Goal: Task Accomplishment & Management: Manage account settings

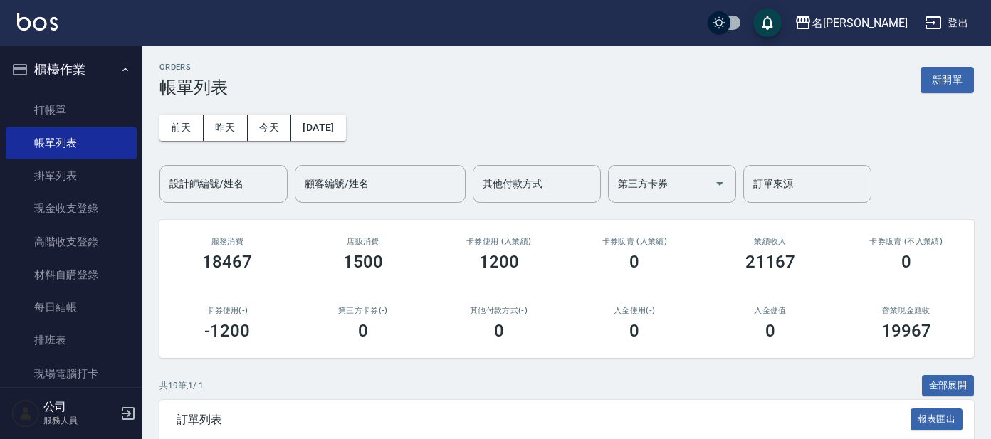
scroll to position [355, 0]
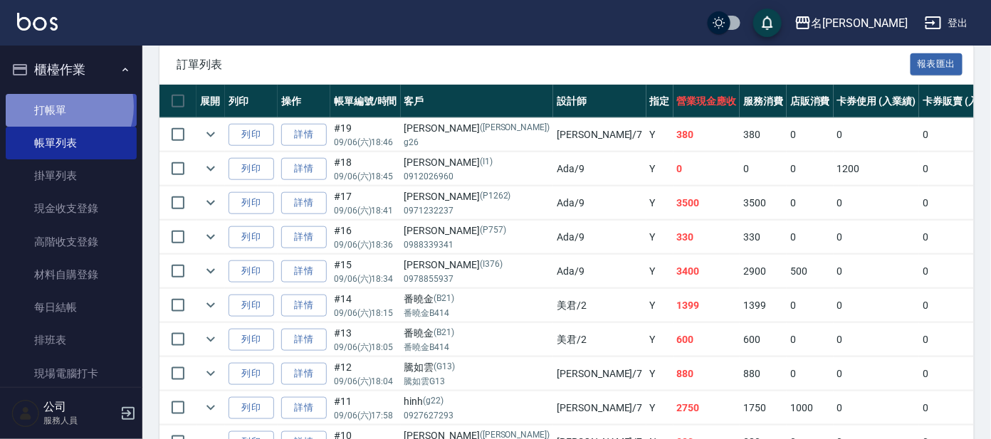
drag, startPoint x: 62, startPoint y: 105, endPoint x: 94, endPoint y: 101, distance: 32.3
click at [62, 106] on link "打帳單" at bounding box center [71, 110] width 131 height 33
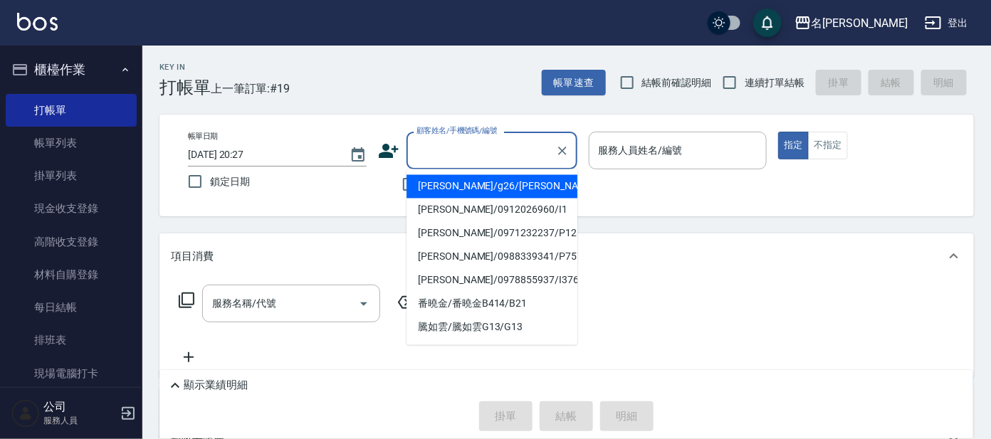
click at [435, 145] on input "顧客姓名/手機號碼/編號" at bounding box center [481, 150] width 137 height 25
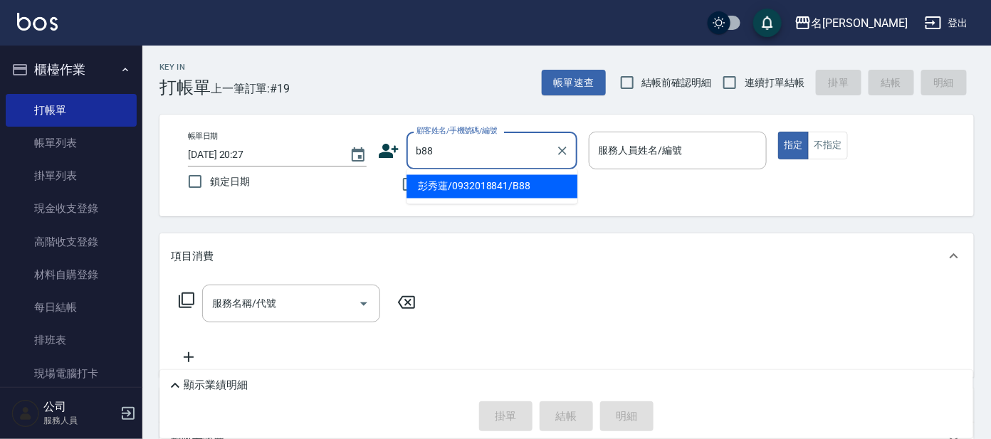
click at [454, 155] on input "b88" at bounding box center [481, 150] width 137 height 25
drag, startPoint x: 455, startPoint y: 183, endPoint x: 515, endPoint y: 169, distance: 61.5
click at [455, 184] on li "彭秀蓮/0932018841/B88" at bounding box center [491, 186] width 171 height 23
type input "彭秀蓮/0932018841/B88"
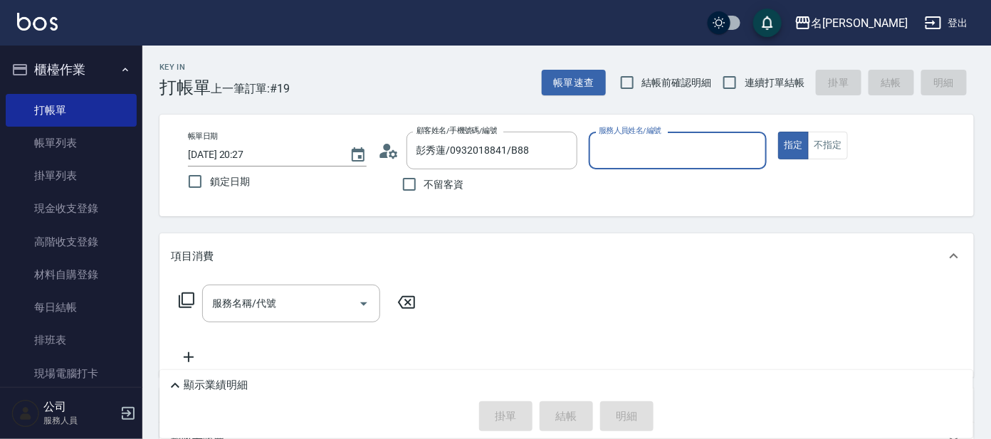
type input "美君-2"
click at [316, 303] on input "服務名稱/代號" at bounding box center [281, 303] width 144 height 25
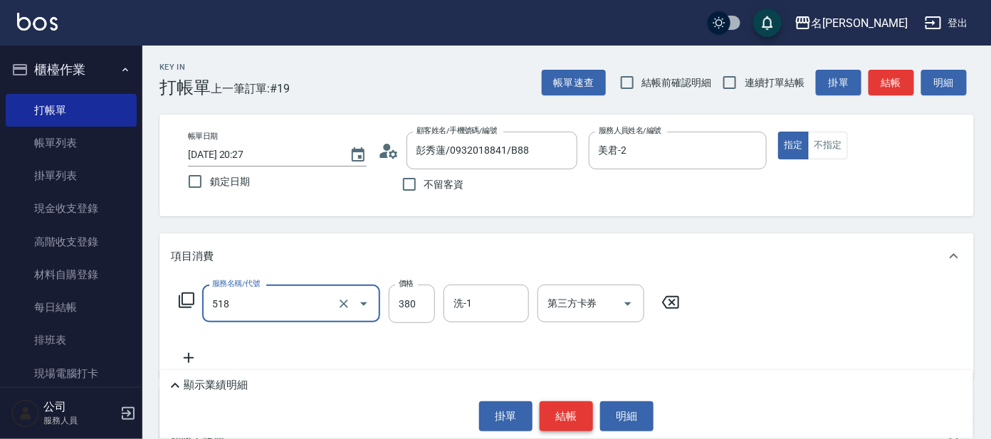
type input "舒壓+洗髮+養髮(518)"
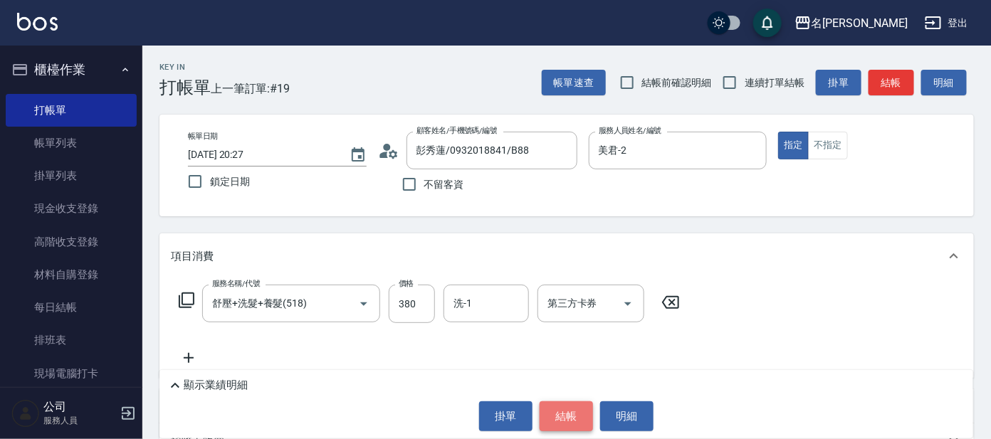
click at [574, 420] on button "結帳" at bounding box center [566, 416] width 53 height 30
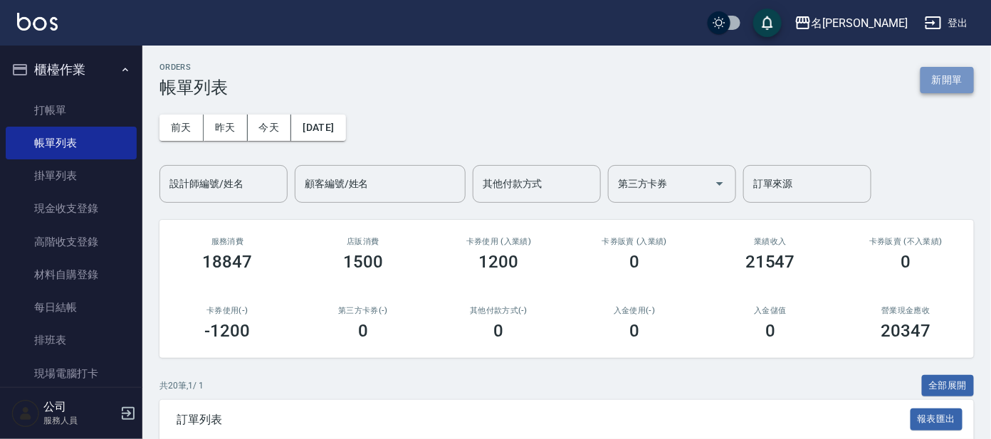
click at [928, 85] on button "新開單" at bounding box center [946, 80] width 53 height 26
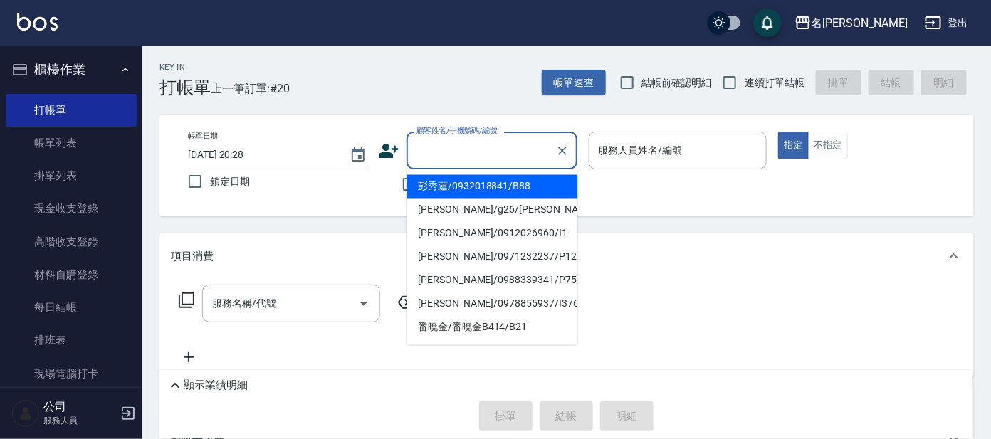
click at [481, 160] on input "顧客姓名/手機號碼/編號" at bounding box center [481, 150] width 137 height 25
type input "V"
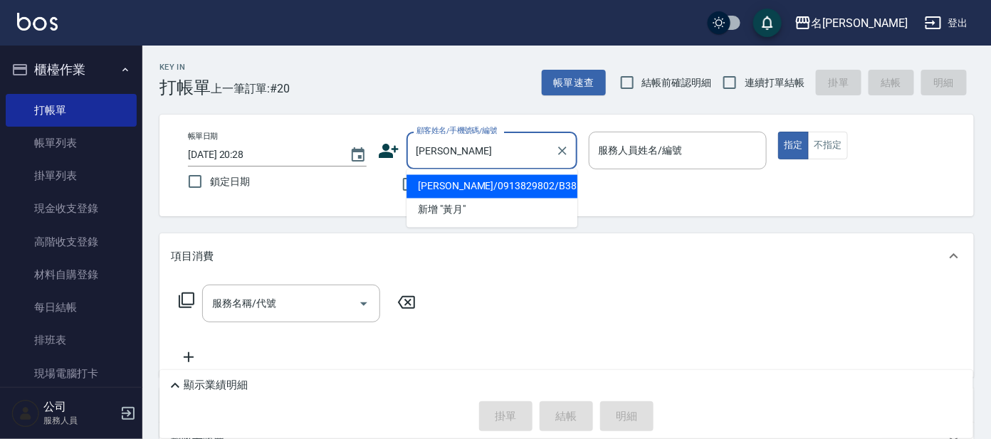
click at [536, 188] on li "[PERSON_NAME]/0913829802/B38" at bounding box center [491, 186] width 171 height 23
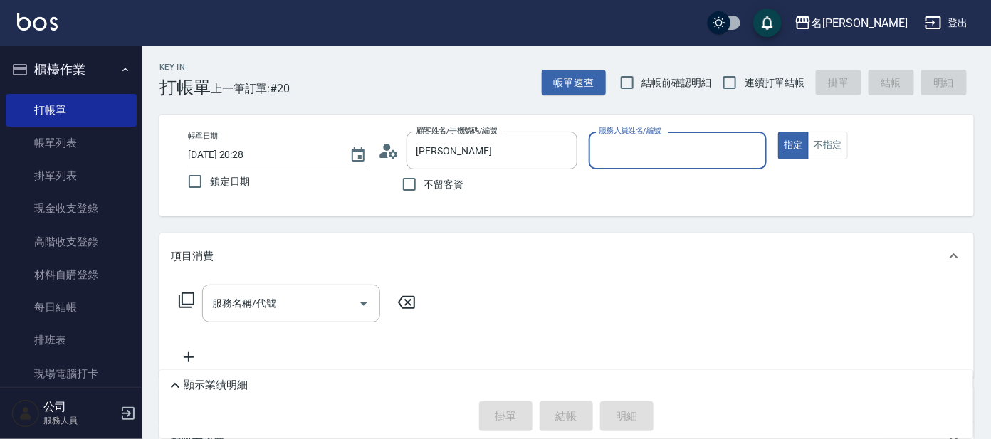
type input "[PERSON_NAME]/0913829802/B38"
type input "美君-2"
click at [282, 315] on input "服務名稱/代號" at bounding box center [281, 303] width 144 height 25
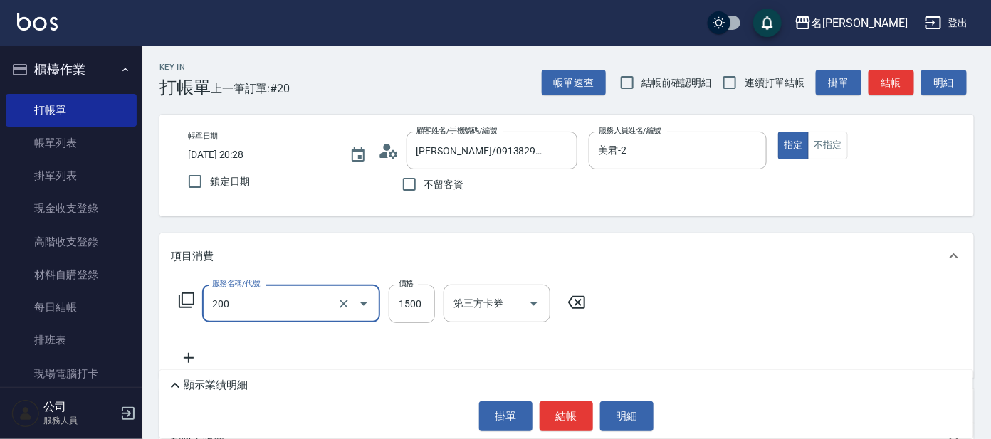
type input "空氣燙髮(200)"
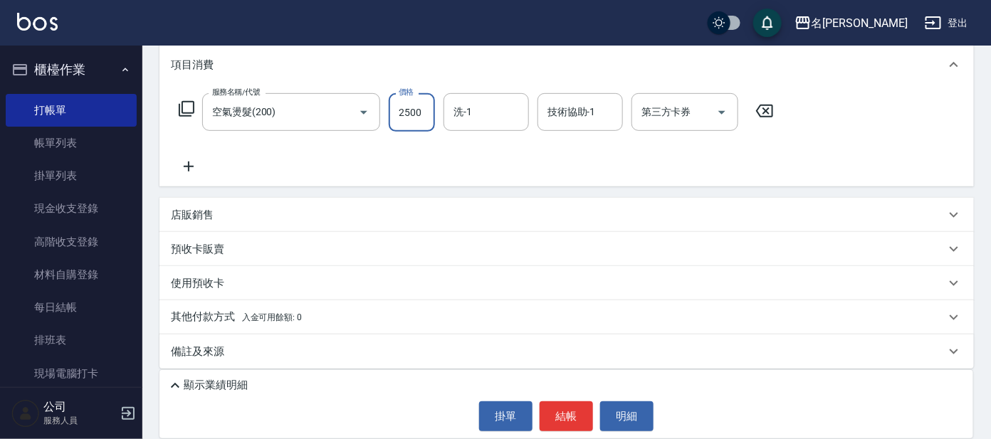
scroll to position [198, 0]
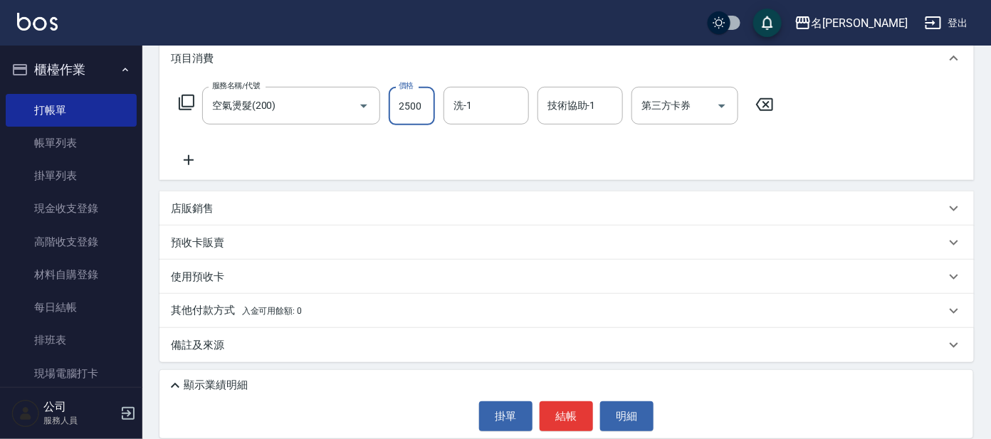
type input "2500"
click at [211, 209] on p "店販銷售" at bounding box center [192, 208] width 43 height 15
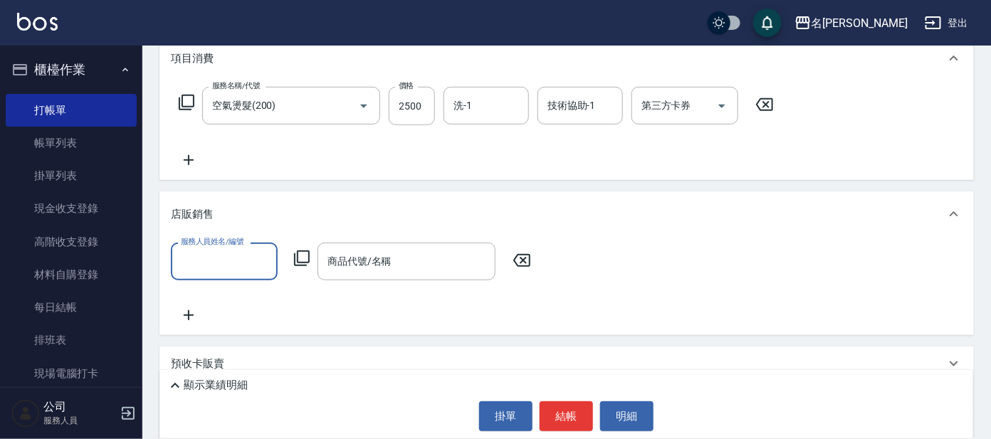
scroll to position [0, 0]
type input "美君-2"
click at [300, 253] on icon at bounding box center [301, 258] width 17 height 17
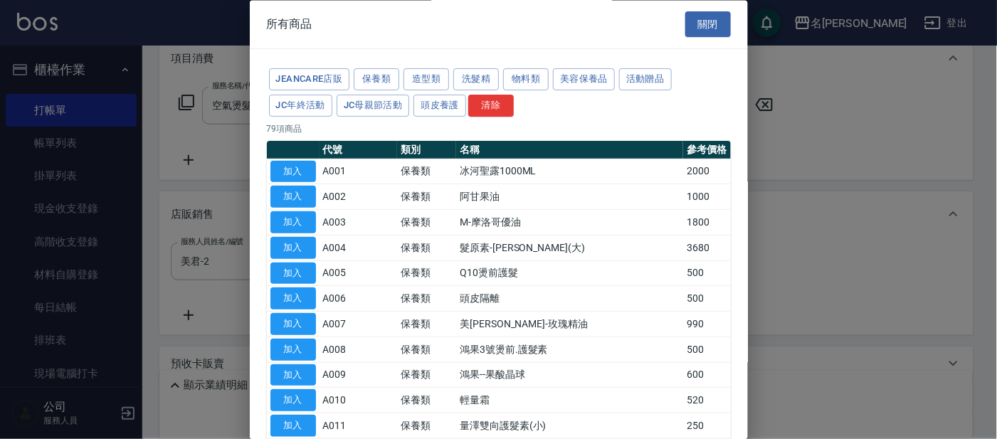
drag, startPoint x: 304, startPoint y: 347, endPoint x: 316, endPoint y: 345, distance: 12.3
click at [303, 347] on button "加入" at bounding box center [294, 350] width 46 height 22
type input "鴻果3號燙前.護髮素"
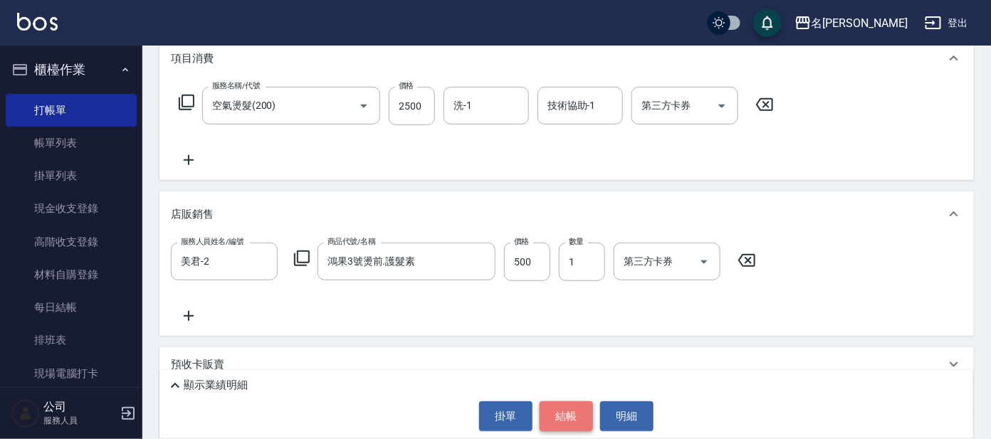
click at [567, 414] on button "結帳" at bounding box center [566, 416] width 53 height 30
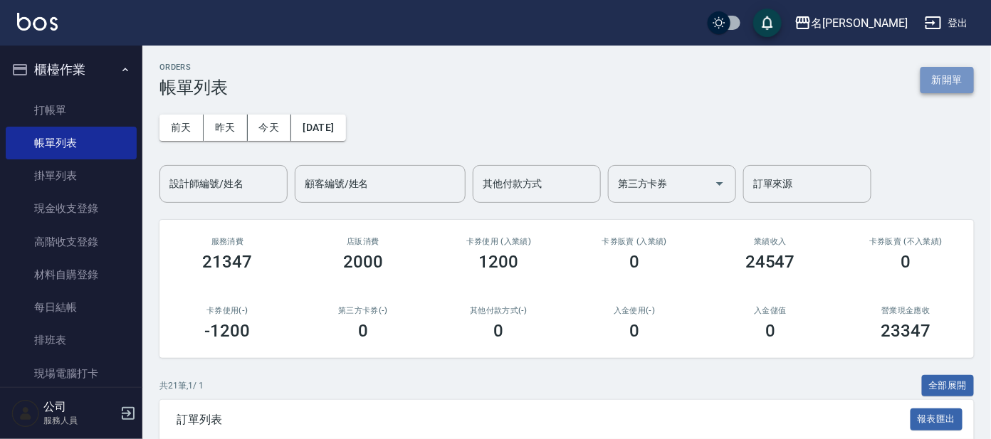
click at [940, 78] on button "新開單" at bounding box center [946, 80] width 53 height 26
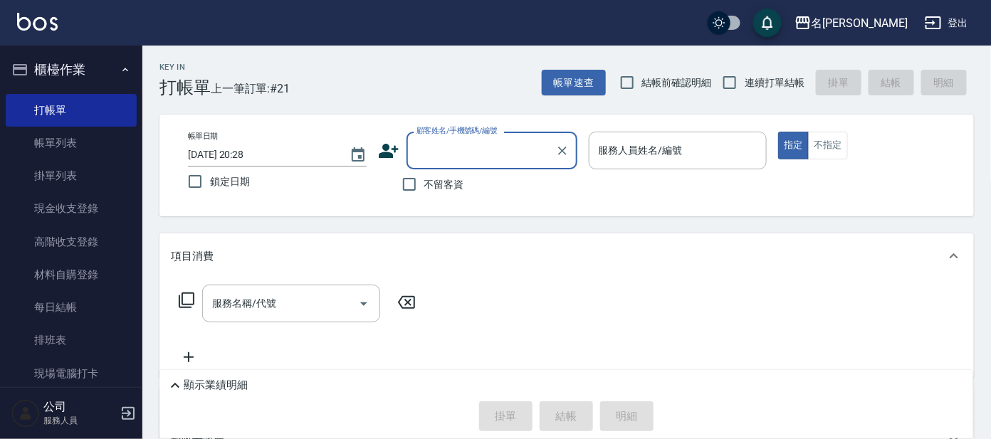
click at [469, 156] on input "顧客姓名/手機號碼/編號" at bounding box center [481, 150] width 137 height 25
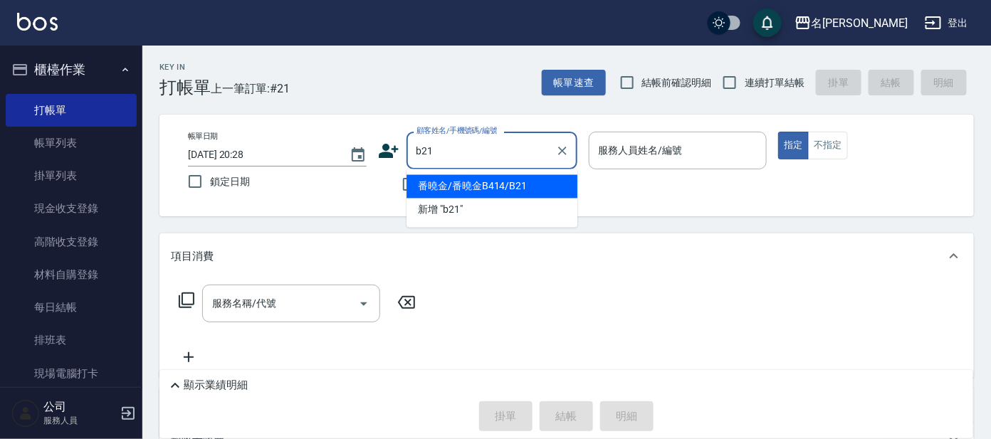
type input "番曉金/番曉金B414/B21"
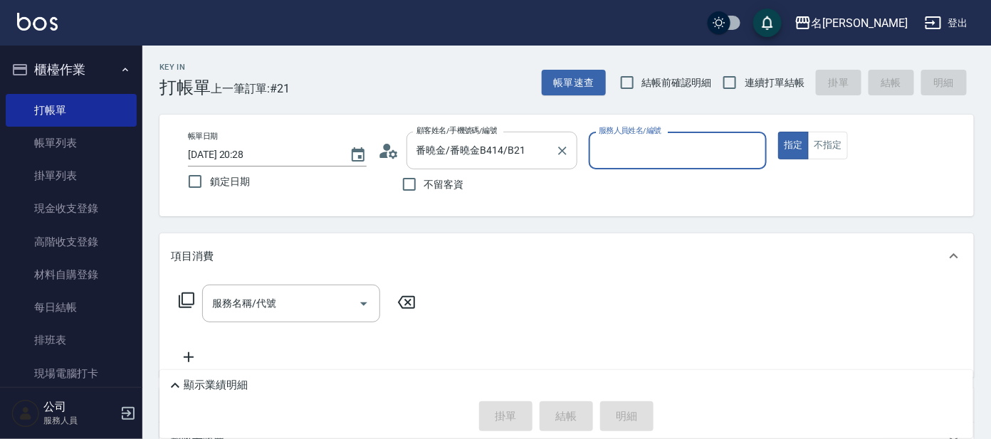
type input "美君-2"
click at [307, 300] on input "服務名稱/代號" at bounding box center [281, 303] width 144 height 25
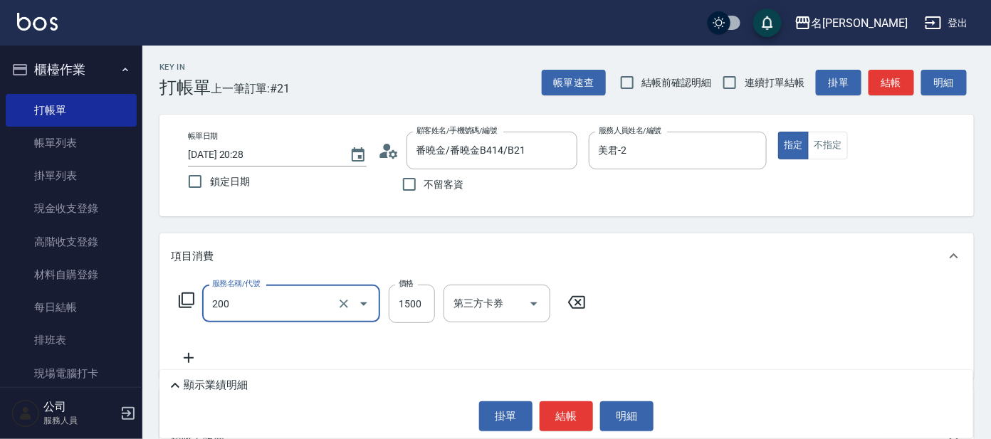
type input "空氣燙髮(200)"
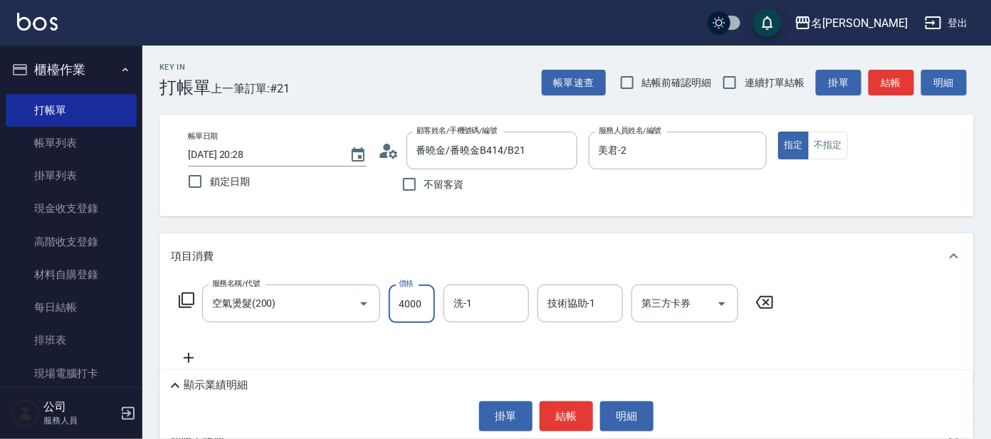
scroll to position [88, 0]
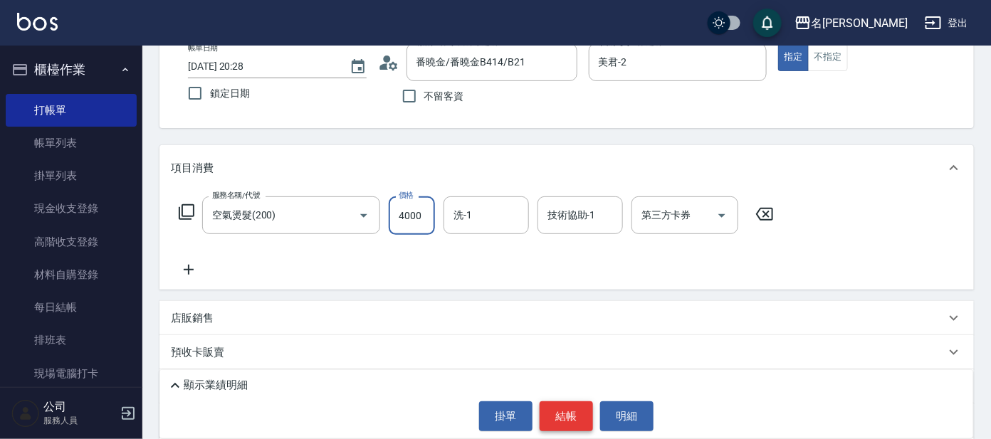
type input "4000"
click at [572, 424] on button "結帳" at bounding box center [566, 416] width 53 height 30
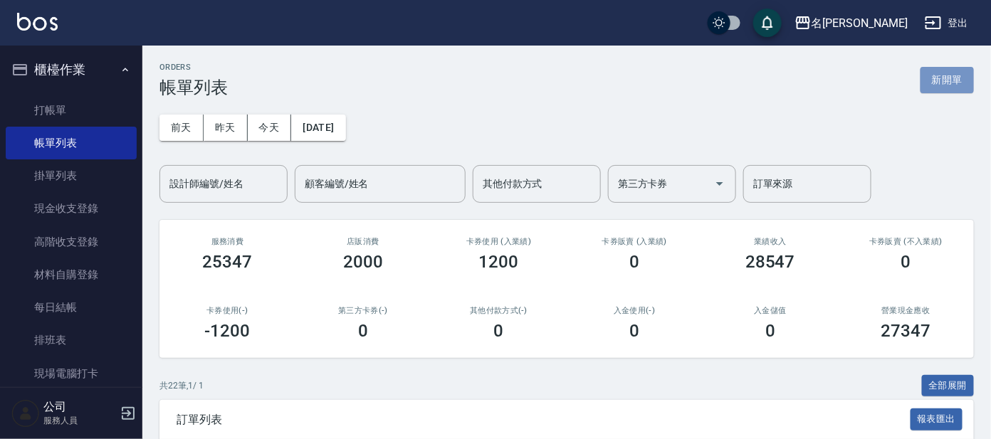
drag, startPoint x: 942, startPoint y: 87, endPoint x: 857, endPoint y: 92, distance: 85.6
click at [941, 87] on button "新開單" at bounding box center [946, 80] width 53 height 26
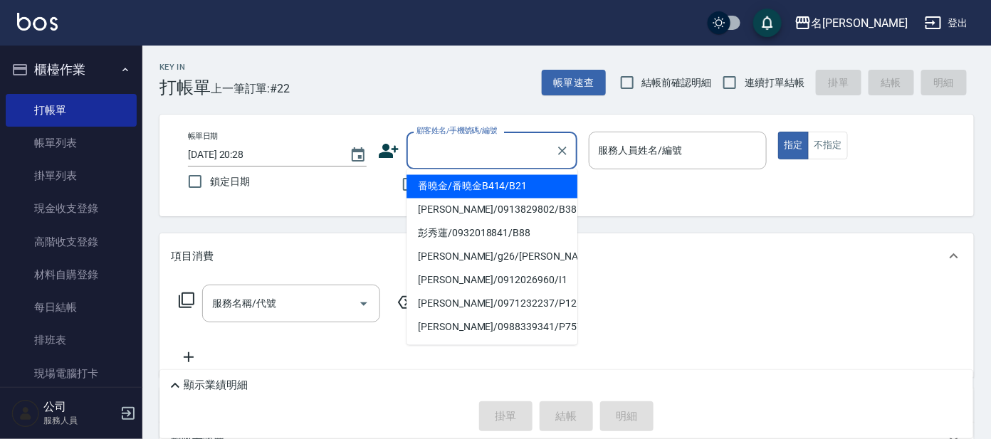
click at [493, 157] on input "顧客姓名/手機號碼/編號" at bounding box center [481, 150] width 137 height 25
drag, startPoint x: 495, startPoint y: 182, endPoint x: 521, endPoint y: 167, distance: 30.6
click at [495, 184] on li "番曉金/番曉金B414/B21" at bounding box center [491, 186] width 171 height 23
type input "番曉金/番曉金B414/B21"
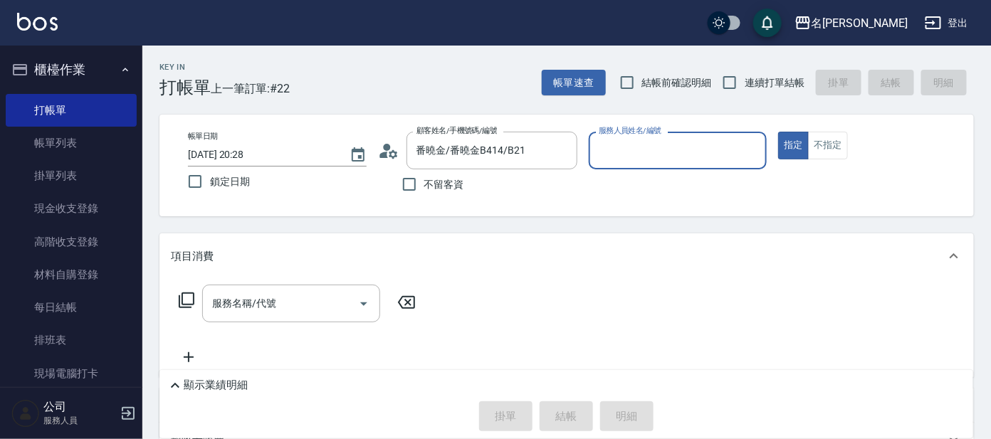
type input "美君-2"
click at [290, 306] on input "服務名稱/代號" at bounding box center [281, 303] width 144 height 25
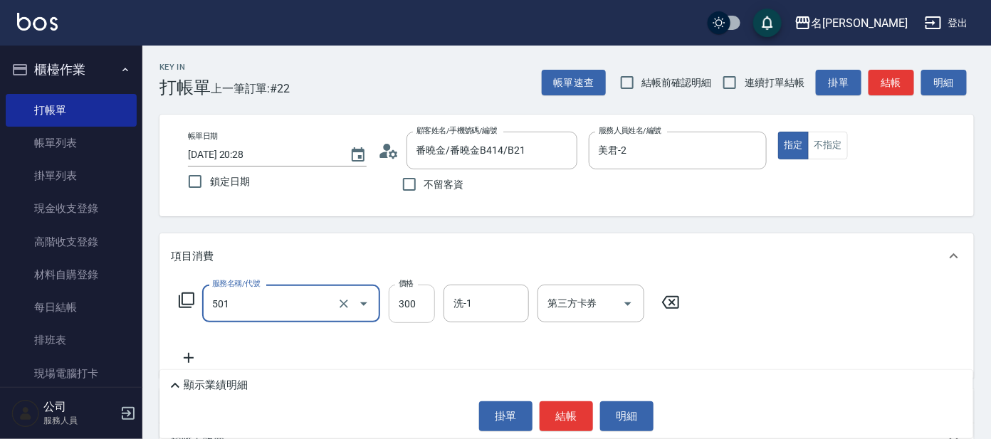
type input "洗髮(創意)(501)"
click at [416, 302] on input "300" at bounding box center [412, 304] width 46 height 38
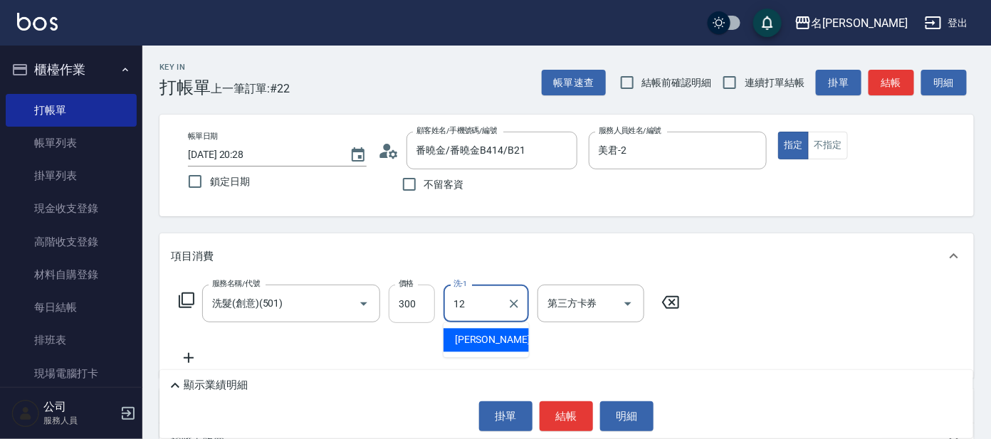
type input "云潔-12"
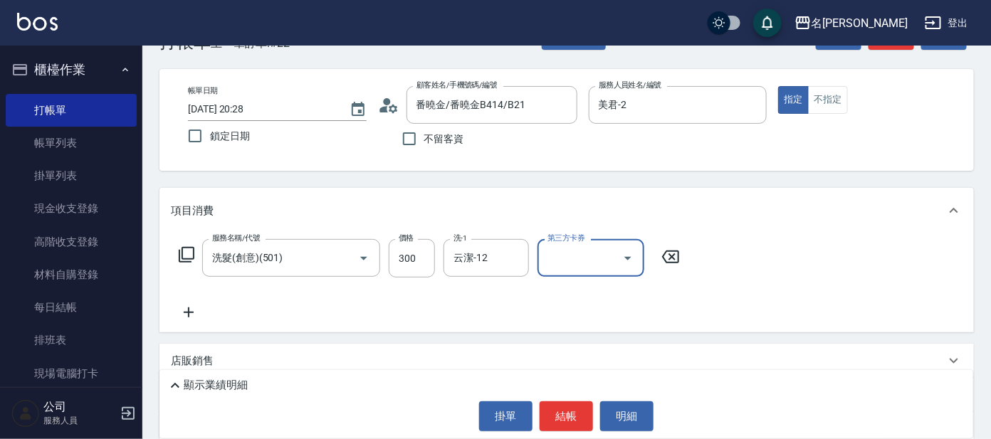
scroll to position [88, 0]
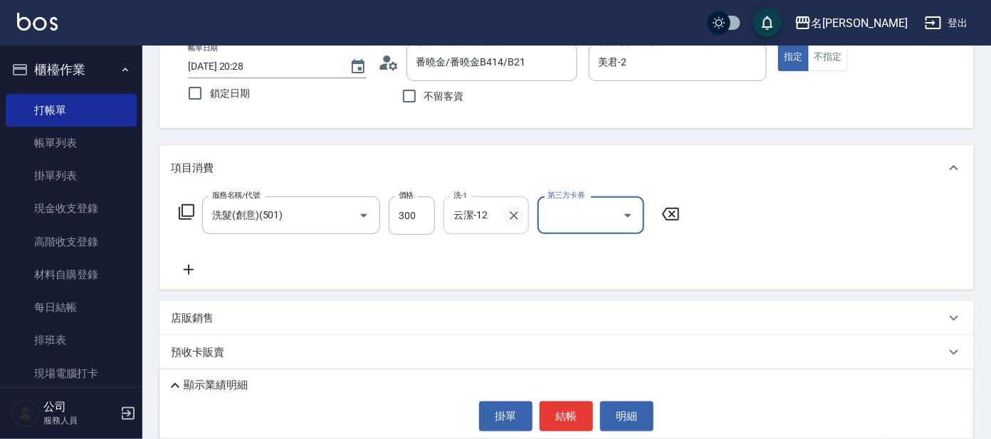
click at [520, 214] on icon "Clear" at bounding box center [514, 216] width 14 height 14
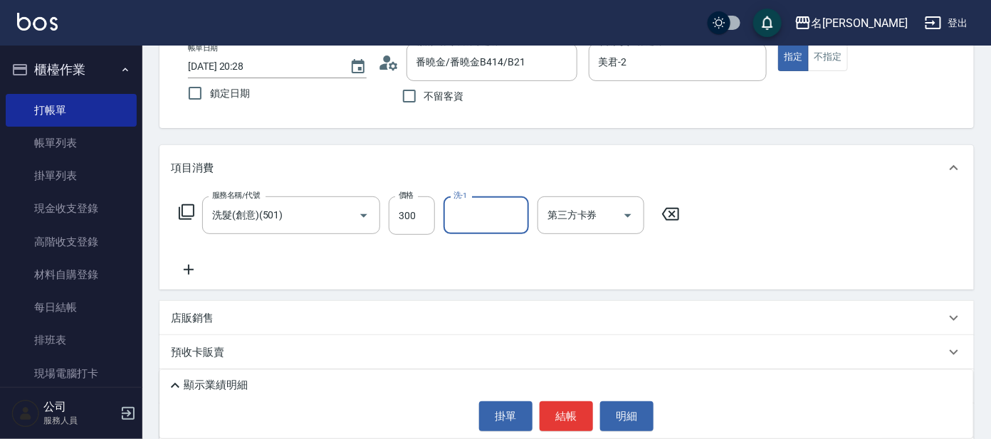
click at [490, 213] on input "洗-1" at bounding box center [486, 215] width 73 height 25
click at [420, 216] on input "300" at bounding box center [412, 215] width 46 height 38
type input "330"
click at [186, 267] on icon at bounding box center [189, 269] width 36 height 17
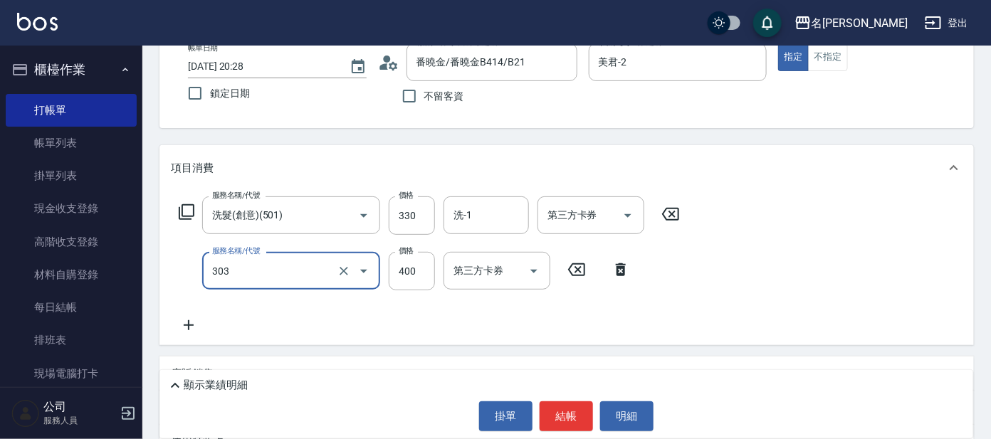
type input "剪髮C級設計師(303)"
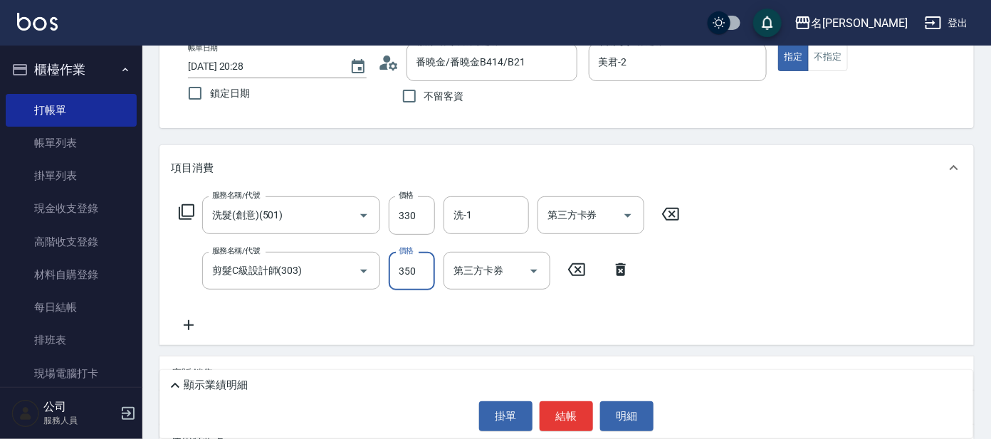
type input "350"
click at [569, 419] on button "結帳" at bounding box center [566, 416] width 53 height 30
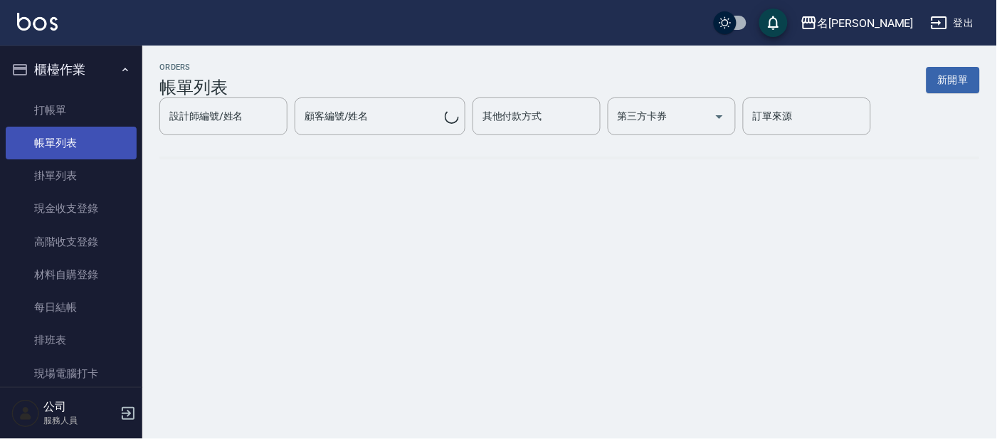
click at [80, 148] on link "帳單列表" at bounding box center [71, 143] width 131 height 33
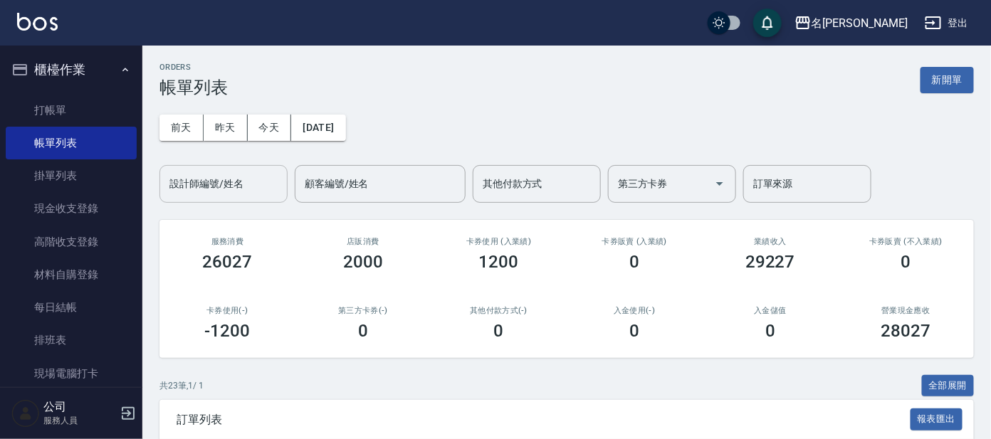
click at [214, 192] on input "設計師編號/姓名" at bounding box center [223, 184] width 115 height 25
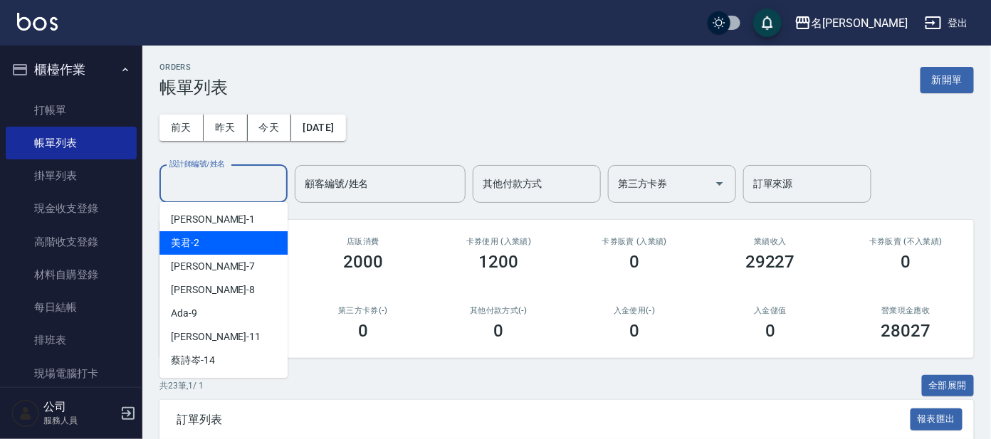
click at [219, 231] on div "美君 -2" at bounding box center [223, 242] width 128 height 23
type input "美君-2"
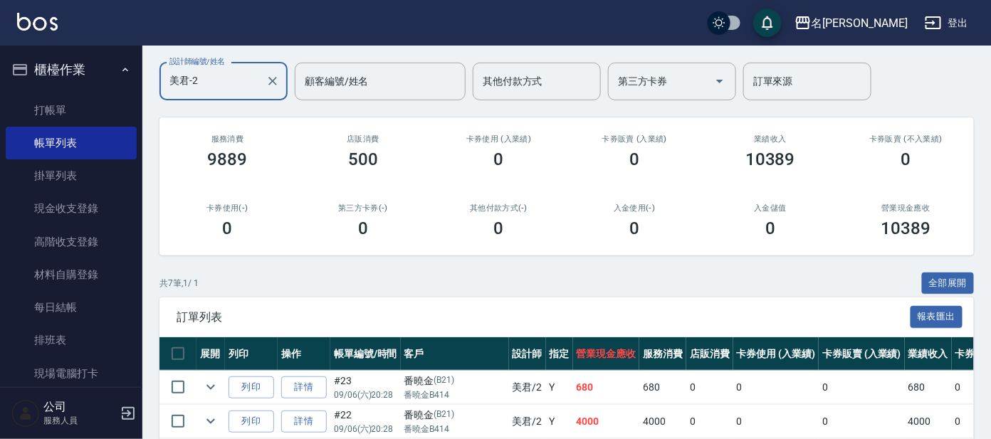
scroll to position [341, 0]
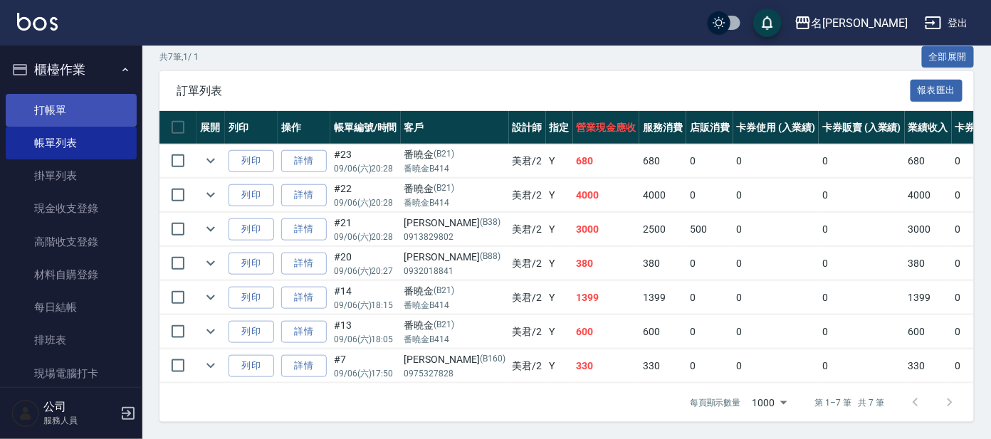
click at [92, 106] on link "打帳單" at bounding box center [71, 110] width 131 height 33
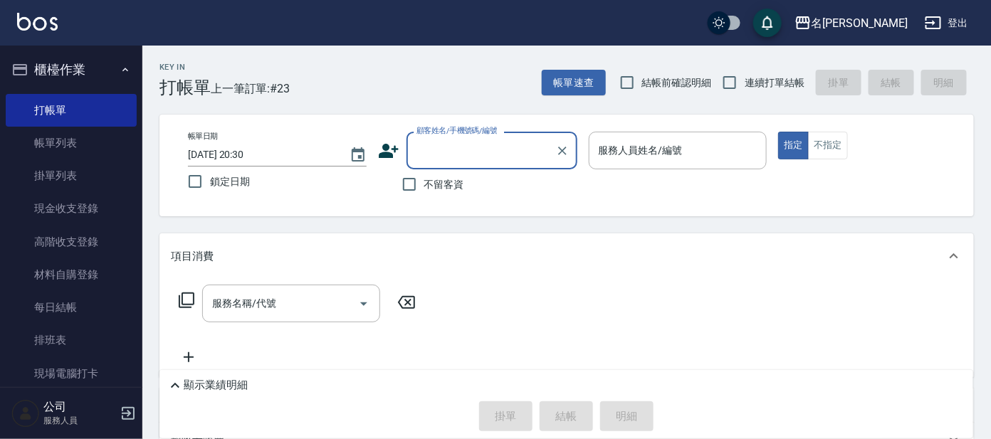
click at [495, 148] on input "顧客姓名/手機號碼/編號" at bounding box center [481, 150] width 137 height 25
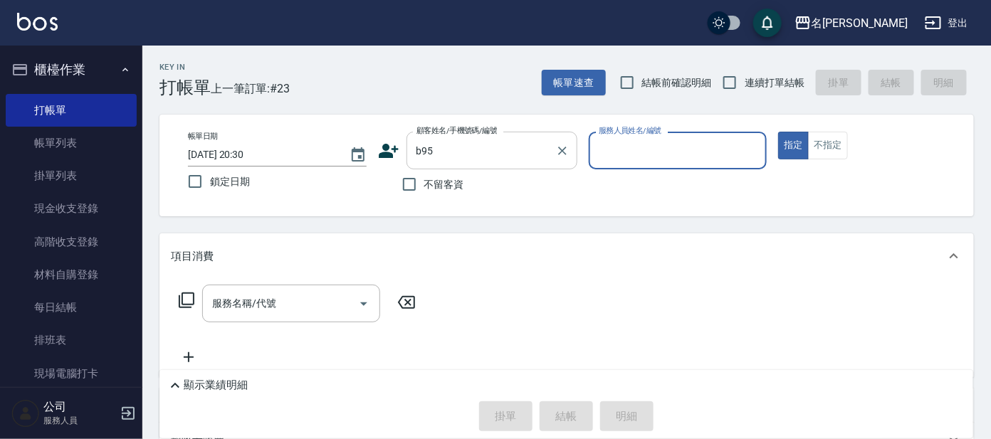
click at [472, 145] on input "b95" at bounding box center [481, 150] width 137 height 25
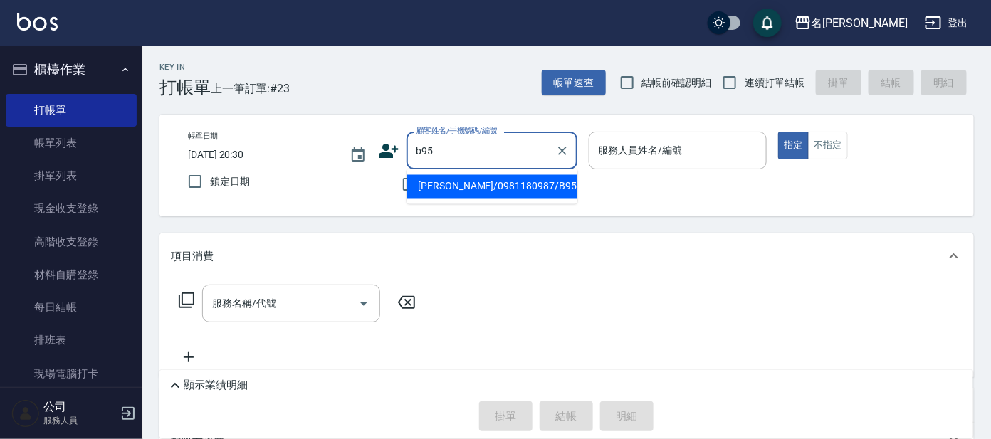
click at [484, 188] on li "[PERSON_NAME]/0981180987/B95" at bounding box center [491, 186] width 171 height 23
type input "[PERSON_NAME]/0981180987/B95"
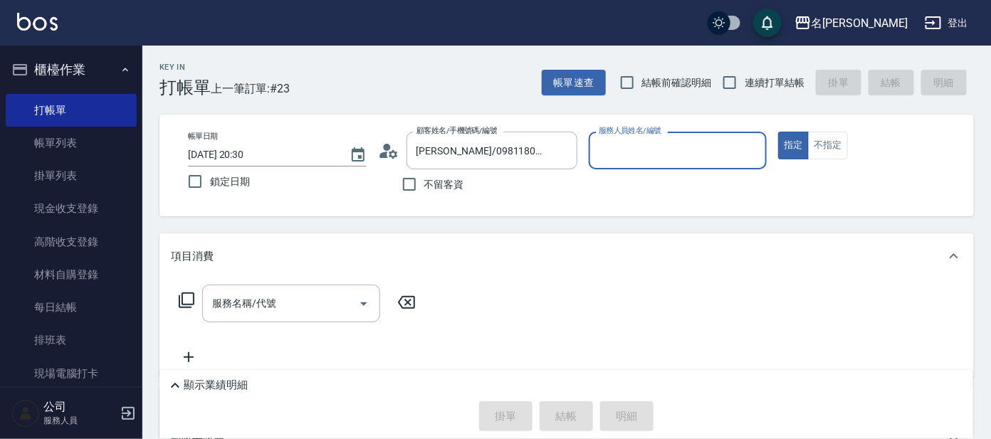
type input "美君-2"
click at [310, 308] on input "服務名稱/代號" at bounding box center [281, 303] width 144 height 25
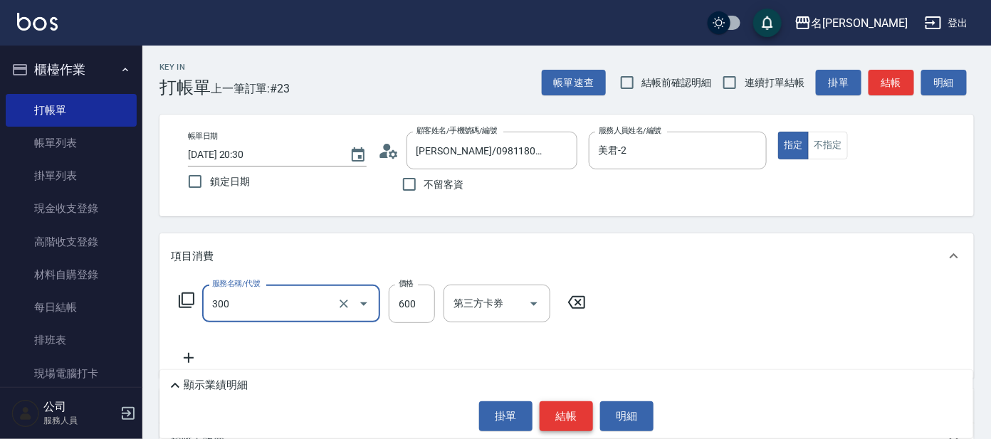
type input "剪髮 講師級設計師(300)"
click at [567, 419] on button "結帳" at bounding box center [566, 416] width 53 height 30
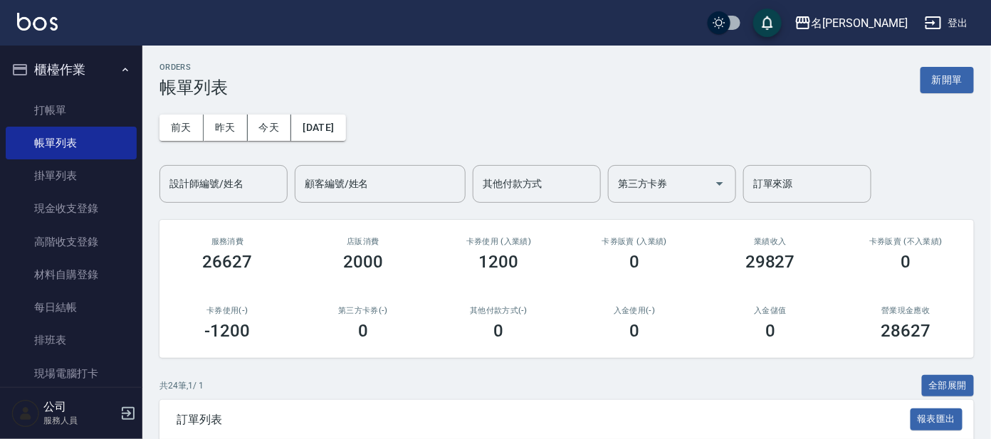
click at [200, 187] on input "設計師編號/姓名" at bounding box center [223, 184] width 115 height 25
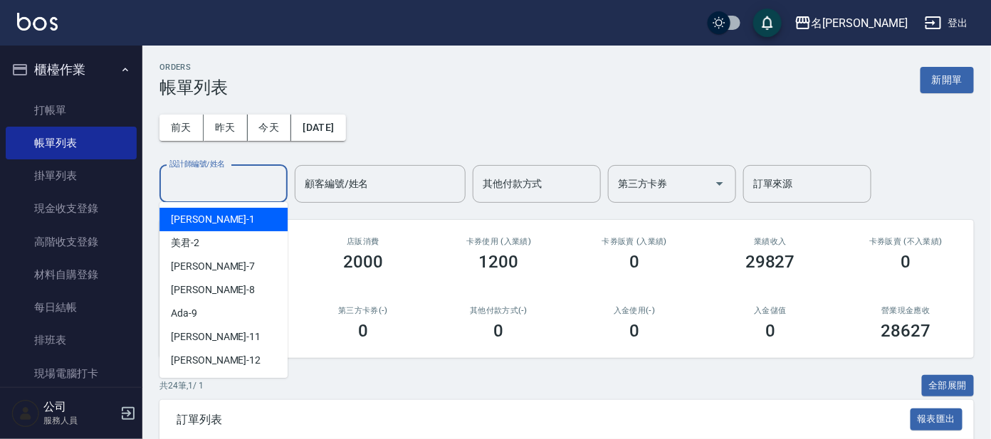
click at [211, 231] on div "美君 -2" at bounding box center [223, 242] width 128 height 23
type input "美君-2"
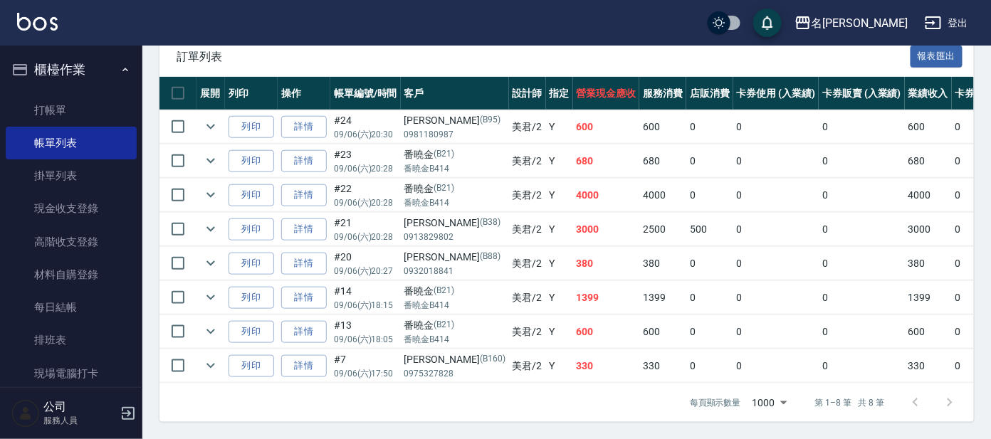
scroll to position [286, 0]
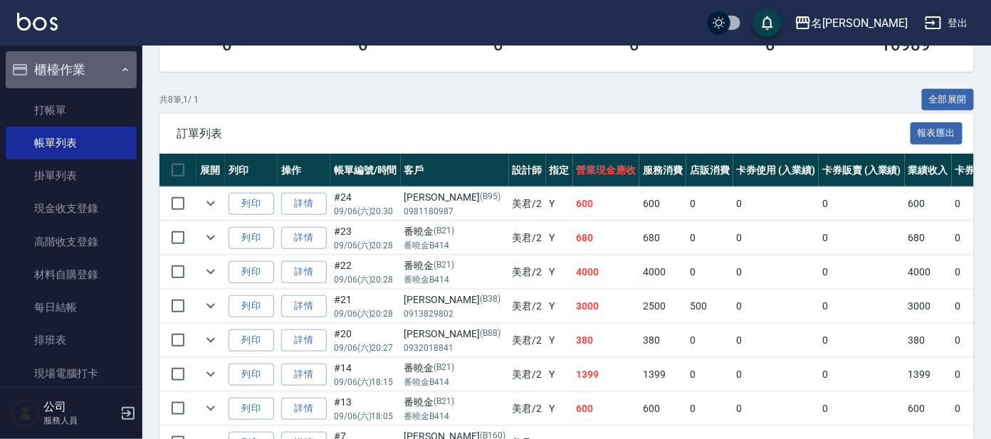
click at [98, 72] on button "櫃檯作業" at bounding box center [71, 69] width 131 height 37
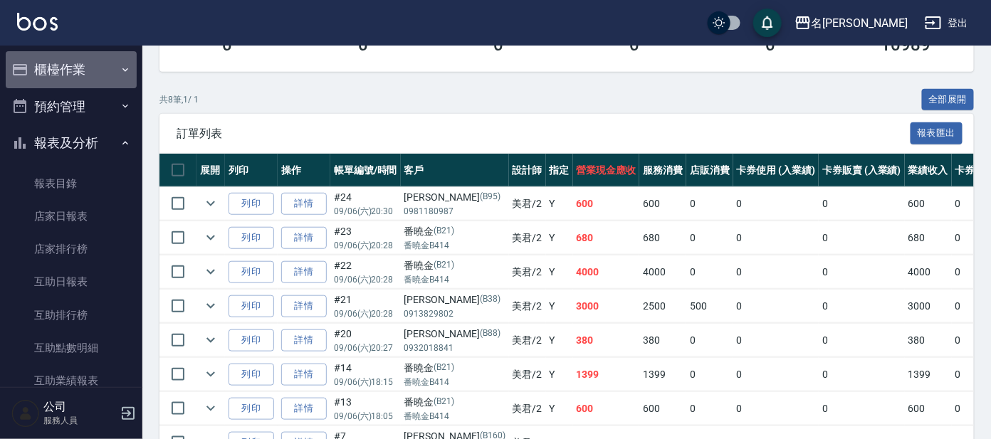
click at [93, 68] on button "櫃檯作業" at bounding box center [71, 69] width 131 height 37
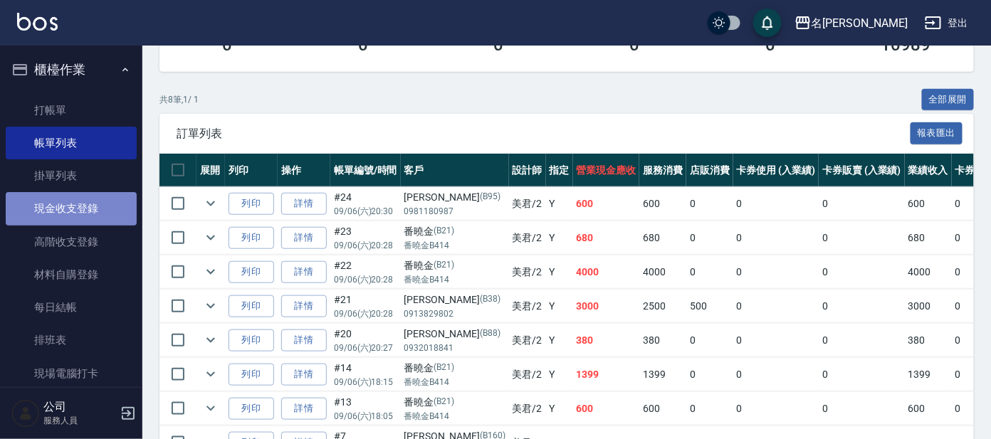
click at [80, 219] on link "現金收支登錄" at bounding box center [71, 208] width 131 height 33
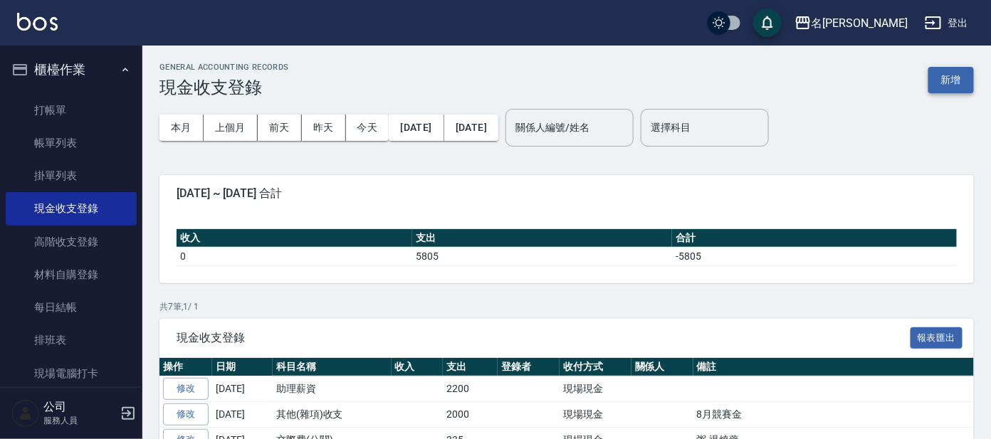
click at [957, 81] on button "新增" at bounding box center [951, 80] width 46 height 26
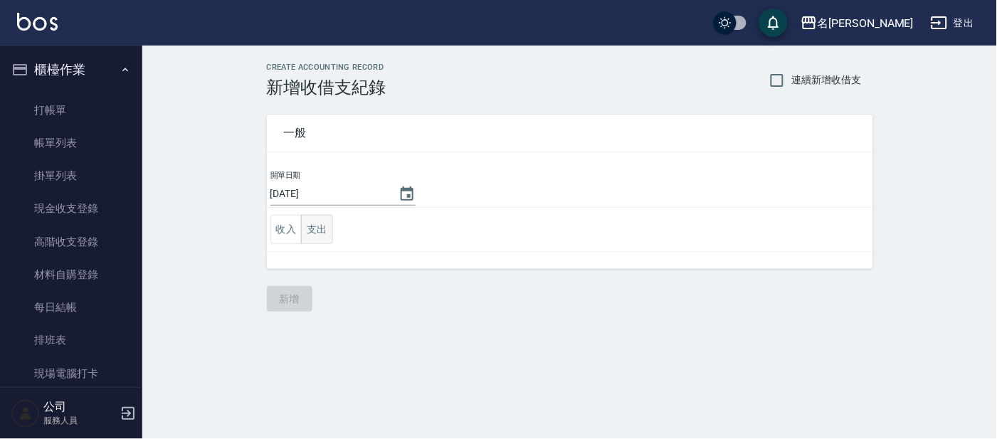
click at [330, 234] on button "支出" at bounding box center [317, 229] width 32 height 29
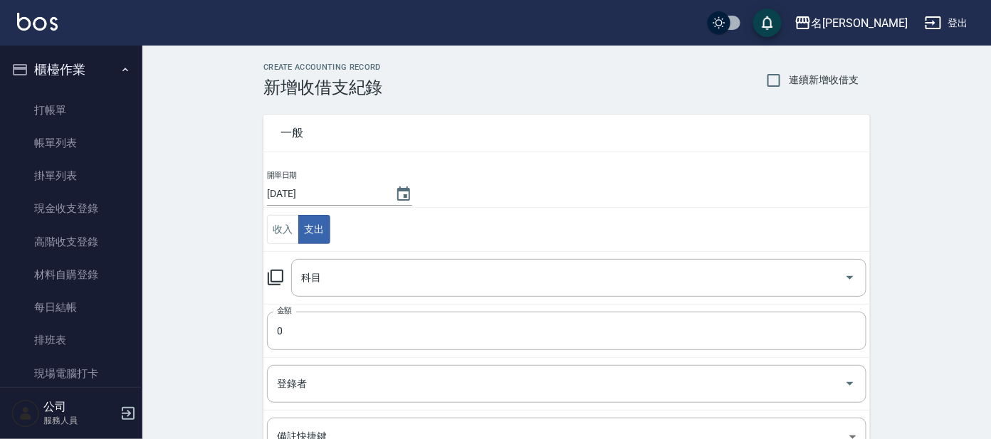
click at [279, 275] on icon at bounding box center [275, 277] width 17 height 17
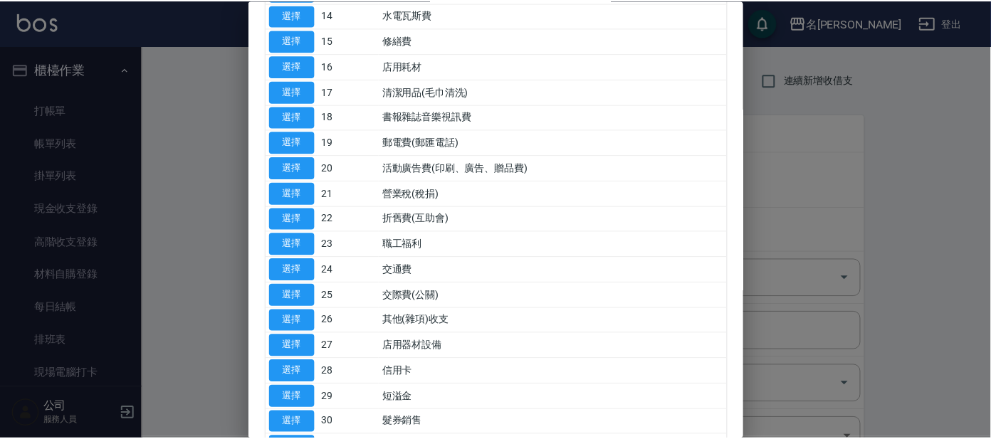
scroll to position [444, 0]
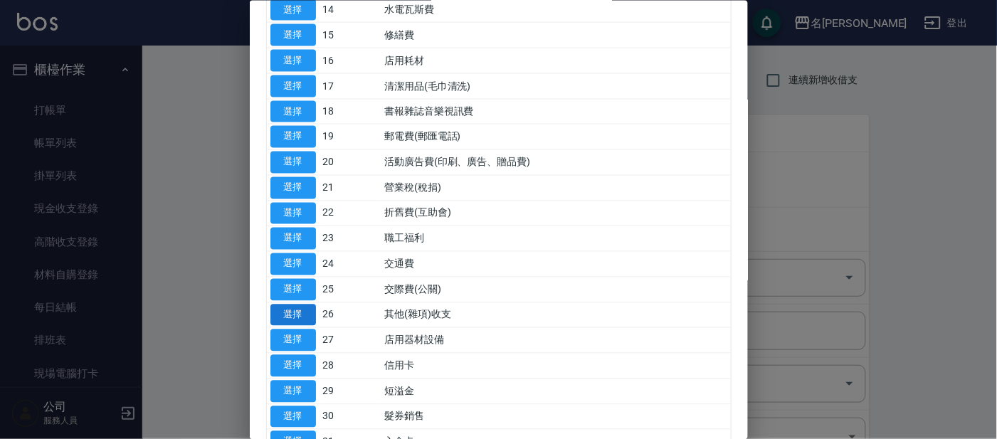
click at [293, 313] on button "選擇" at bounding box center [294, 315] width 46 height 22
type input "26 其他(雜項)收支"
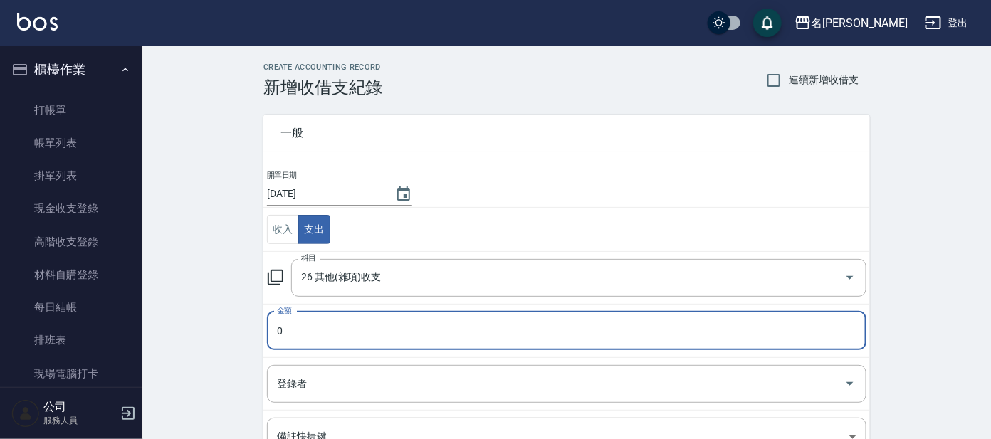
click at [288, 320] on input "0" at bounding box center [566, 331] width 599 height 38
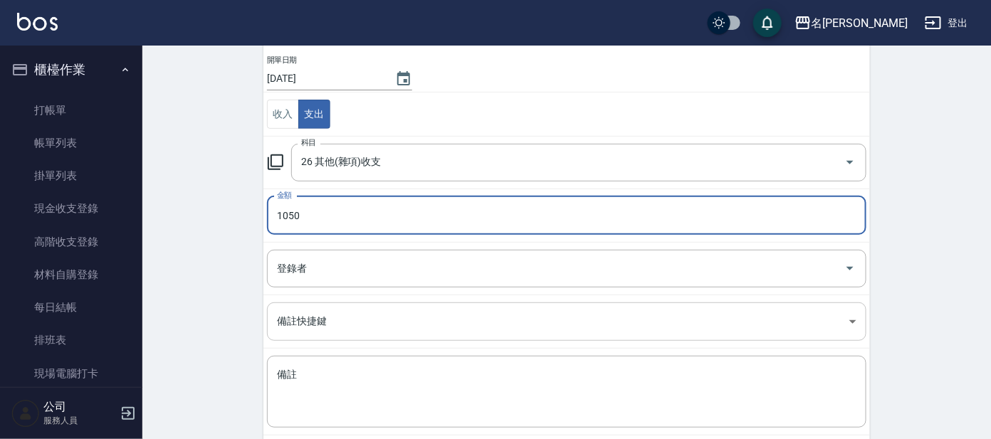
scroll to position [188, 0]
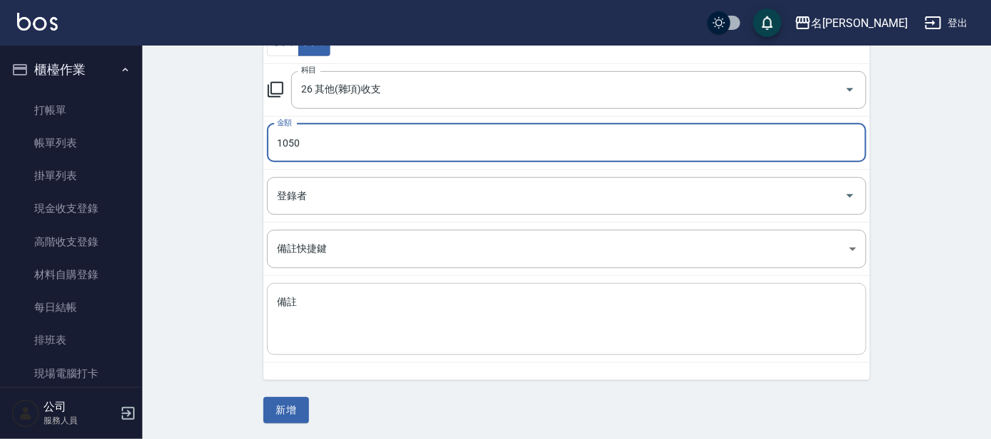
type input "1050"
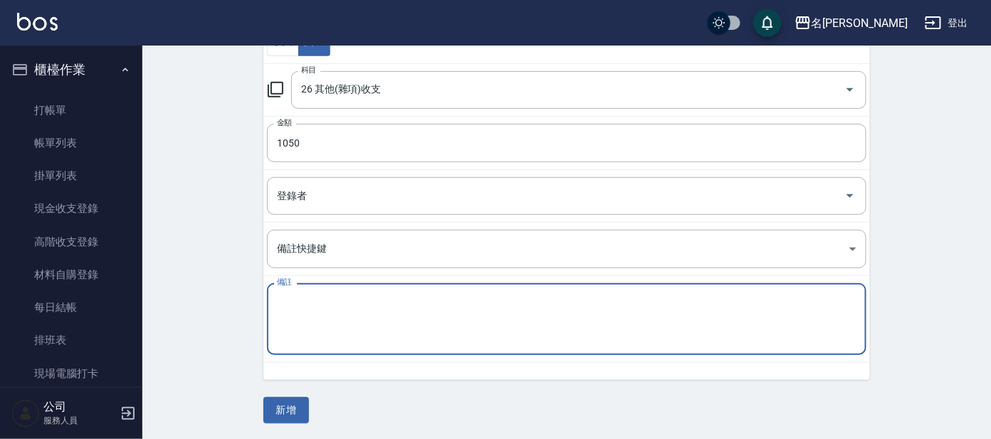
click at [282, 302] on textarea "備註" at bounding box center [566, 319] width 579 height 48
type textarea "拜拜"
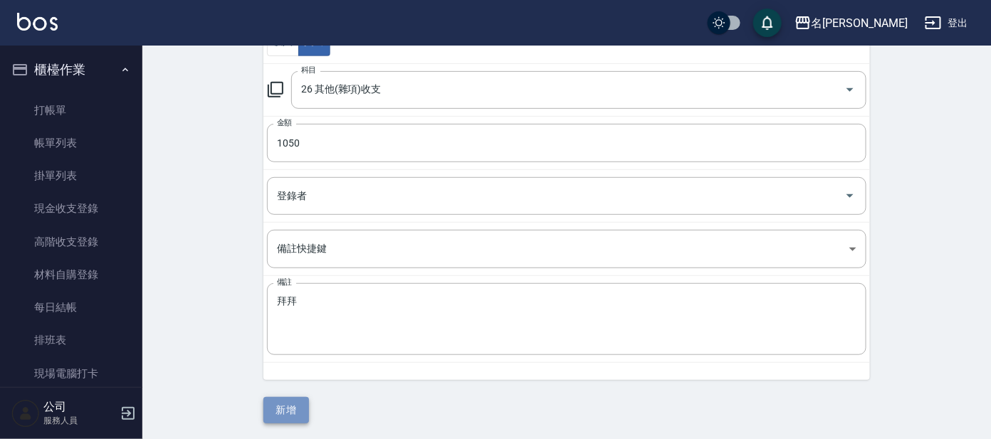
click at [287, 405] on button "新增" at bounding box center [286, 410] width 46 height 26
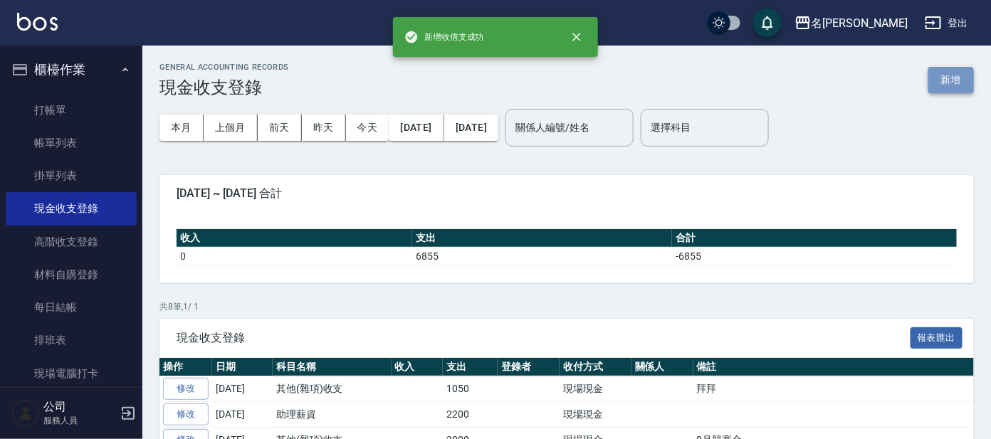
click at [949, 76] on button "新增" at bounding box center [951, 80] width 46 height 26
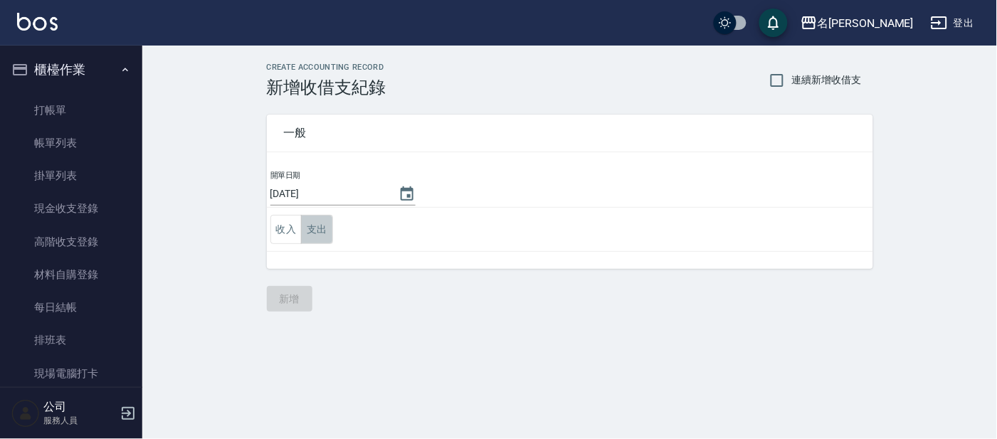
click at [315, 225] on button "支出" at bounding box center [317, 229] width 32 height 29
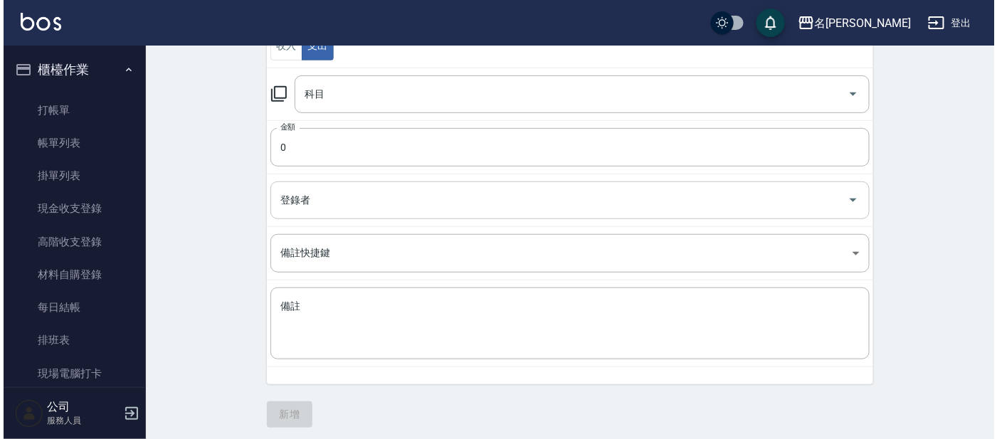
scroll to position [188, 0]
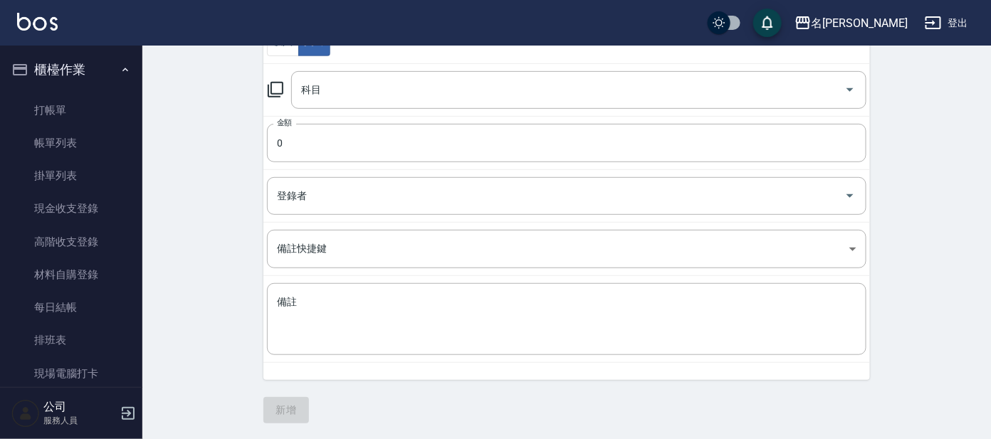
click at [277, 88] on icon at bounding box center [275, 89] width 17 height 17
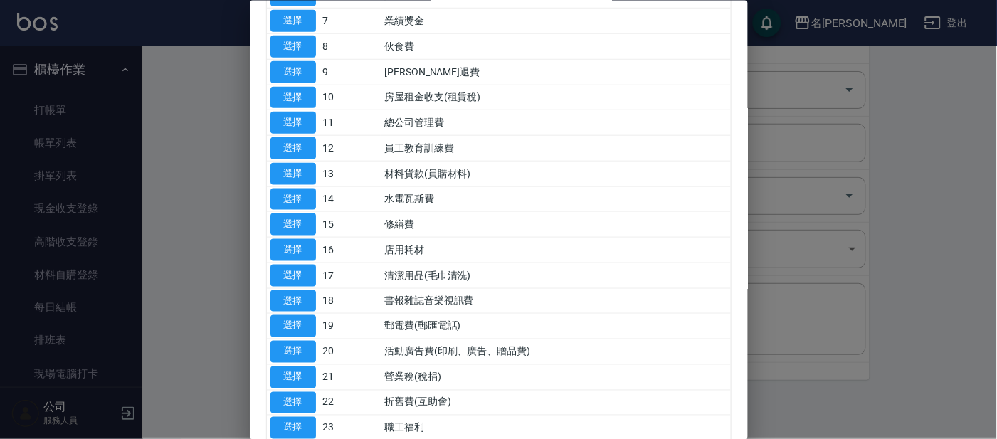
scroll to position [355, 0]
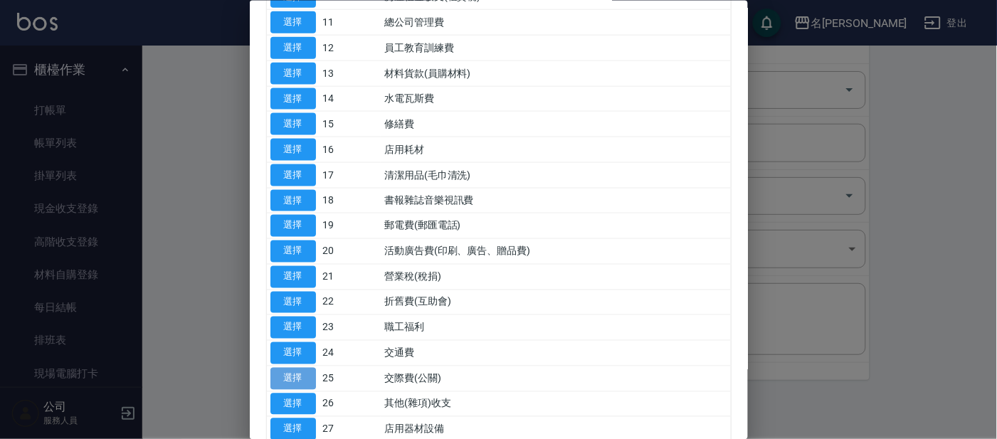
click at [287, 373] on button "選擇" at bounding box center [294, 378] width 46 height 22
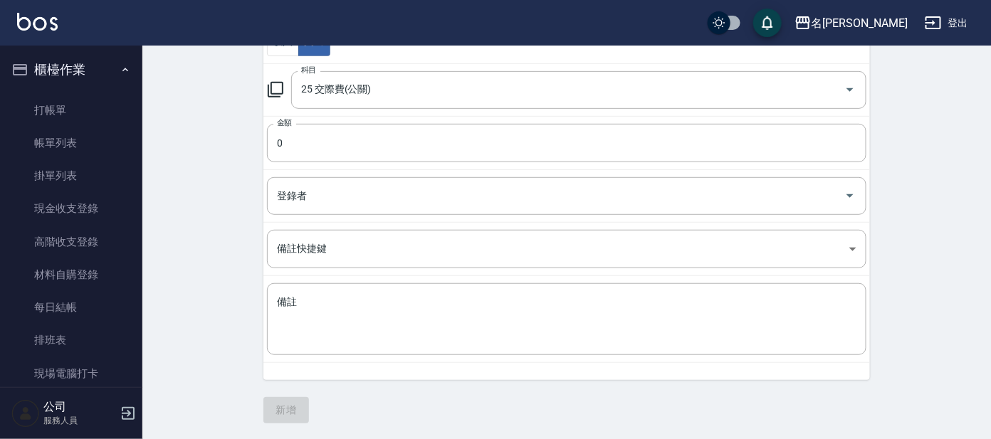
click at [279, 87] on icon at bounding box center [275, 89] width 17 height 17
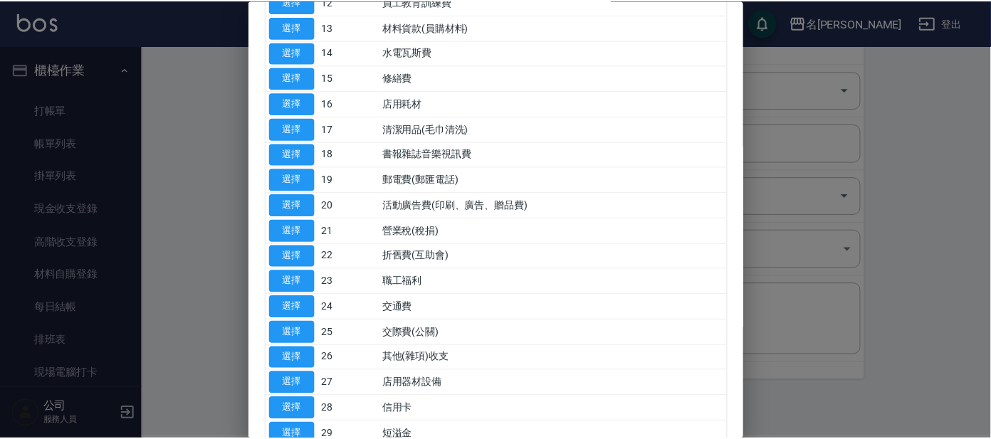
scroll to position [444, 0]
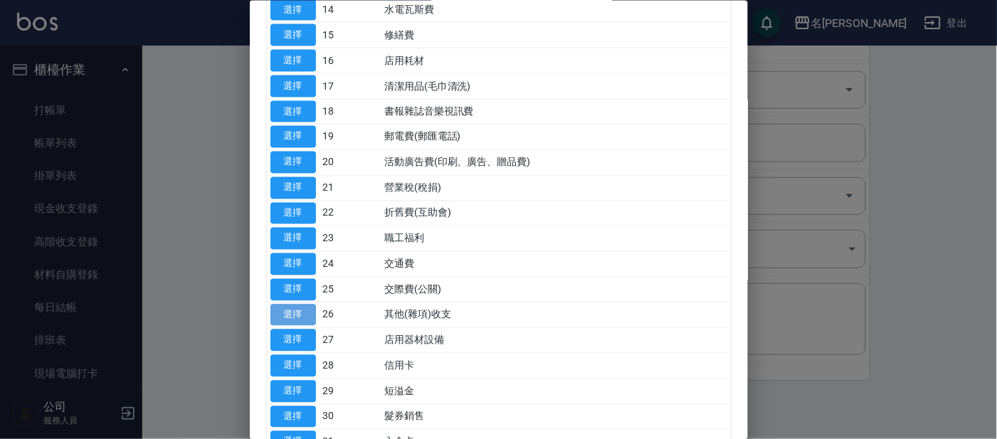
click at [283, 309] on button "選擇" at bounding box center [294, 315] width 46 height 22
type input "26 其他(雜項)收支"
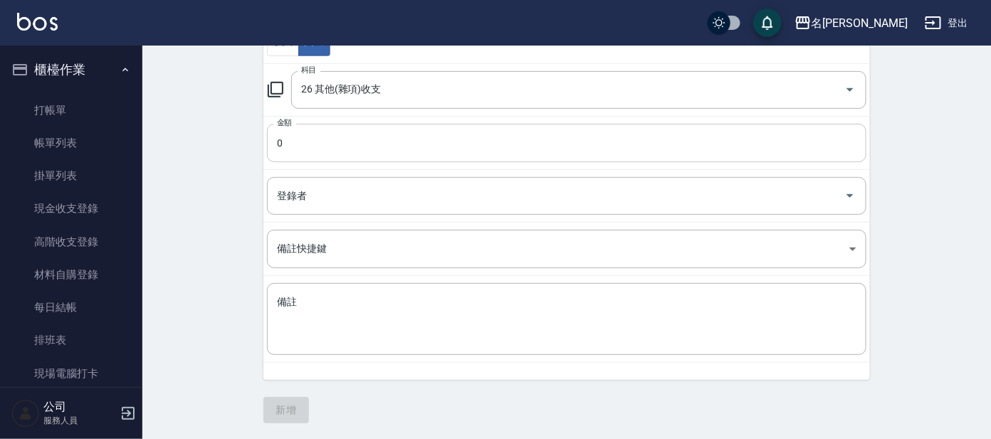
click at [306, 137] on input "0" at bounding box center [566, 143] width 599 height 38
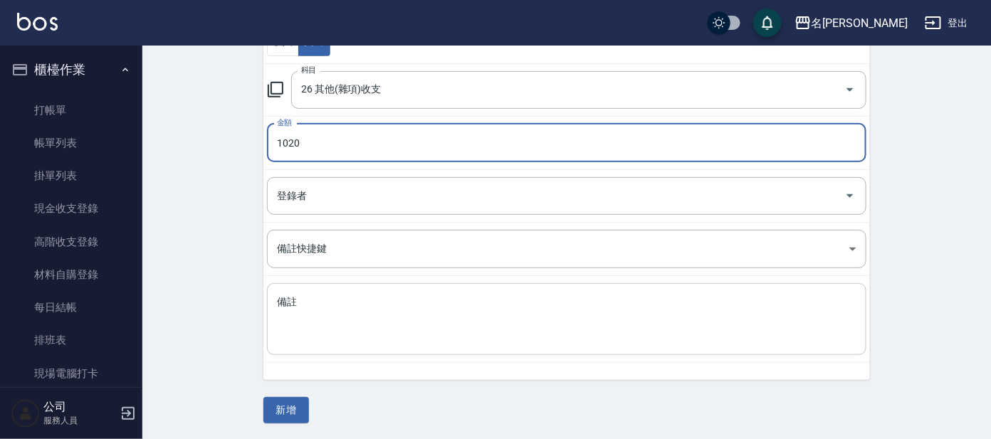
type input "1020"
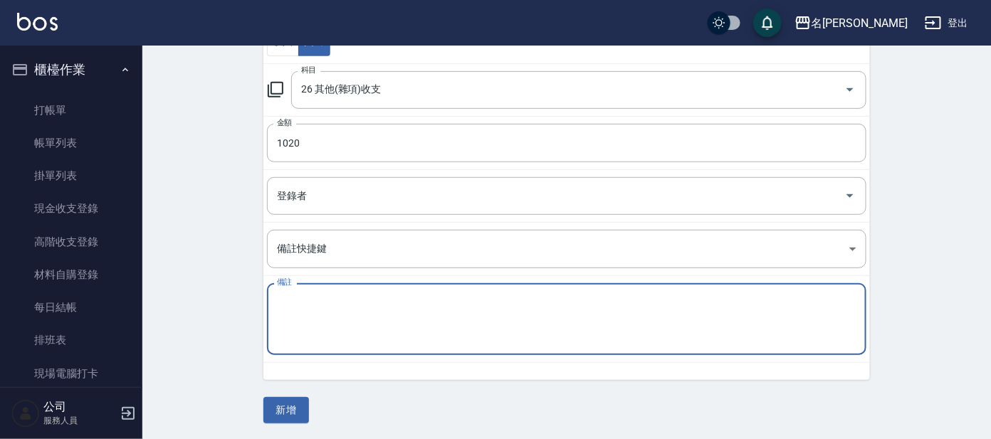
click at [284, 296] on textarea "備註" at bounding box center [566, 319] width 579 height 48
type textarea "普渡"
click at [289, 403] on button "新增" at bounding box center [286, 410] width 46 height 26
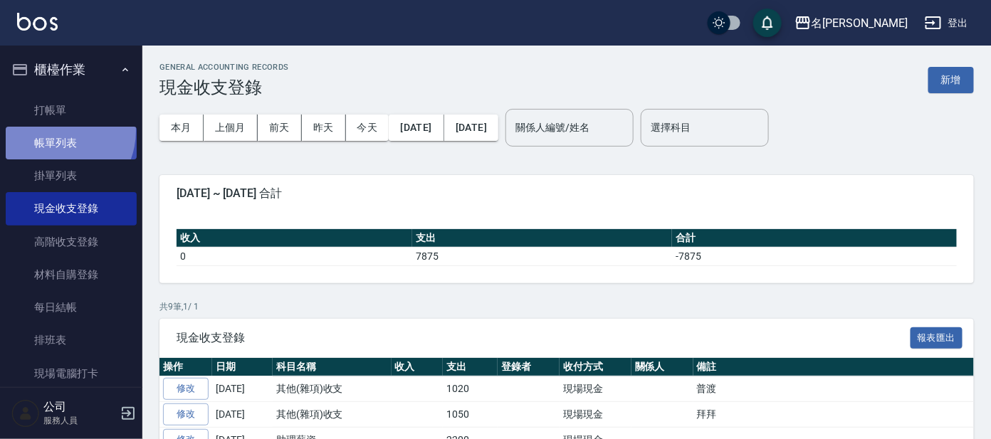
click at [53, 131] on link "帳單列表" at bounding box center [71, 143] width 131 height 33
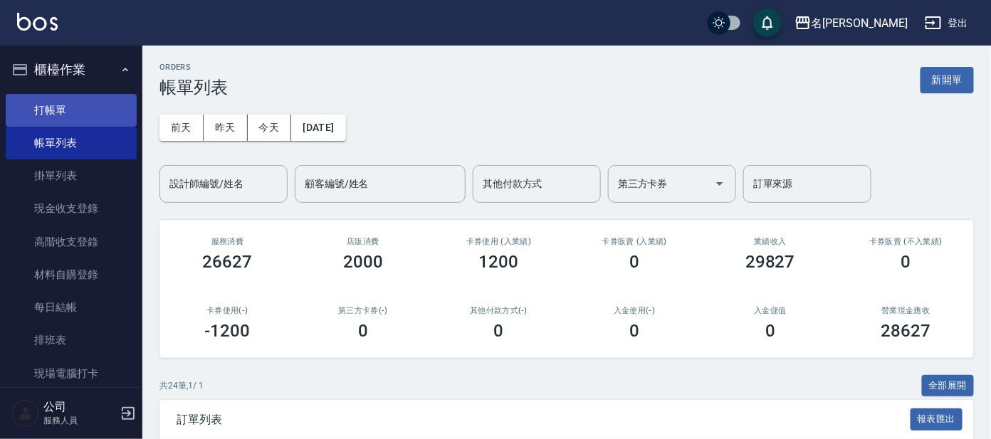
click at [82, 106] on link "打帳單" at bounding box center [71, 110] width 131 height 33
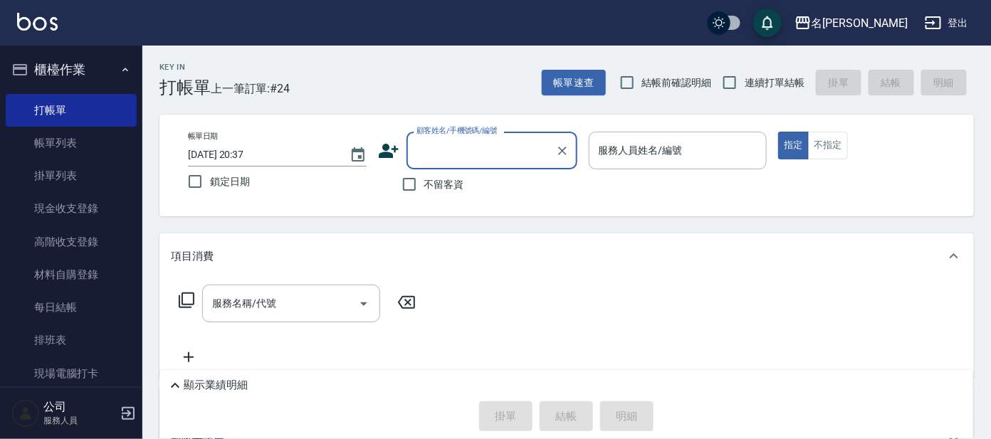
click at [499, 153] on input "顧客姓名/手機號碼/編號" at bounding box center [481, 150] width 137 height 25
click at [461, 154] on input "顧客姓名/手機號碼/編號" at bounding box center [481, 150] width 137 height 25
type input "ㄕ"
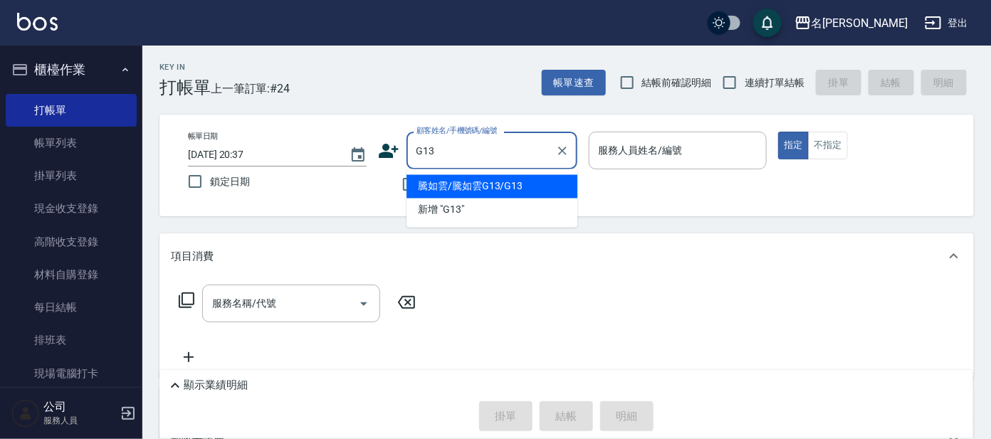
type input "騰如雲/騰如雲G13/G13"
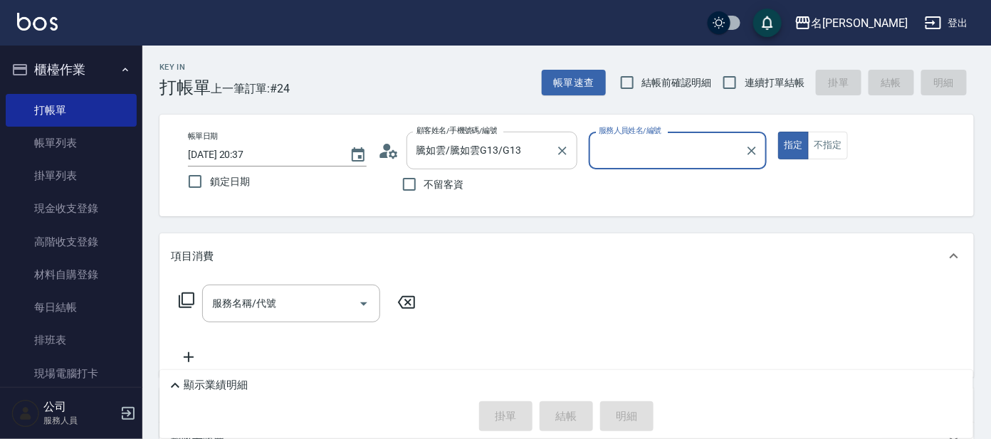
type input "[PERSON_NAME]-7"
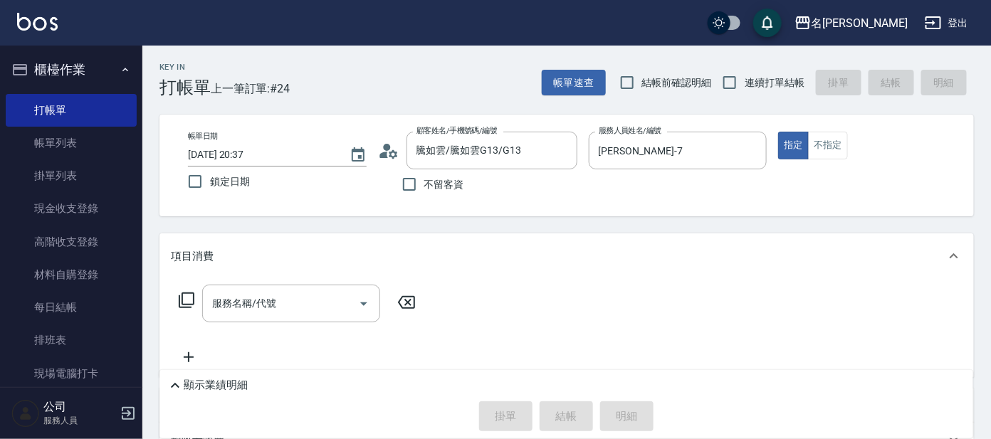
click at [185, 299] on icon at bounding box center [186, 300] width 17 height 17
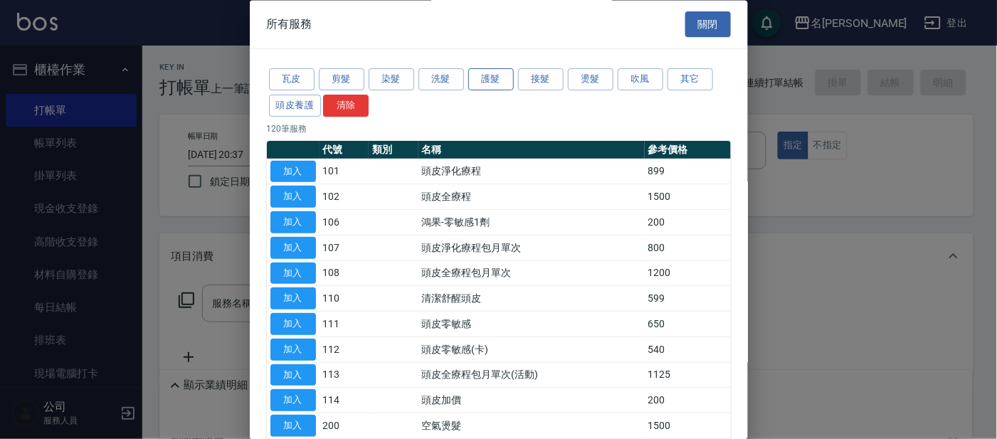
click at [496, 80] on button "護髮" at bounding box center [491, 80] width 46 height 22
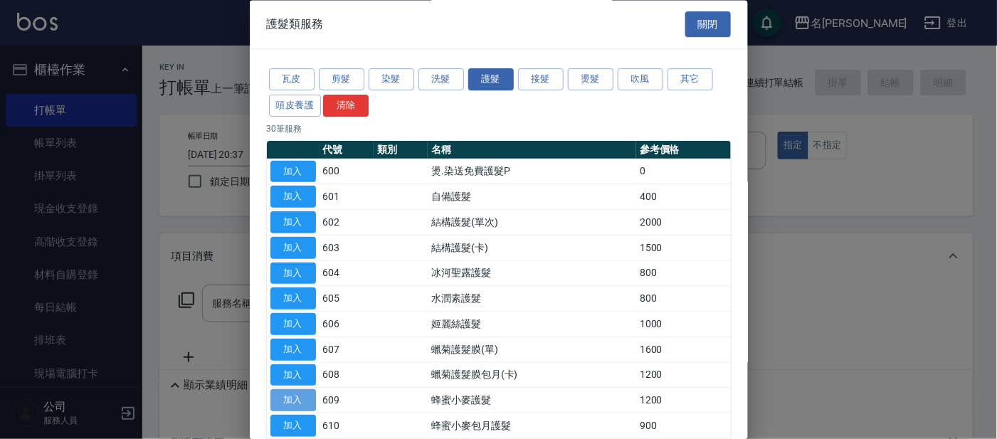
click at [301, 400] on button "加入" at bounding box center [294, 401] width 46 height 22
type input "蜂蜜小麥護髮(609)"
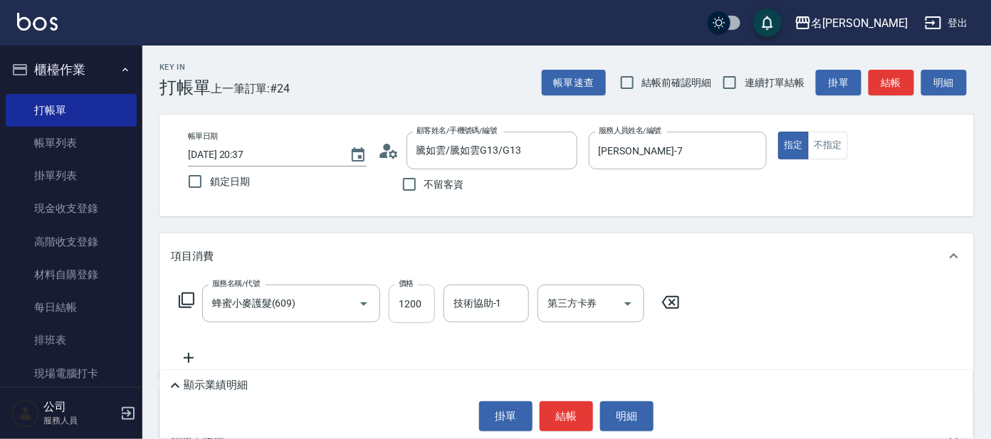
click at [421, 288] on input "1200" at bounding box center [412, 304] width 46 height 38
type input "1000"
click at [569, 419] on button "結帳" at bounding box center [566, 416] width 53 height 30
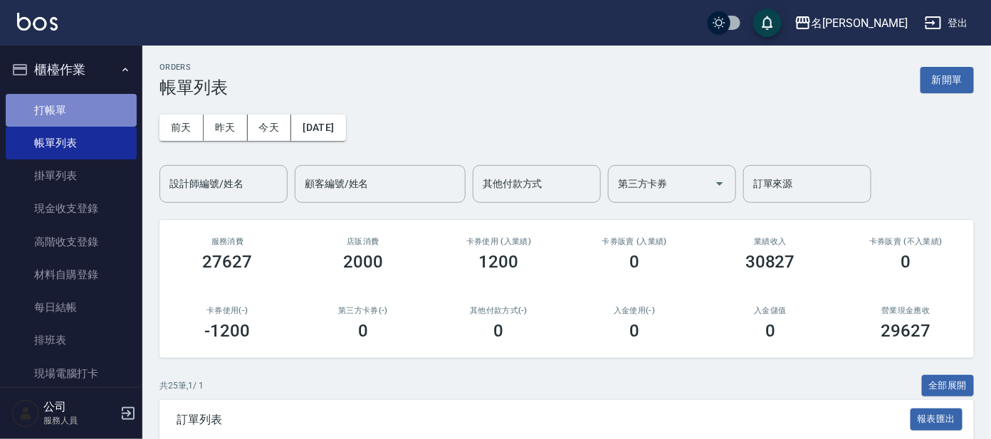
click at [113, 111] on link "打帳單" at bounding box center [71, 110] width 131 height 33
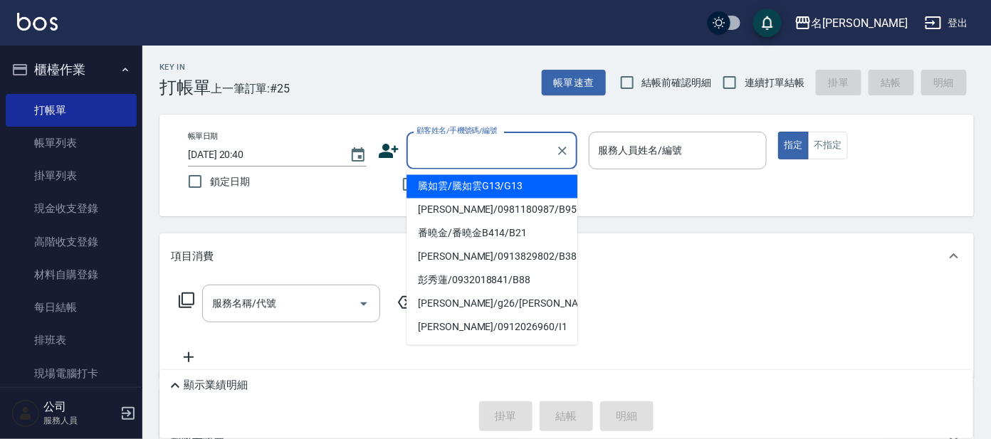
click at [539, 158] on input "顧客姓名/手機號碼/編號" at bounding box center [481, 150] width 137 height 25
click at [525, 179] on li "騰如雲/騰如雲G13/G13" at bounding box center [491, 186] width 171 height 23
type input "騰如雲/騰如雲G13/G13"
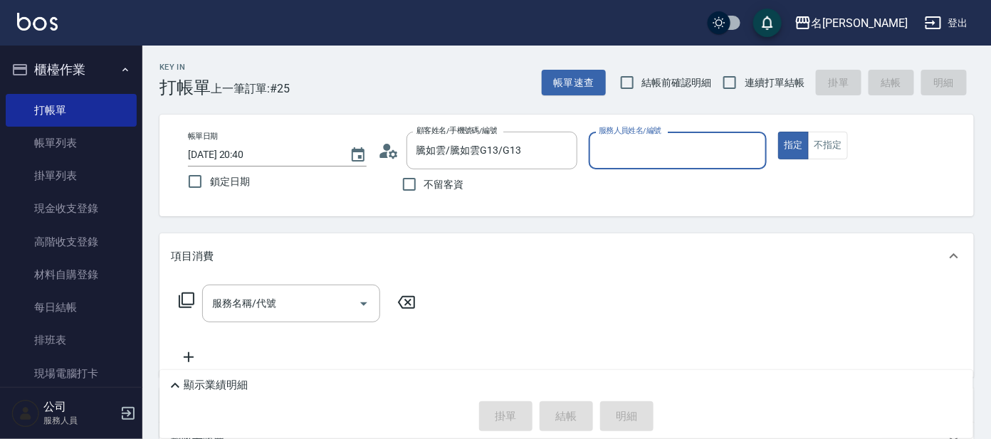
type input "[PERSON_NAME]-7"
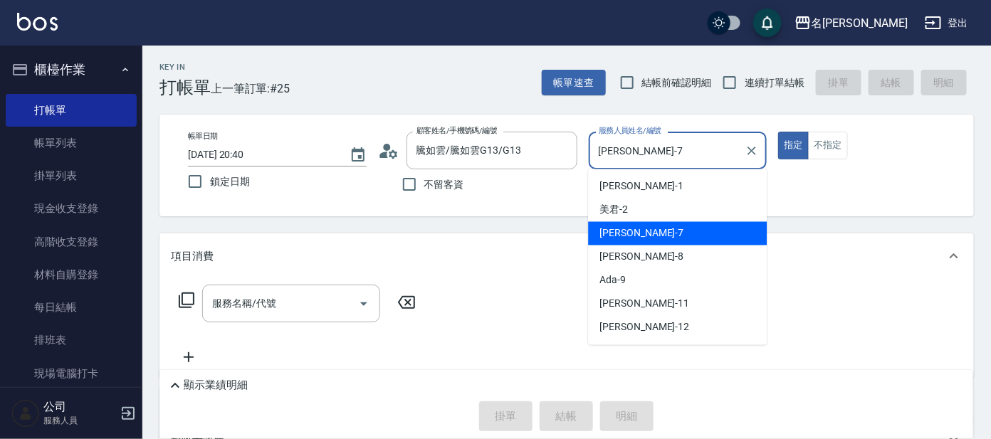
click at [635, 150] on input "[PERSON_NAME]-7" at bounding box center [667, 150] width 145 height 25
click at [720, 234] on div "[PERSON_NAME] -7" at bounding box center [677, 233] width 179 height 23
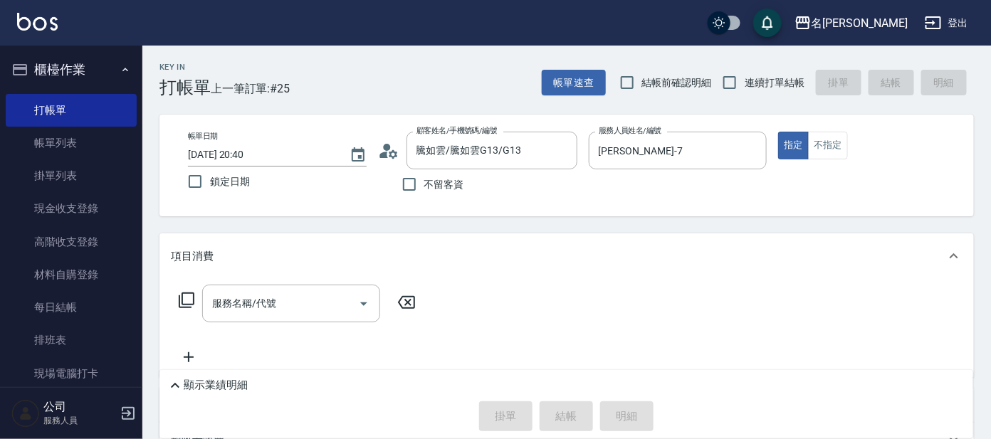
click at [191, 292] on icon at bounding box center [186, 300] width 17 height 17
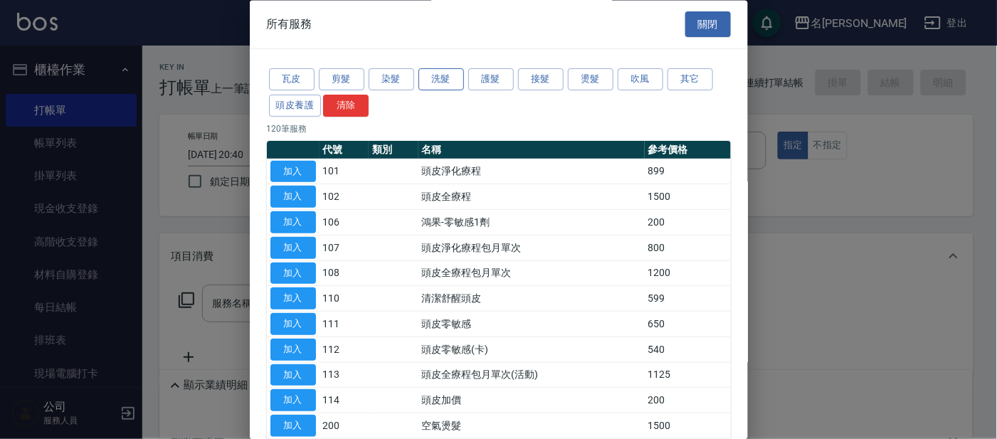
click at [460, 75] on button "洗髮" at bounding box center [442, 80] width 46 height 22
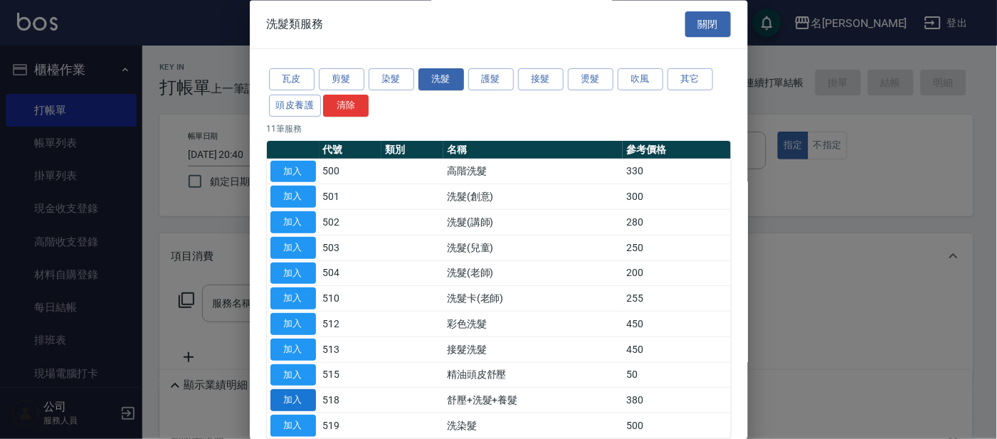
click at [314, 400] on button "加入" at bounding box center [294, 401] width 46 height 22
type input "舒壓+洗髮+養髮(518)"
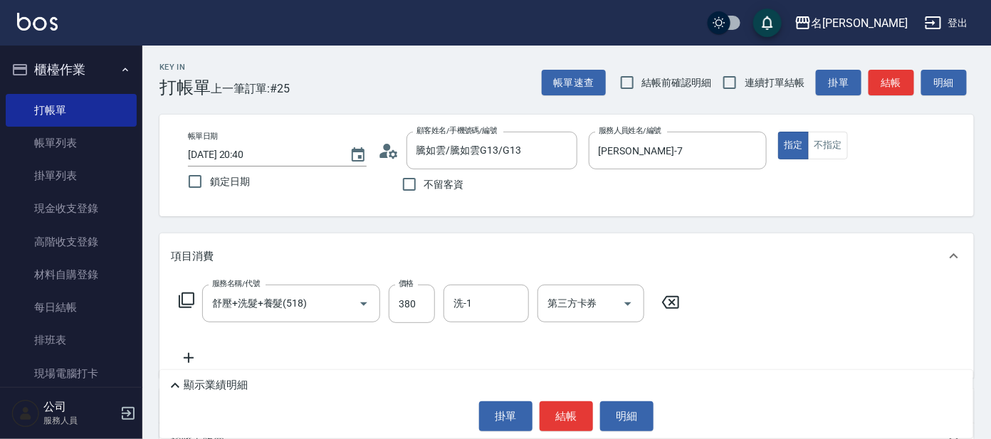
click at [180, 295] on icon at bounding box center [186, 300] width 17 height 17
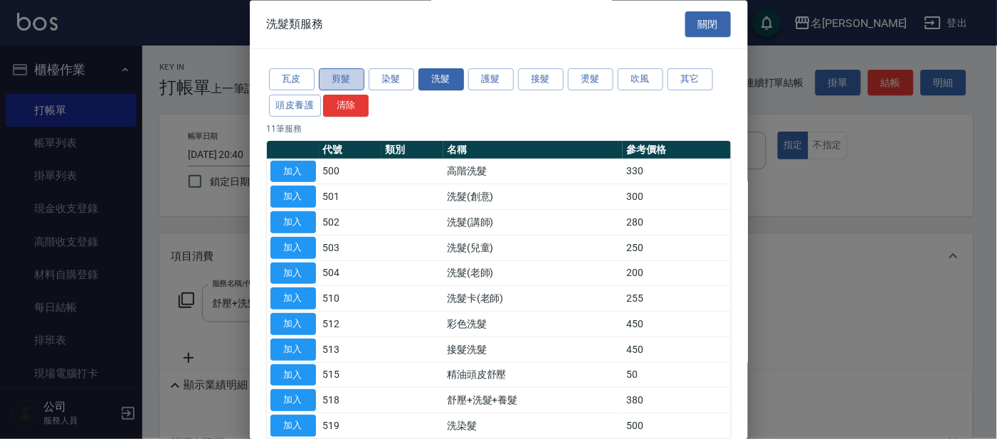
click at [348, 76] on button "剪髮" at bounding box center [342, 80] width 46 height 22
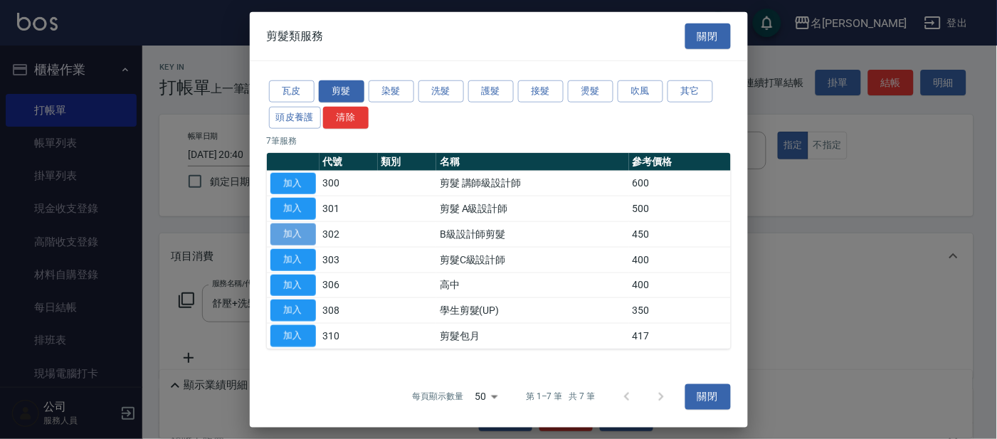
click at [285, 233] on button "加入" at bounding box center [294, 235] width 46 height 22
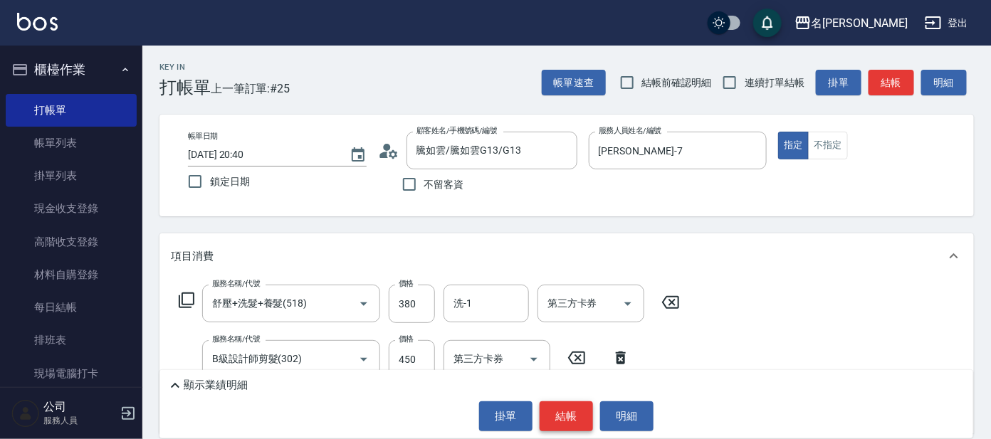
click at [561, 419] on button "結帳" at bounding box center [566, 416] width 53 height 30
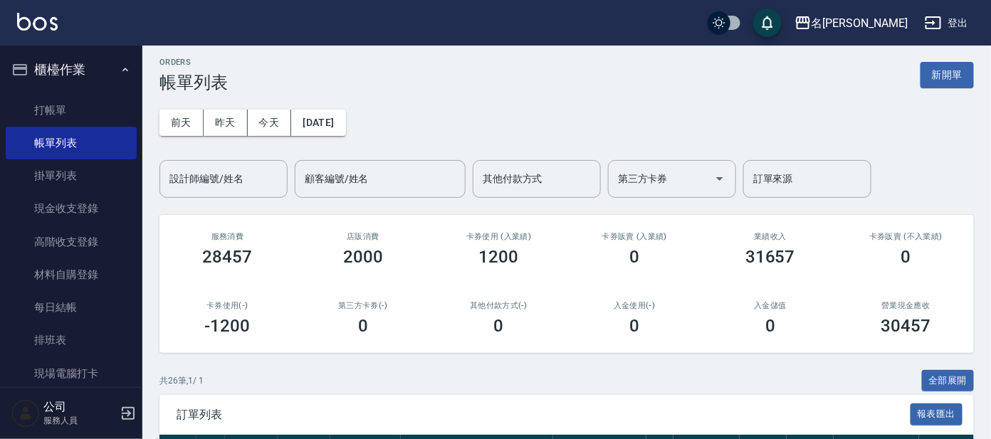
scroll to position [177, 0]
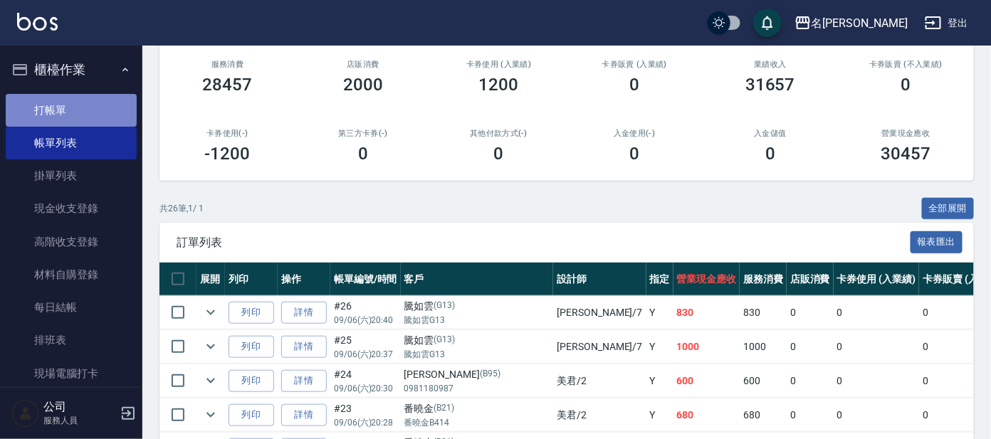
click at [93, 112] on link "打帳單" at bounding box center [71, 110] width 131 height 33
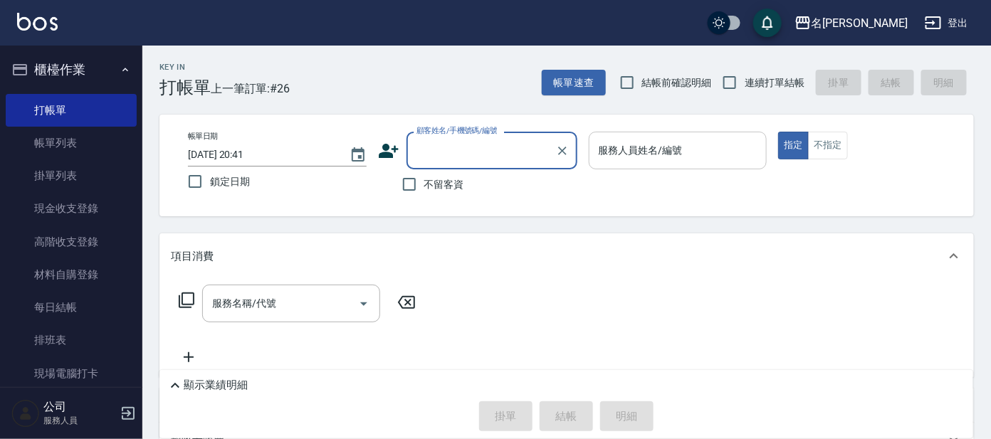
click at [672, 157] on input "服務人員姓名/編號" at bounding box center [678, 150] width 166 height 25
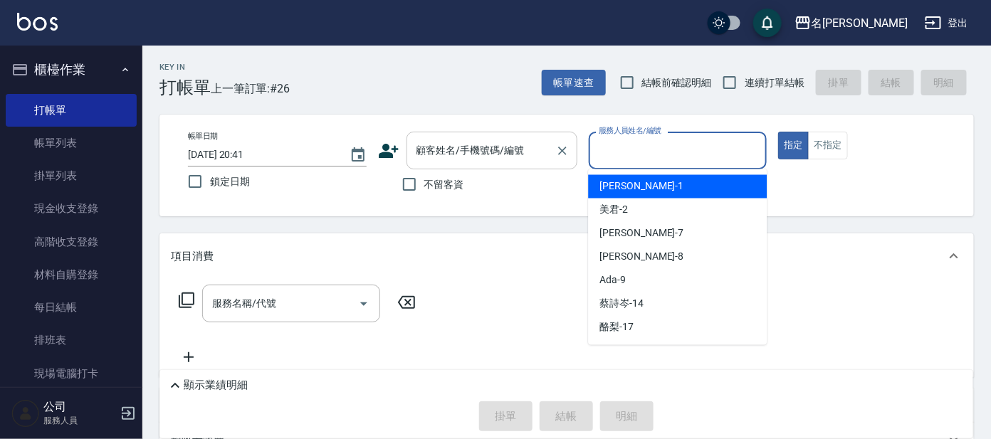
click at [532, 160] on input "顧客姓名/手機號碼/編號" at bounding box center [481, 150] width 137 height 25
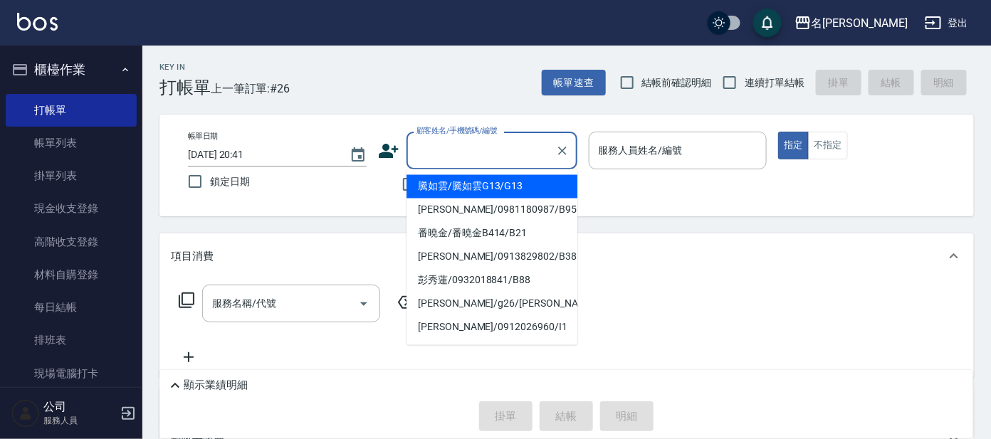
click at [500, 181] on li "騰如雲/騰如雲G13/G13" at bounding box center [491, 186] width 171 height 23
type input "騰如雲/騰如雲G13/G13"
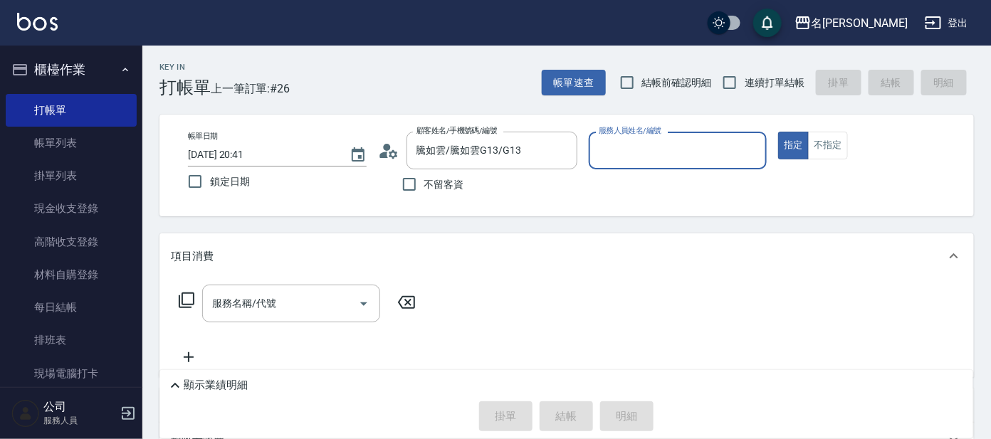
type input "[PERSON_NAME]-7"
click at [614, 148] on input "[PERSON_NAME]-7" at bounding box center [667, 150] width 145 height 25
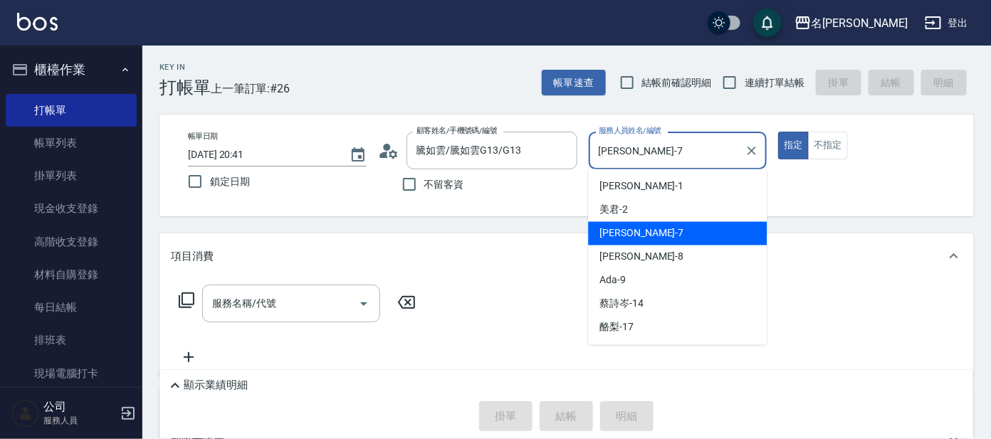
click at [658, 140] on input "[PERSON_NAME]-7" at bounding box center [667, 150] width 145 height 25
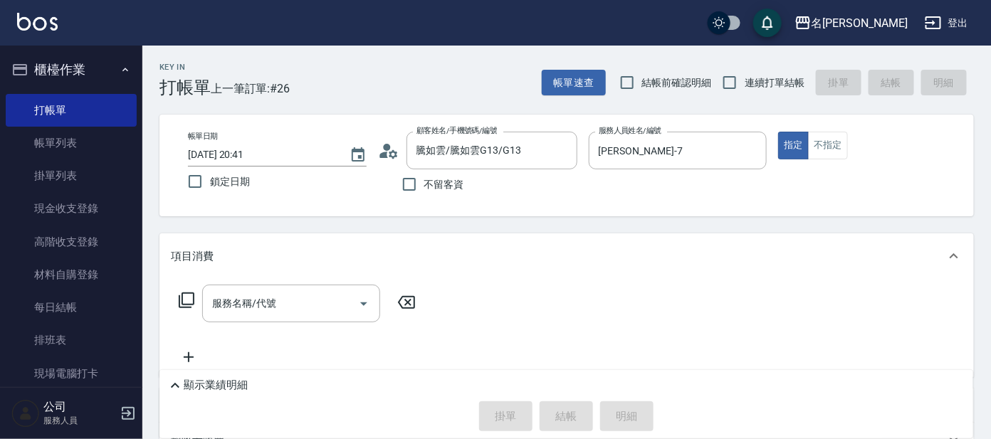
click at [184, 303] on icon at bounding box center [186, 300] width 17 height 17
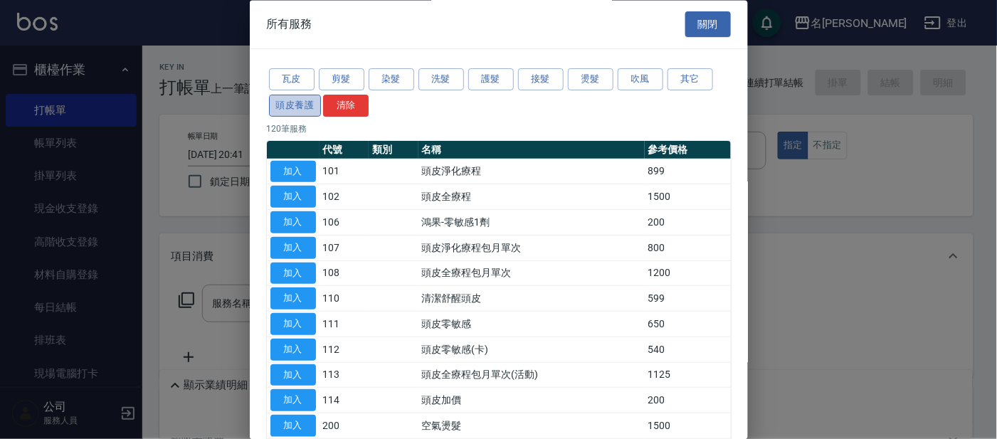
click at [288, 101] on button "頭皮養護" at bounding box center [295, 106] width 53 height 22
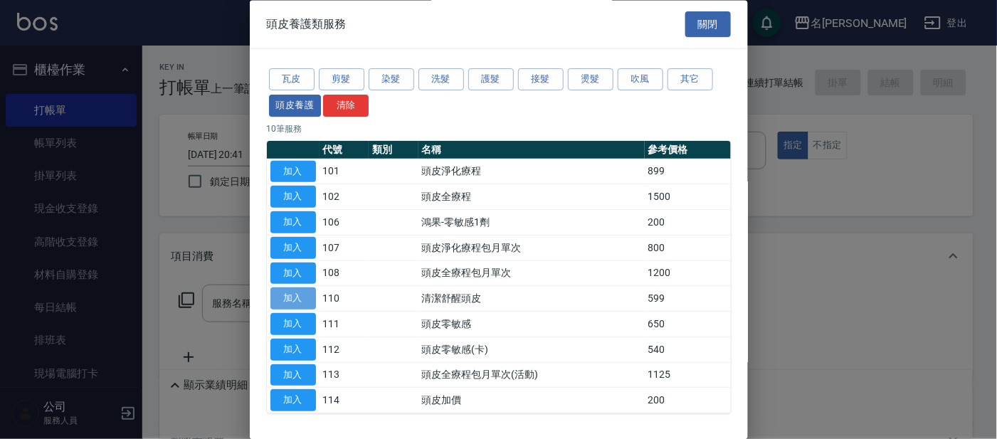
click at [296, 299] on button "加入" at bounding box center [294, 299] width 46 height 22
type input "清潔舒醒頭皮(110)"
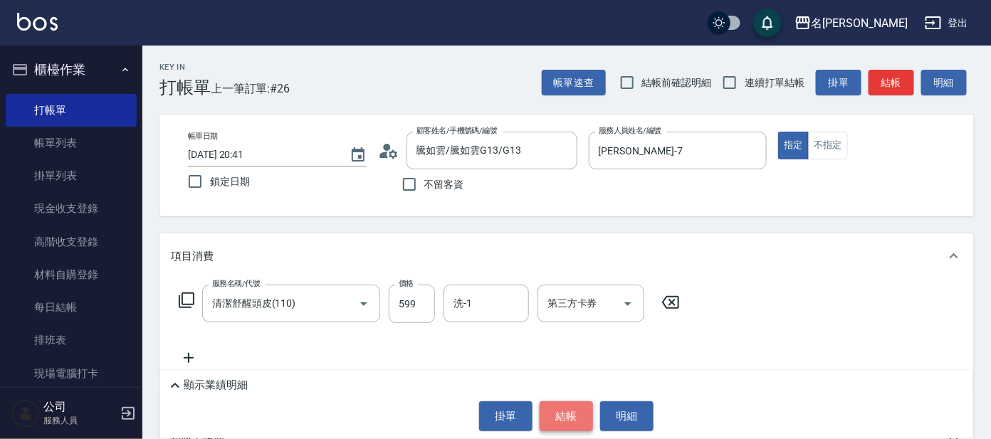
click at [573, 411] on button "結帳" at bounding box center [566, 416] width 53 height 30
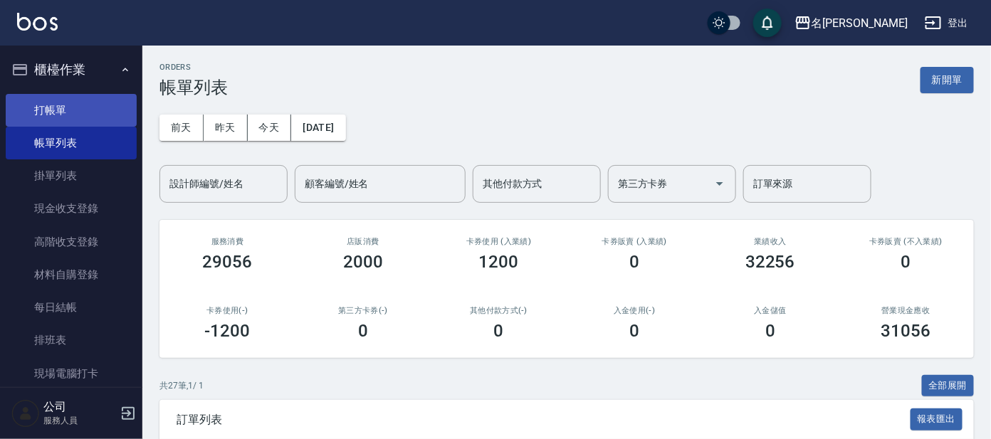
click at [88, 117] on link "打帳單" at bounding box center [71, 110] width 131 height 33
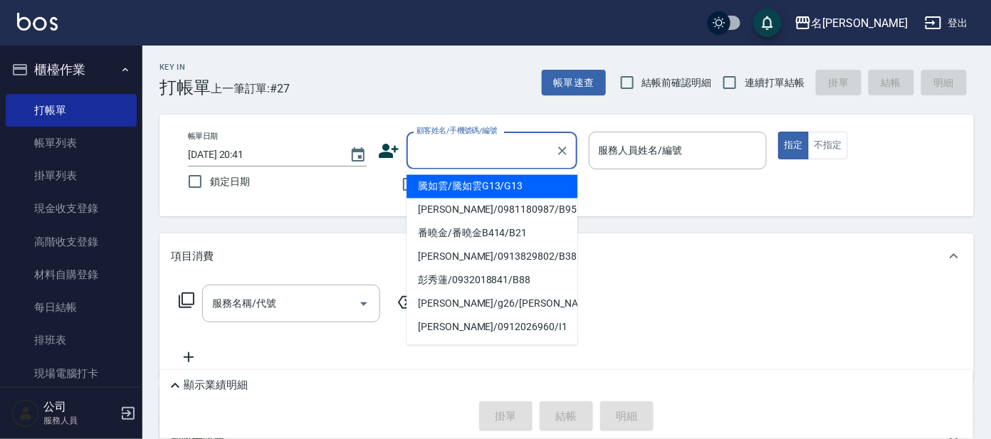
click at [469, 144] on input "顧客姓名/手機號碼/編號" at bounding box center [481, 150] width 137 height 25
click at [631, 146] on input "服務人員姓名/編號" at bounding box center [678, 150] width 166 height 25
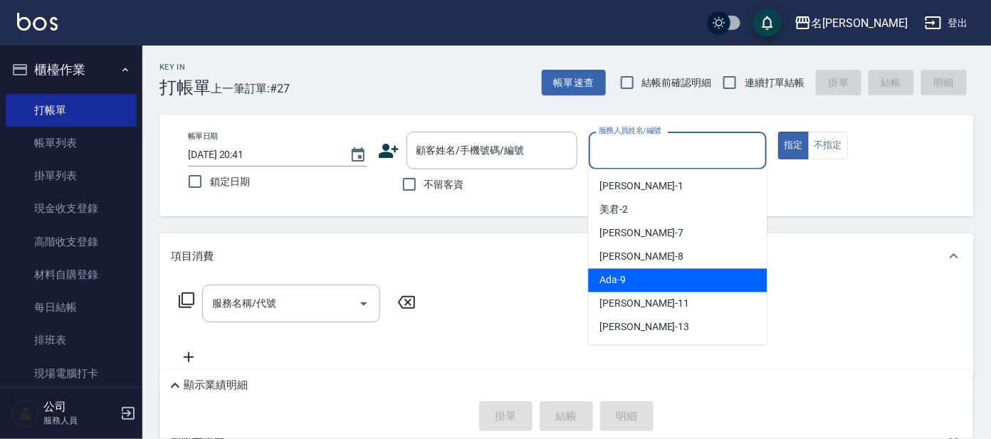
click at [616, 278] on span "Ada -9" at bounding box center [612, 280] width 26 height 15
type input "Ada-9"
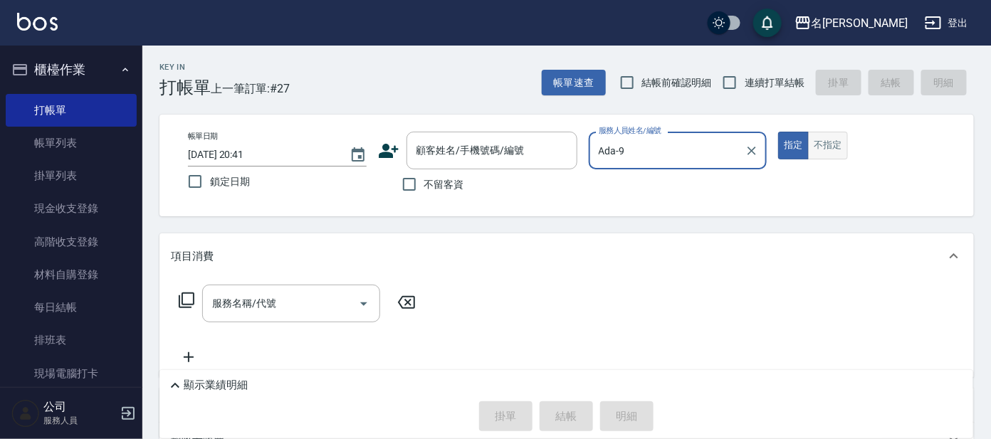
click at [816, 140] on button "不指定" at bounding box center [828, 146] width 40 height 28
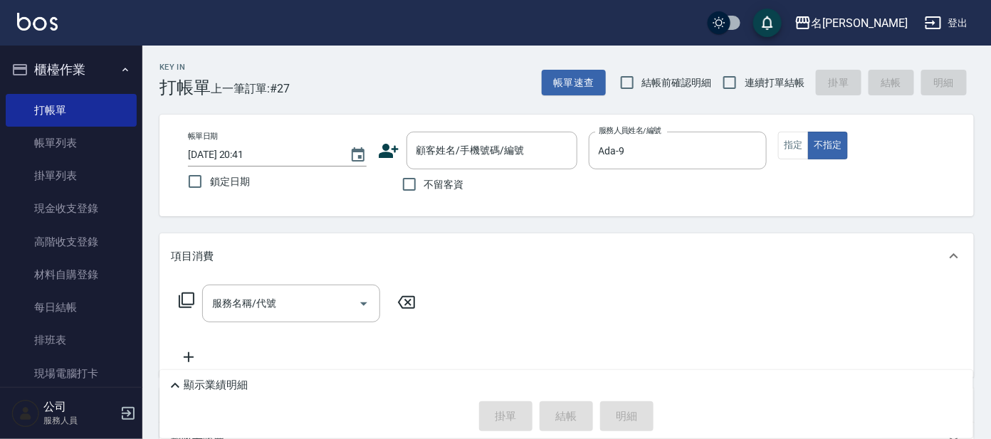
click at [182, 308] on icon at bounding box center [186, 300] width 17 height 17
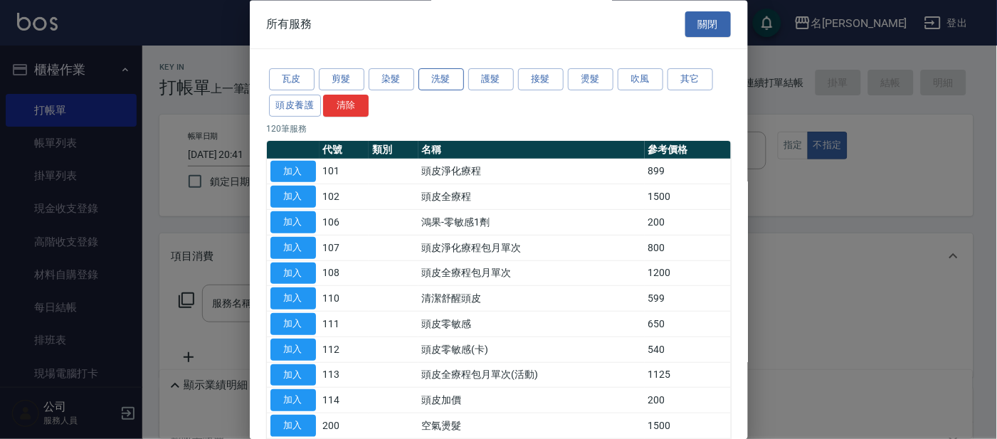
click at [460, 81] on button "洗髮" at bounding box center [442, 80] width 46 height 22
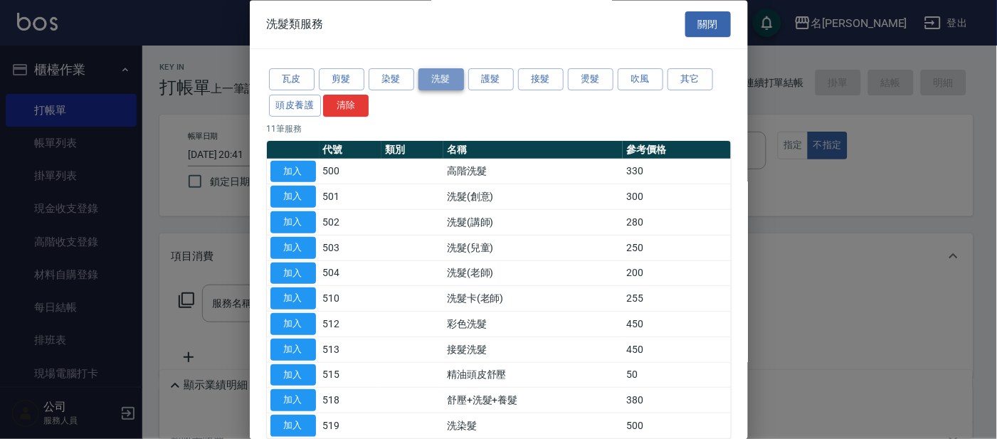
click at [453, 79] on button "洗髮" at bounding box center [442, 80] width 46 height 22
click at [302, 199] on button "加入" at bounding box center [294, 198] width 46 height 22
type input "洗髮(創意)(501)"
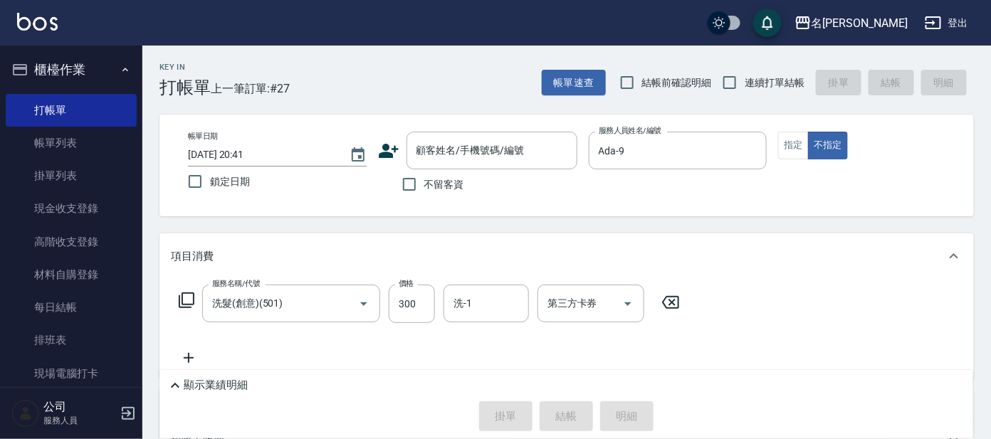
click at [186, 298] on icon at bounding box center [186, 300] width 17 height 17
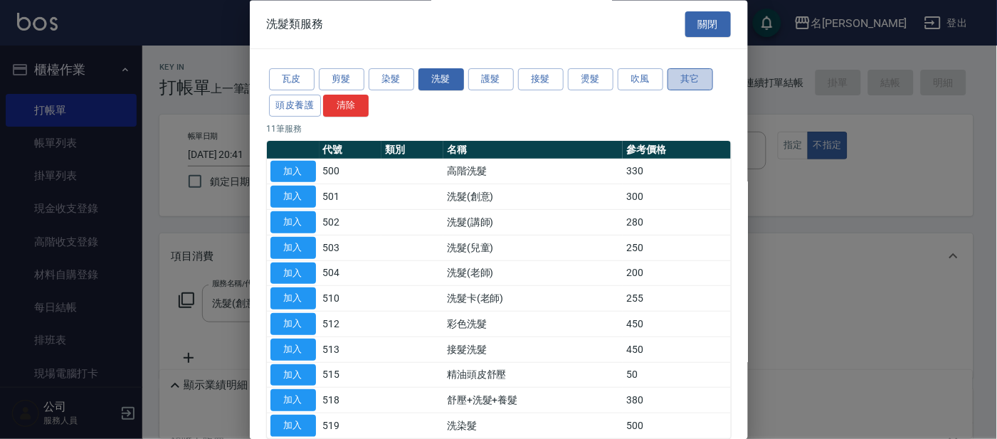
click at [683, 75] on button "其它" at bounding box center [691, 80] width 46 height 22
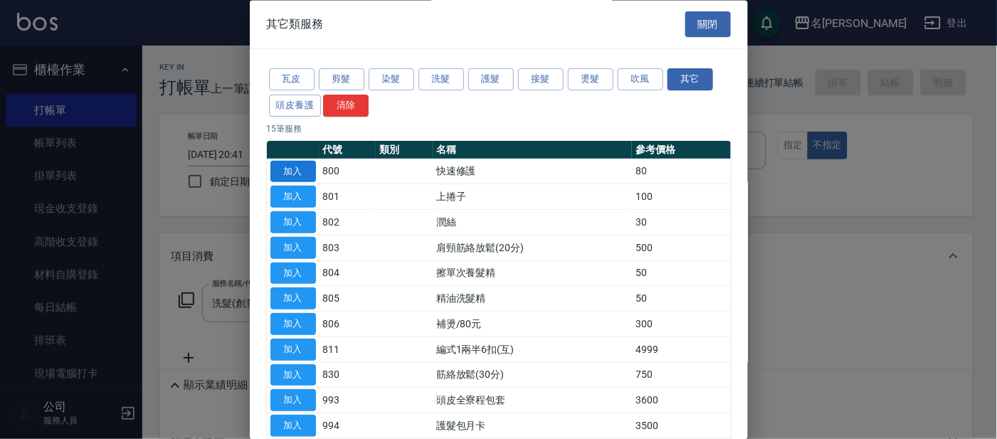
click at [312, 172] on button "加入" at bounding box center [294, 172] width 46 height 22
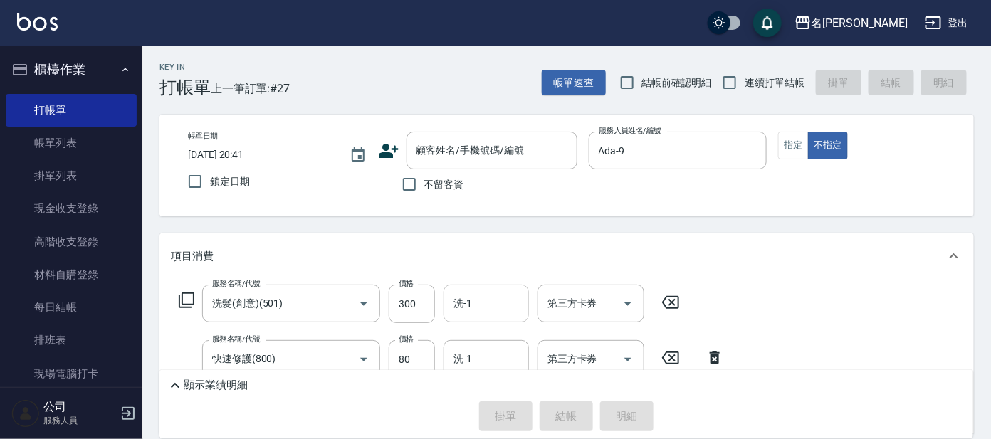
click at [498, 290] on div "洗-1" at bounding box center [485, 304] width 85 height 38
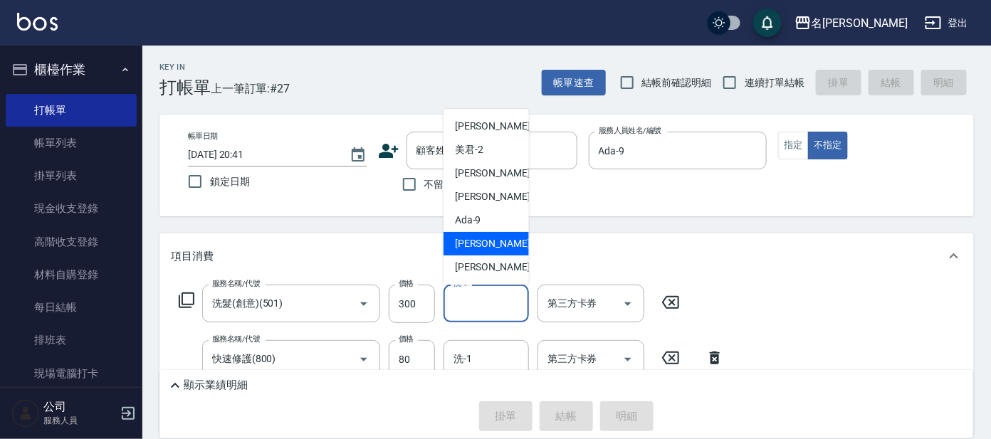
click at [492, 236] on div "[PERSON_NAME] -11" at bounding box center [485, 243] width 85 height 23
type input "[PERSON_NAME]-11"
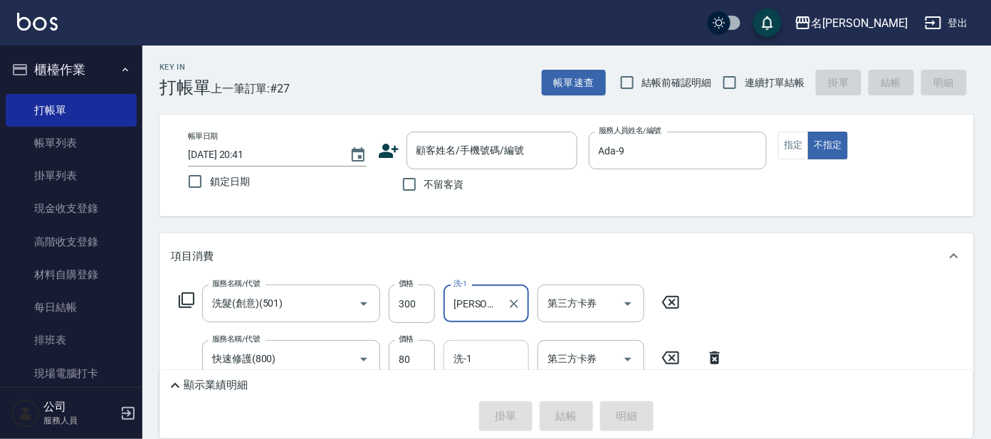
click at [493, 354] on input "洗-1" at bounding box center [486, 359] width 73 height 25
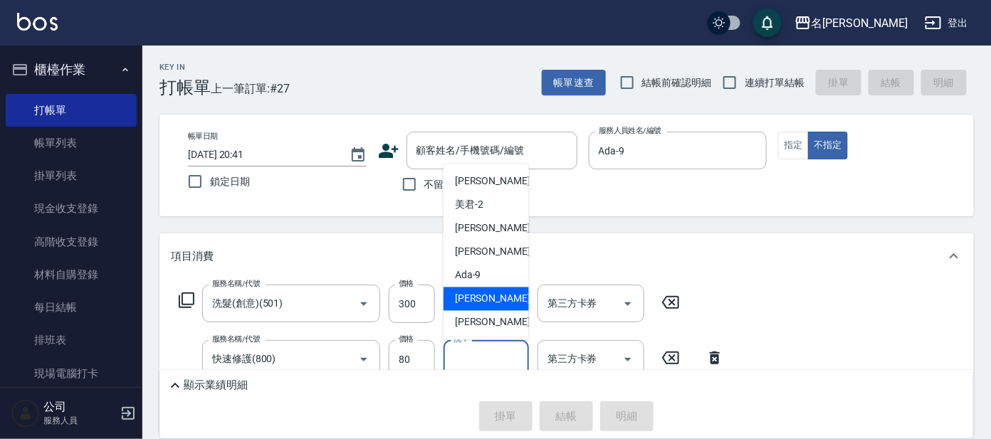
click at [483, 303] on span "[PERSON_NAME] -11" at bounding box center [500, 299] width 90 height 15
type input "[PERSON_NAME]-11"
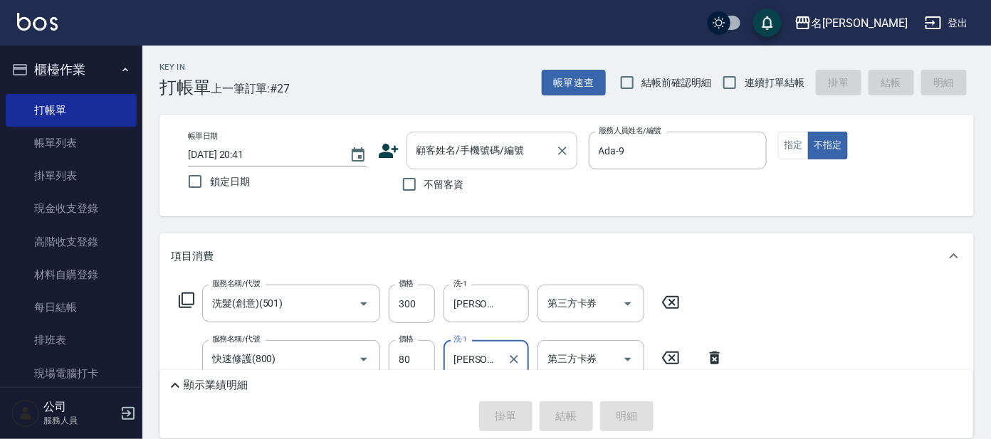
click at [500, 151] on div "顧客姓名/手機號碼/編號 顧客姓名/手機號碼/編號" at bounding box center [491, 151] width 171 height 38
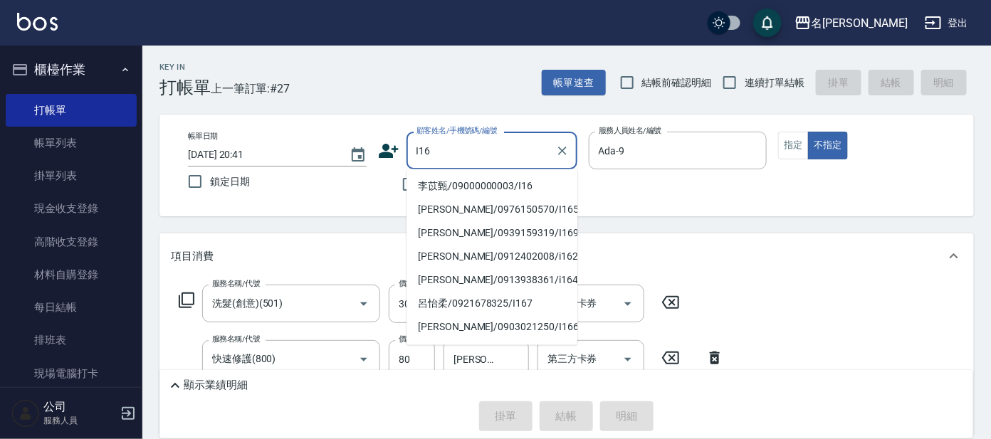
click at [489, 180] on li "李苡甄/09000000003/I16" at bounding box center [491, 186] width 171 height 23
type input "李苡甄/09000000003/I16"
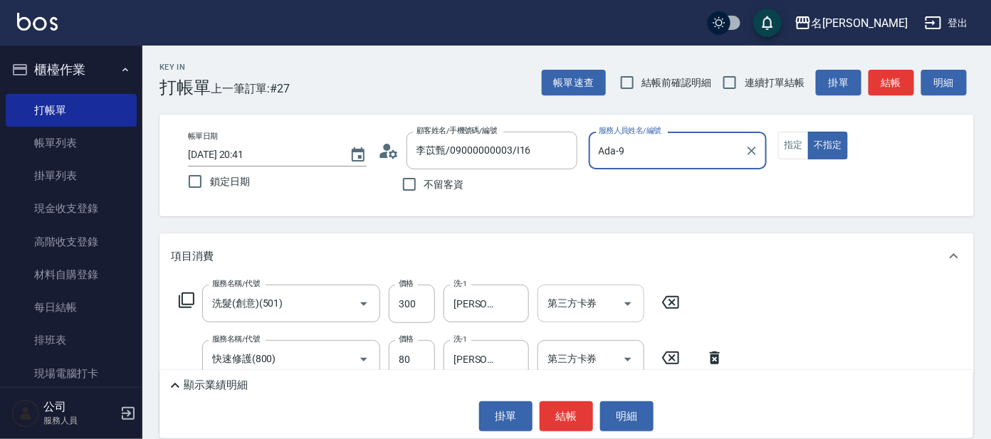
scroll to position [88, 0]
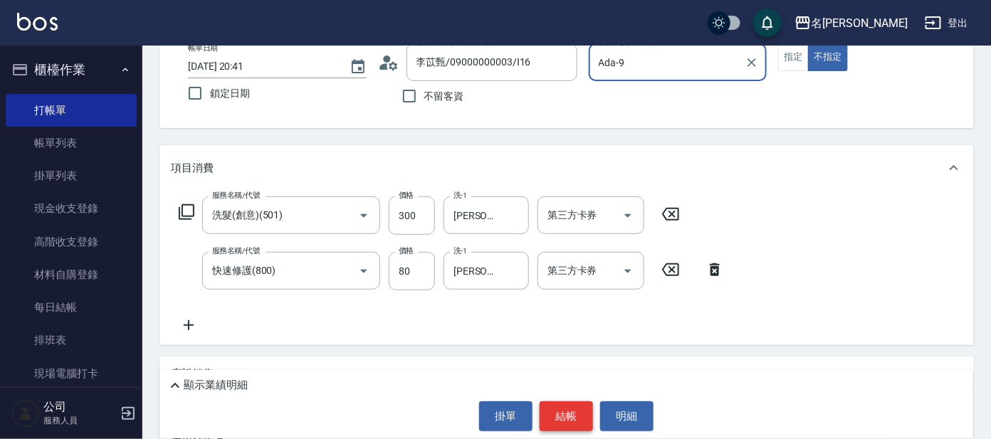
click at [559, 423] on button "結帳" at bounding box center [566, 416] width 53 height 30
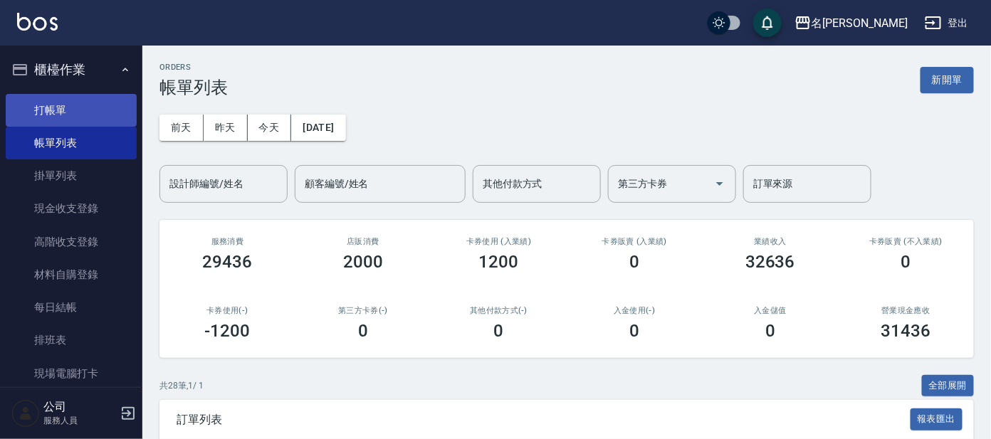
drag, startPoint x: 45, startPoint y: 114, endPoint x: 79, endPoint y: 108, distance: 34.6
click at [45, 114] on link "打帳單" at bounding box center [71, 110] width 131 height 33
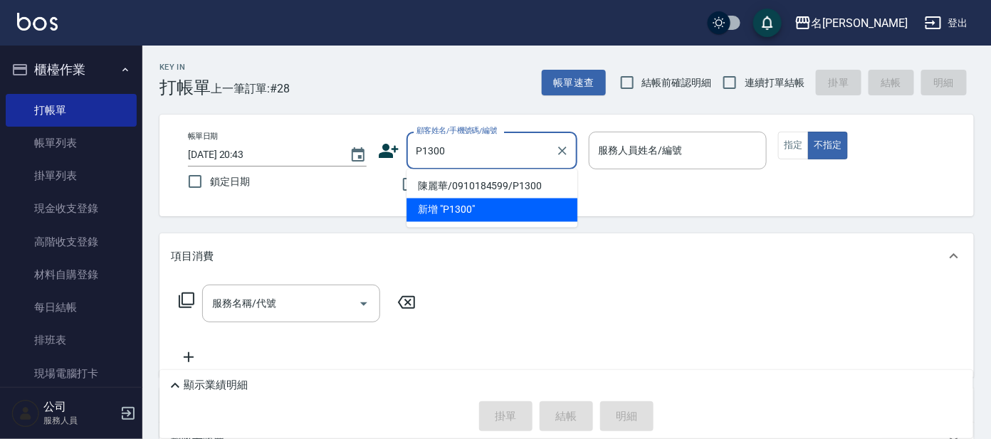
click at [508, 184] on li "陳麗華/0910184599/P1300" at bounding box center [491, 186] width 171 height 23
type input "陳麗華/0910184599/P1300"
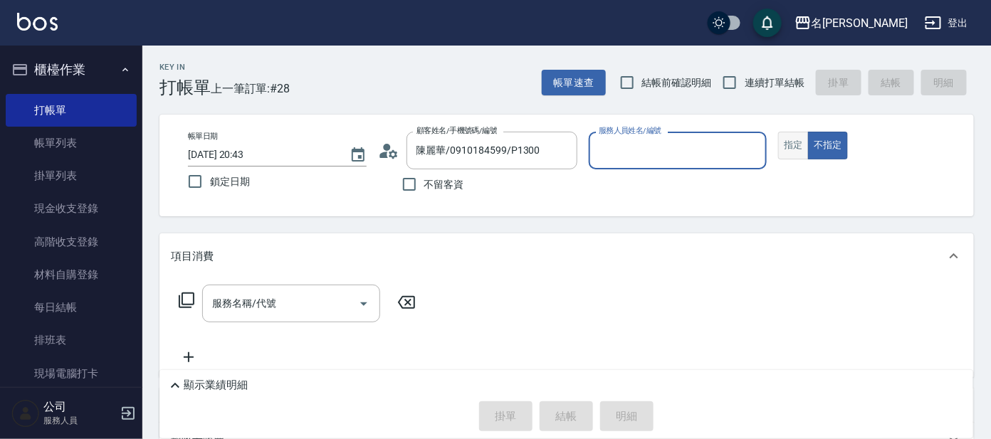
click at [794, 139] on button "指定" at bounding box center [793, 146] width 31 height 28
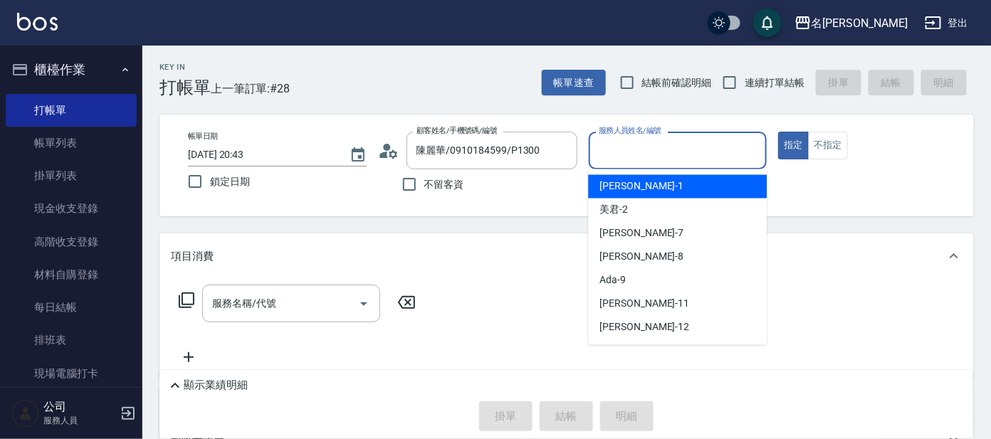
click at [703, 147] on input "服務人員姓名/編號" at bounding box center [678, 150] width 166 height 25
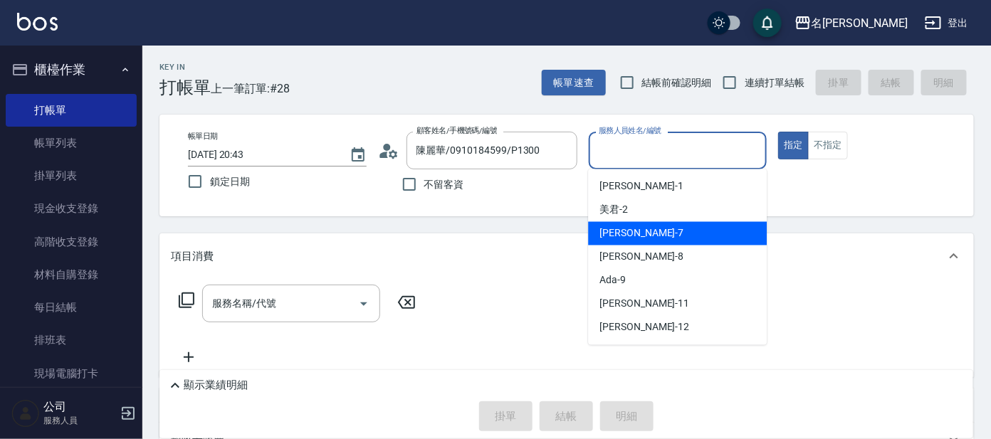
click at [658, 238] on div "[PERSON_NAME] -7" at bounding box center [677, 233] width 179 height 23
type input "[PERSON_NAME]-7"
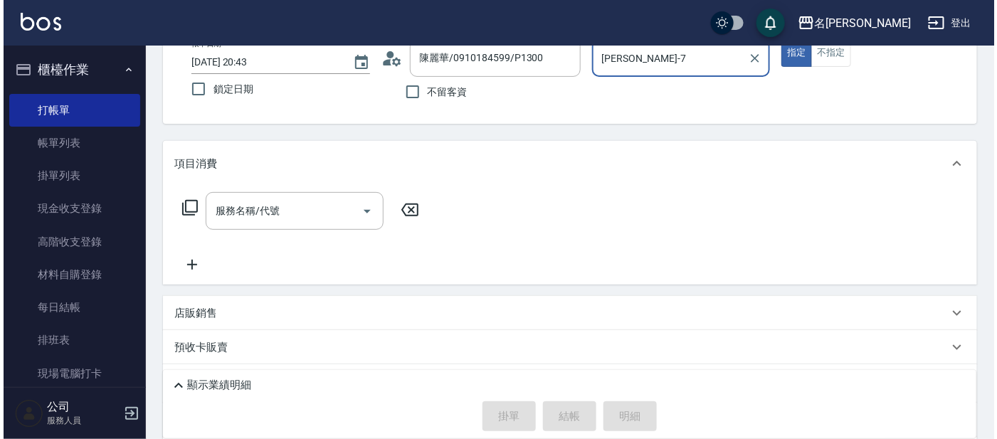
scroll to position [177, 0]
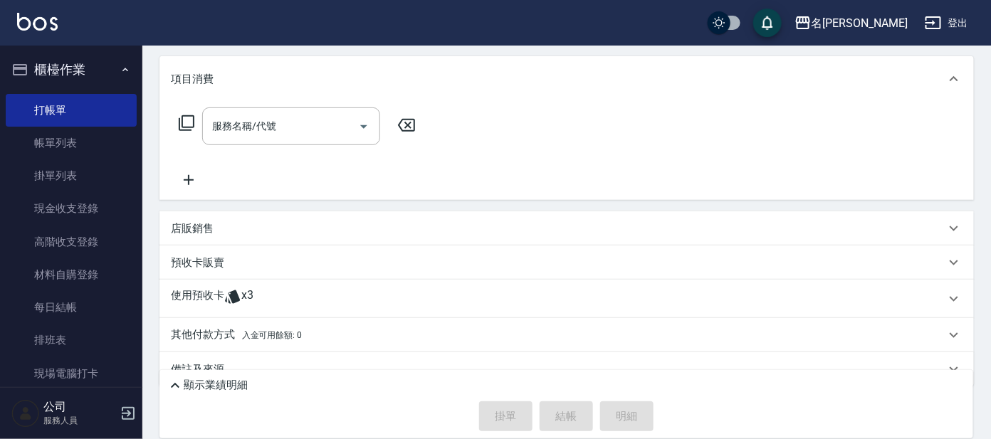
click at [179, 121] on icon at bounding box center [187, 123] width 16 height 16
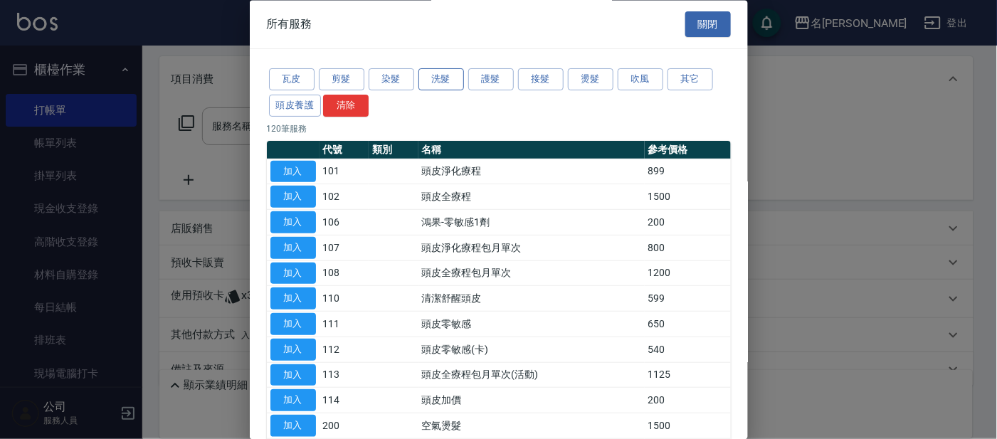
click at [430, 75] on button "洗髮" at bounding box center [442, 80] width 46 height 22
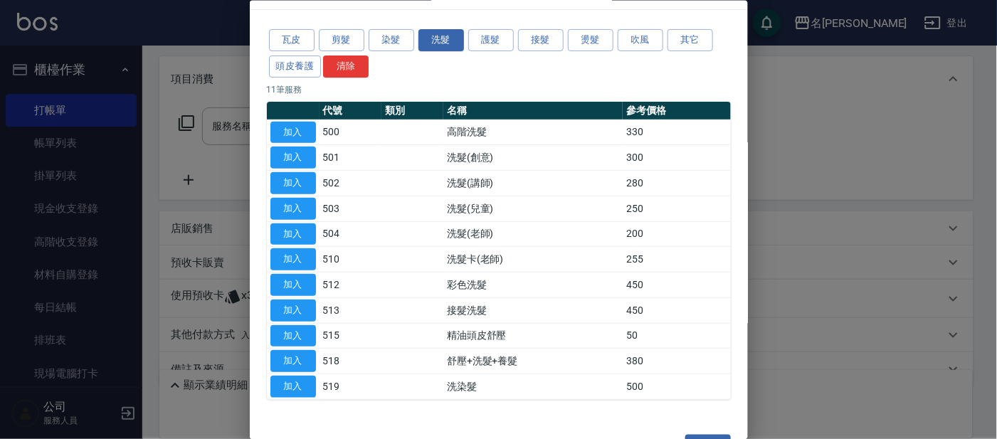
scroll to position [78, 0]
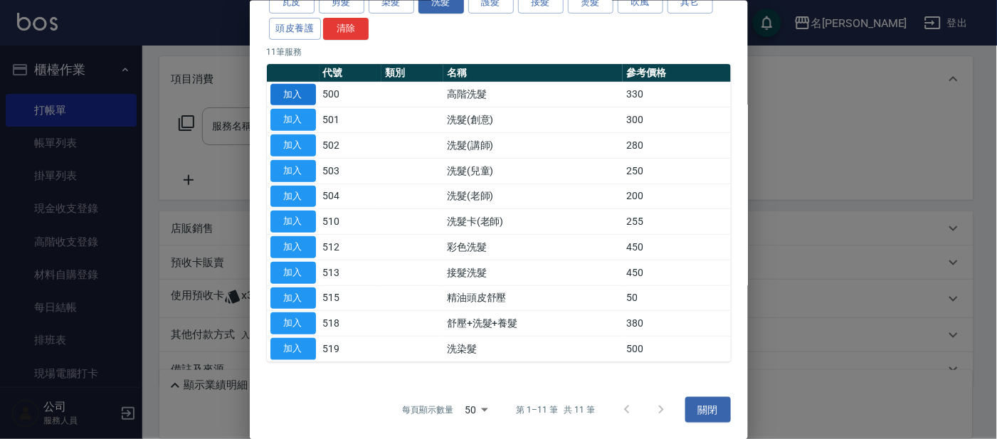
click at [303, 93] on button "加入" at bounding box center [294, 94] width 46 height 22
type input "高階洗髮(500)"
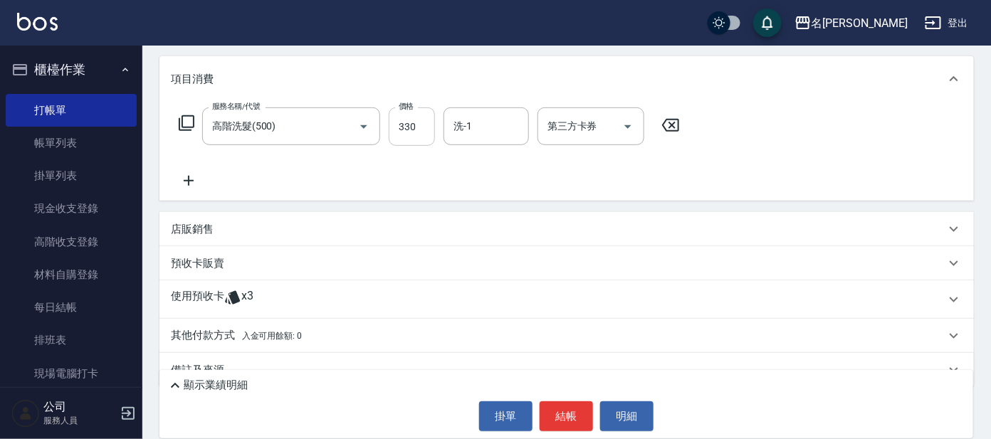
click at [412, 120] on input "330" at bounding box center [412, 126] width 46 height 38
type input "650"
click at [184, 124] on icon at bounding box center [186, 123] width 17 height 17
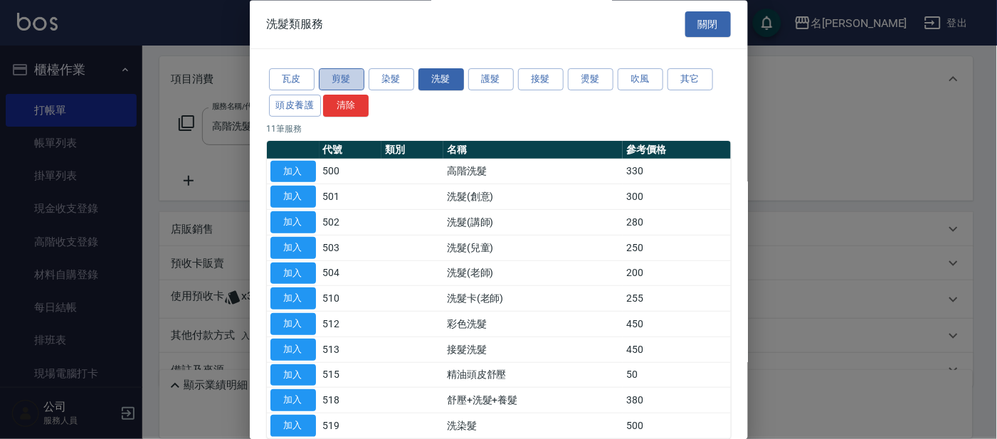
click at [347, 79] on button "剪髮" at bounding box center [342, 80] width 46 height 22
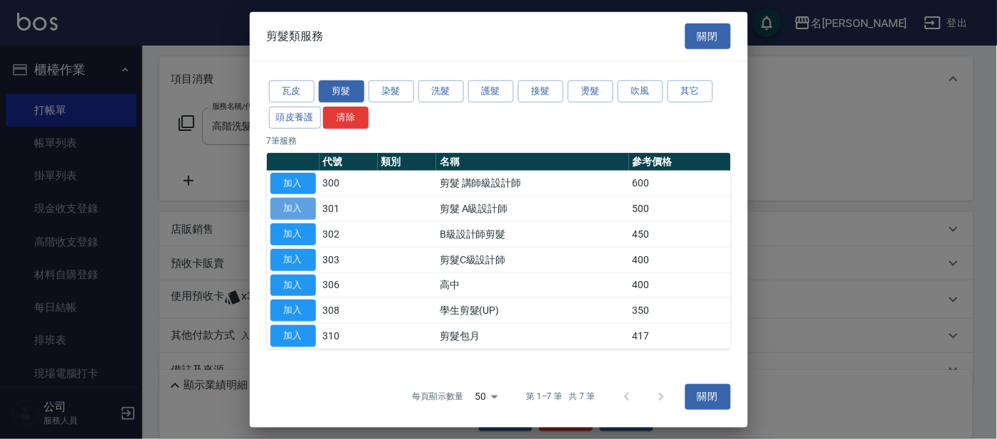
click at [283, 201] on button "加入" at bounding box center [294, 209] width 46 height 22
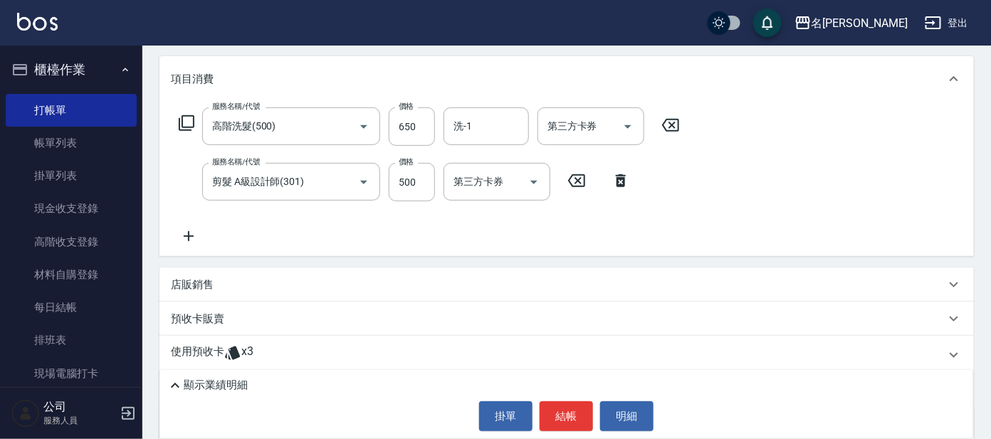
click at [194, 120] on icon at bounding box center [186, 123] width 17 height 17
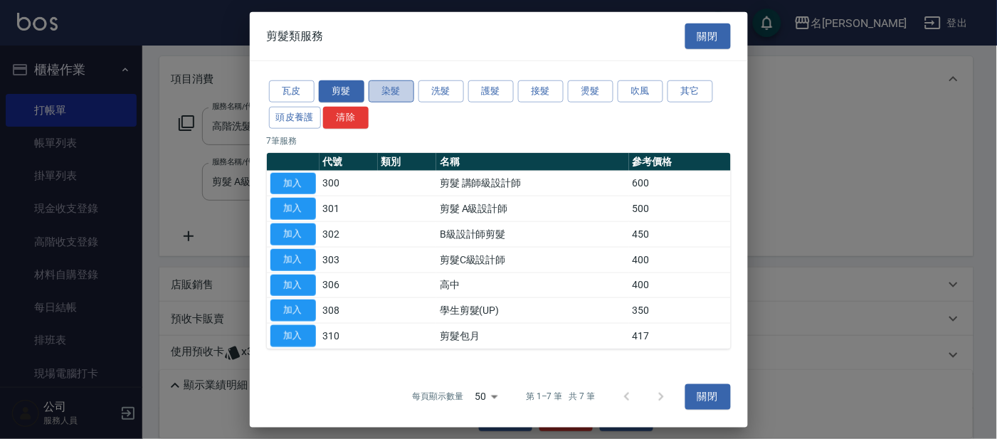
click at [398, 93] on button "染髮" at bounding box center [392, 91] width 46 height 22
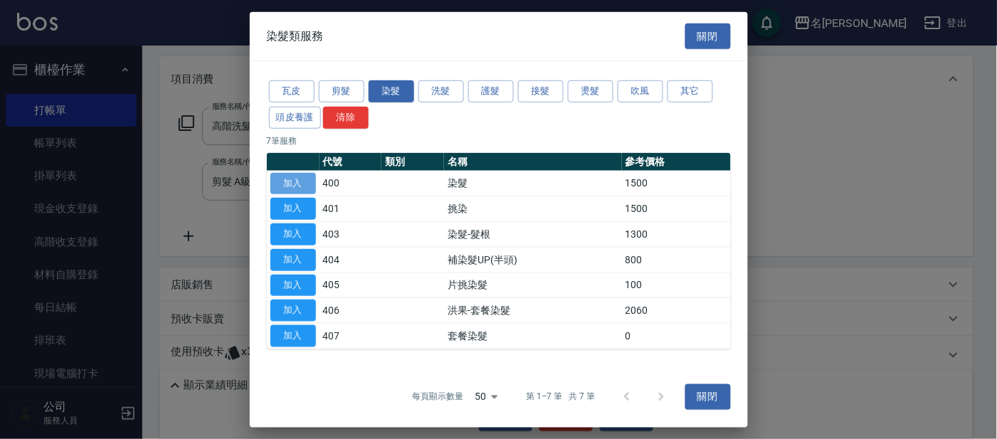
click at [303, 177] on button "加入" at bounding box center [294, 183] width 46 height 22
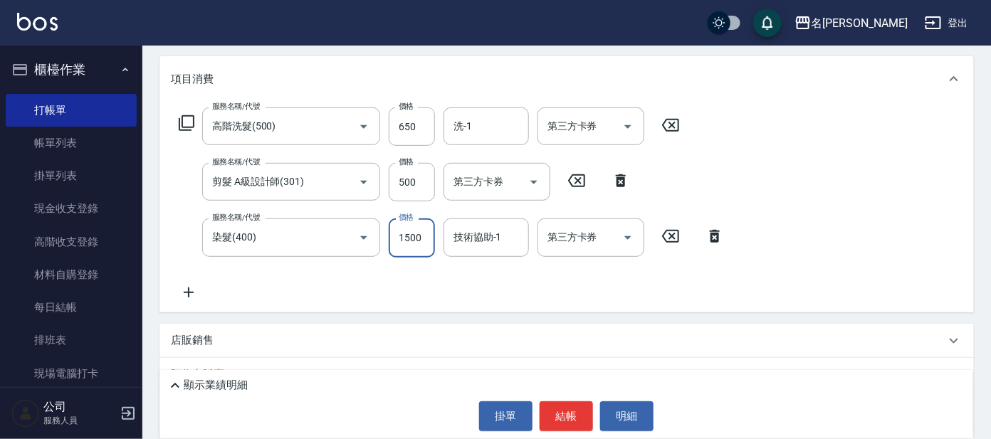
click at [421, 236] on input "1500" at bounding box center [412, 238] width 46 height 38
click at [423, 233] on input "1500" at bounding box center [412, 238] width 46 height 38
type input "1600"
click at [179, 120] on icon at bounding box center [187, 123] width 16 height 16
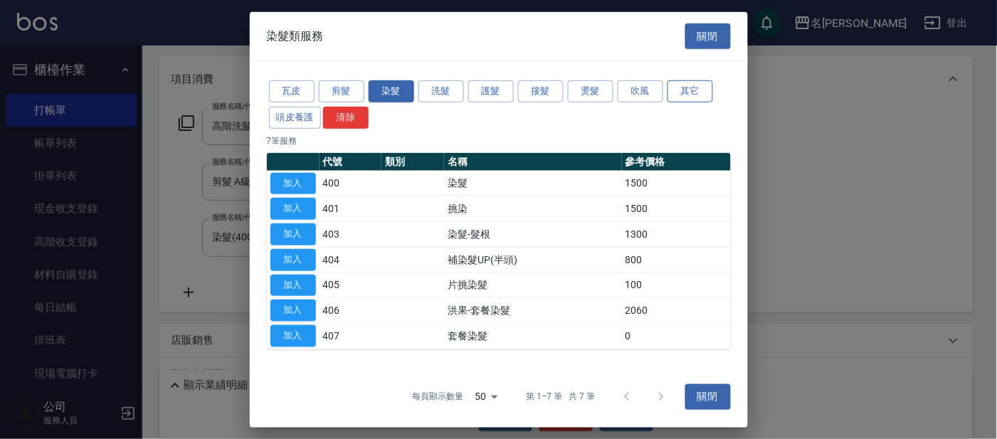
click at [692, 87] on button "其它" at bounding box center [691, 91] width 46 height 22
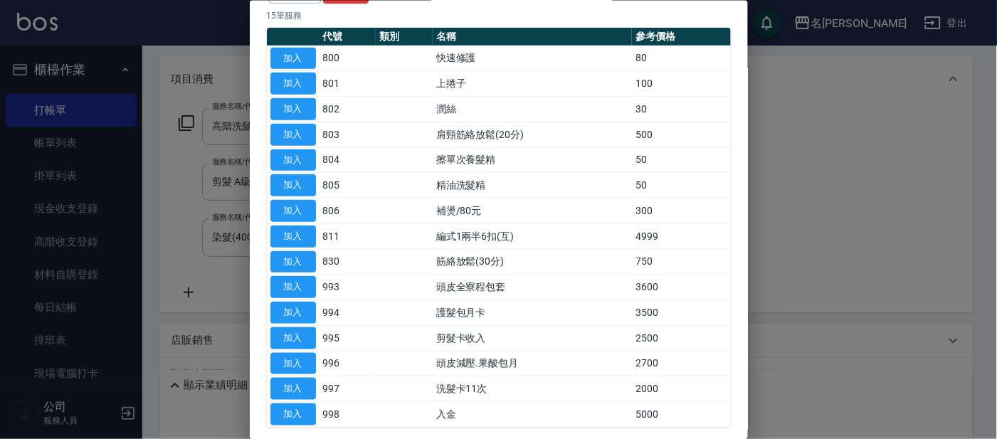
scroll to position [88, 0]
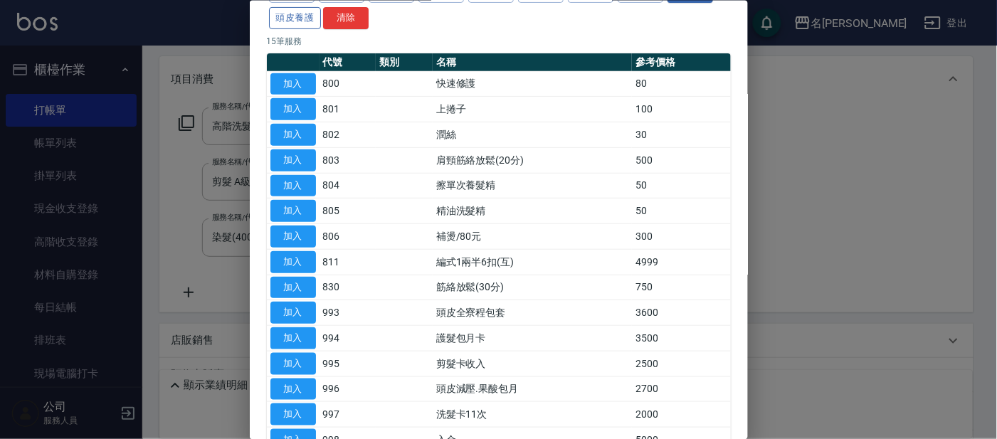
click at [296, 14] on button "頭皮養護" at bounding box center [295, 17] width 53 height 22
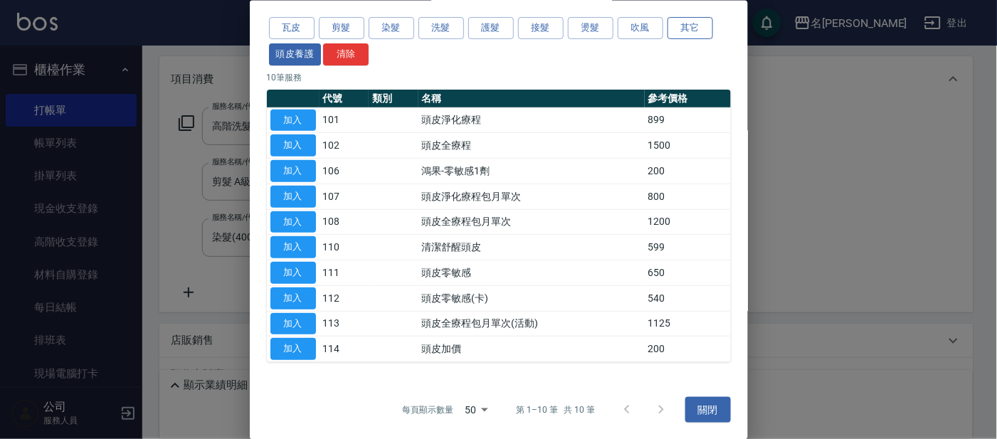
click at [692, 20] on button "其它" at bounding box center [691, 28] width 46 height 22
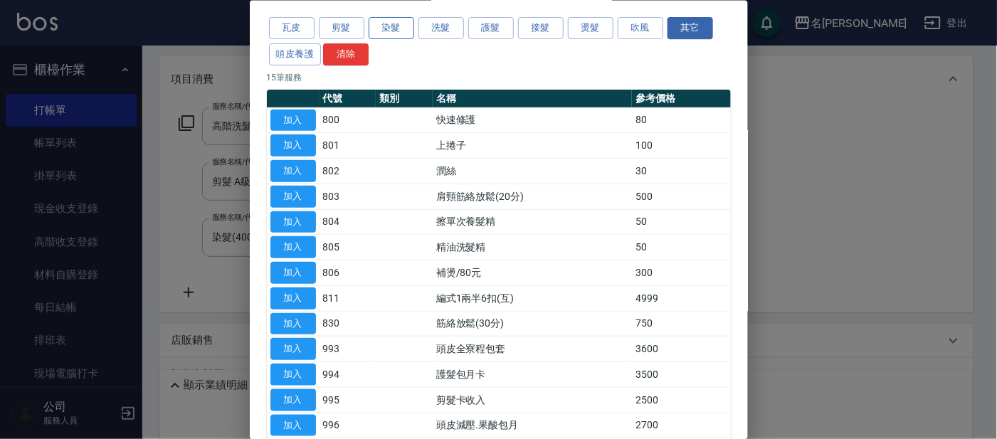
click at [398, 23] on button "染髮" at bounding box center [392, 28] width 46 height 22
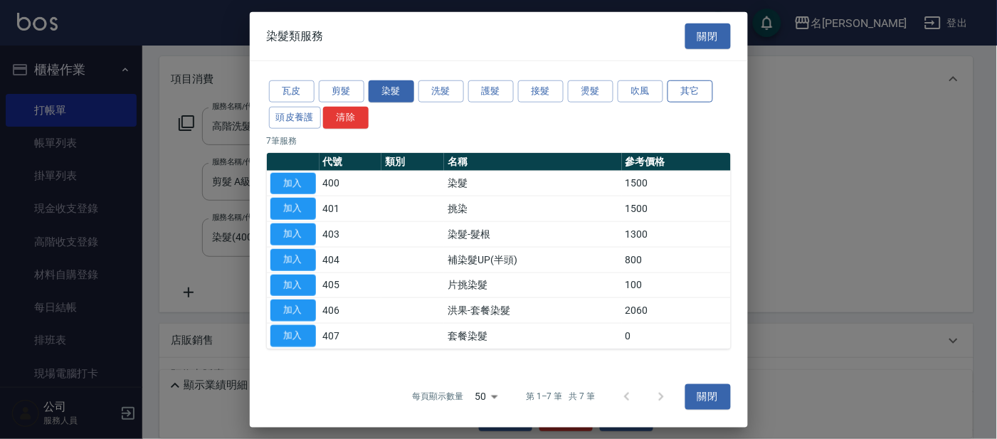
click at [686, 80] on button "其它" at bounding box center [691, 91] width 46 height 22
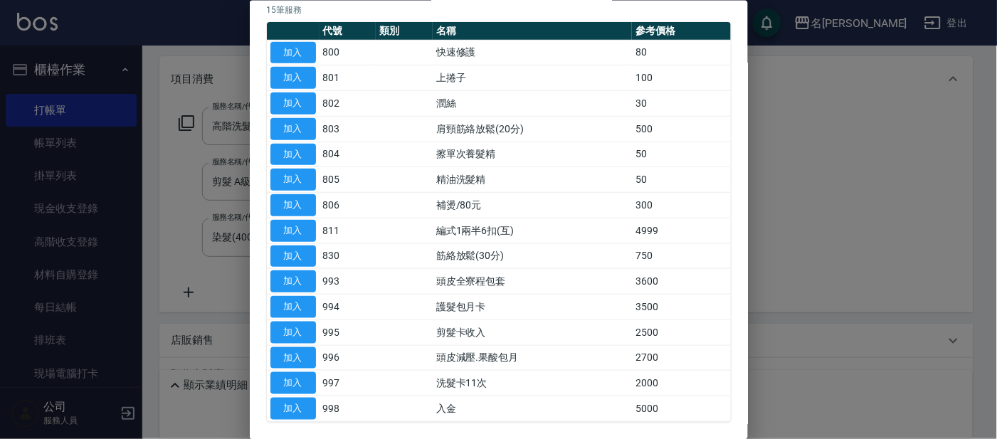
scroll to position [88, 0]
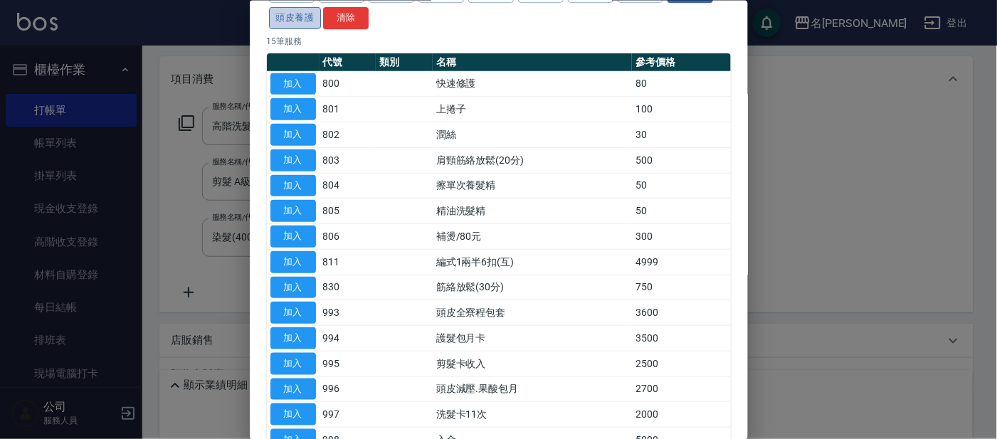
click at [293, 10] on button "頭皮養護" at bounding box center [295, 17] width 53 height 22
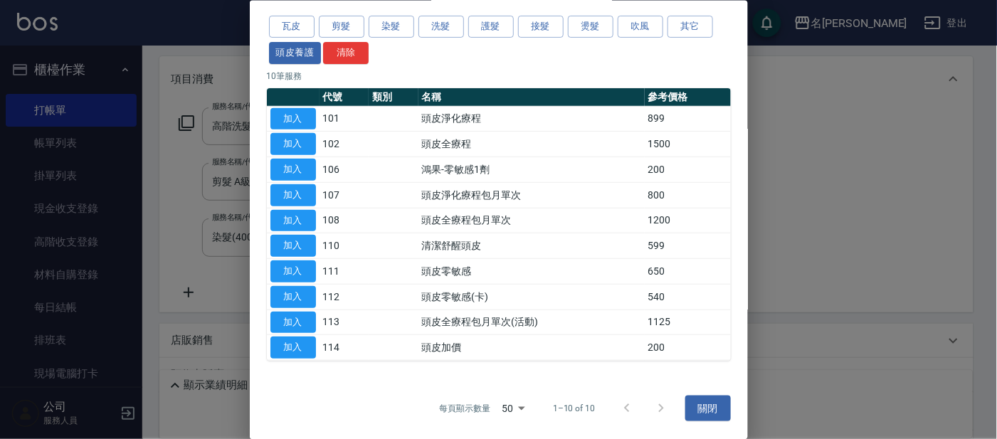
scroll to position [52, 0]
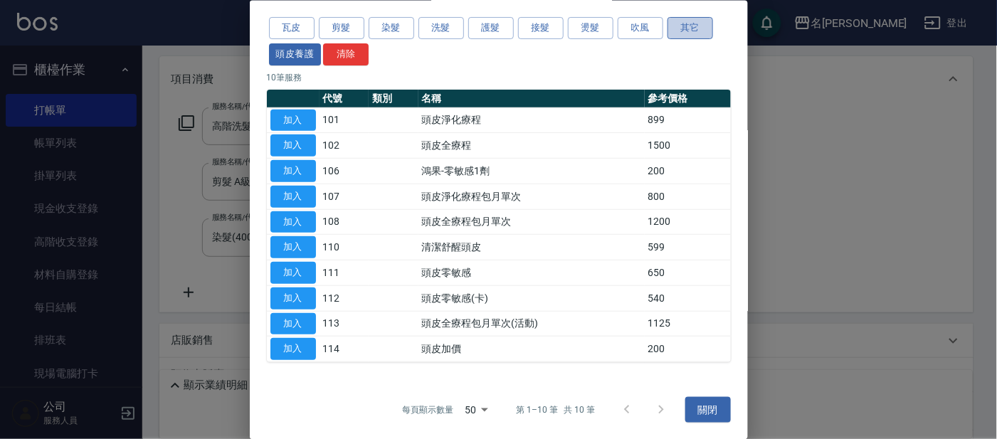
click at [697, 26] on button "其它" at bounding box center [691, 28] width 46 height 22
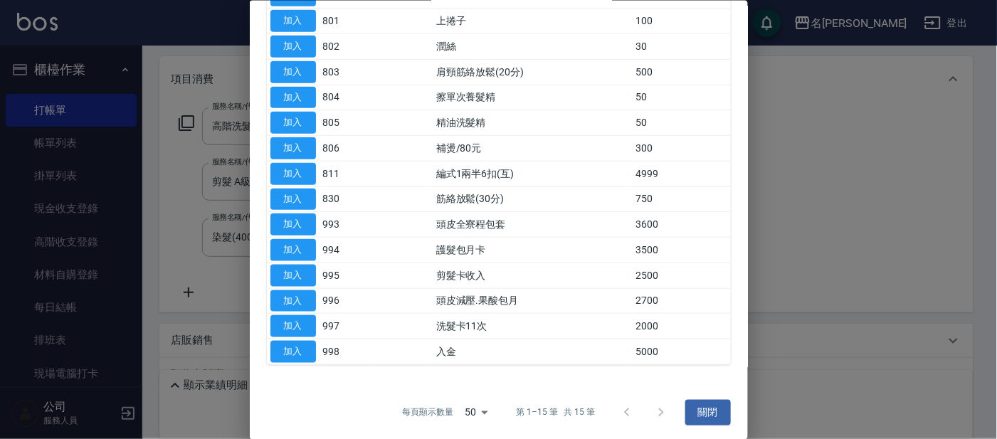
scroll to position [179, 0]
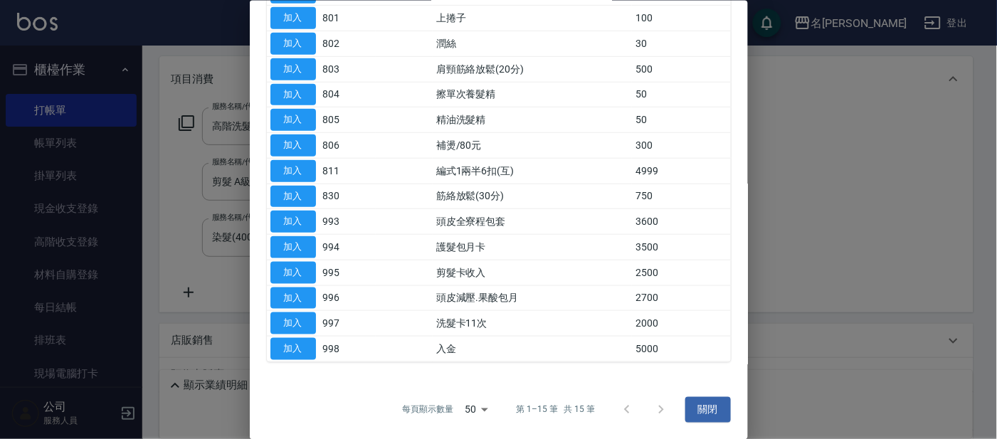
click at [652, 407] on div at bounding box center [644, 409] width 68 height 34
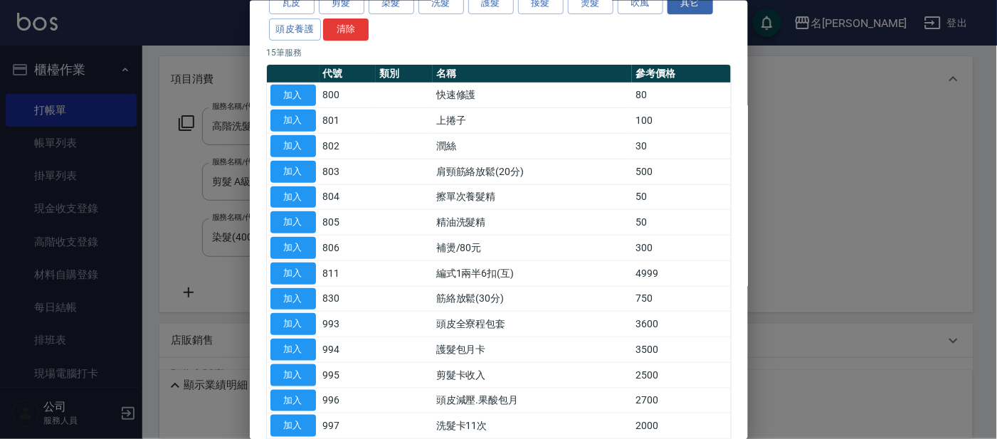
scroll to position [0, 0]
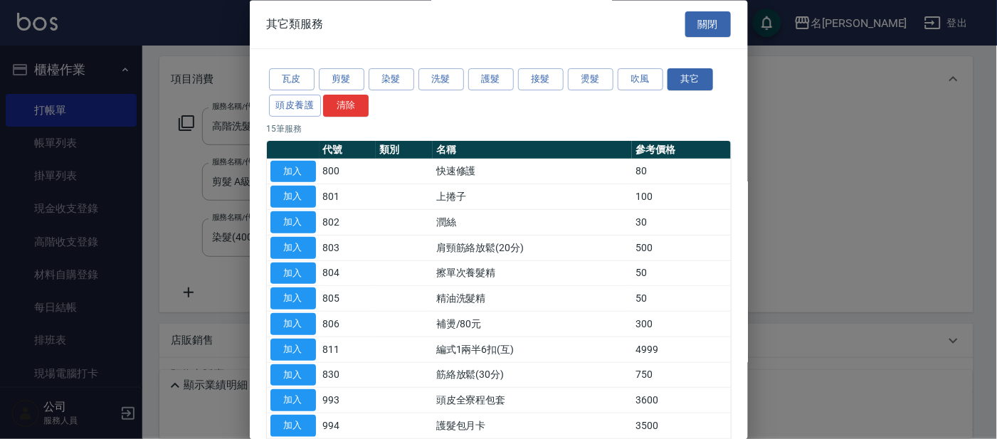
click at [321, 100] on div "瓦皮 剪髮 染髮 洗髮 護髮 接髮 燙髮 吹風 其它 頭皮養護 清除" at bounding box center [499, 93] width 464 height 53
drag, startPoint x: 311, startPoint y: 101, endPoint x: 299, endPoint y: 90, distance: 16.1
click at [307, 101] on button "頭皮養護" at bounding box center [295, 106] width 53 height 22
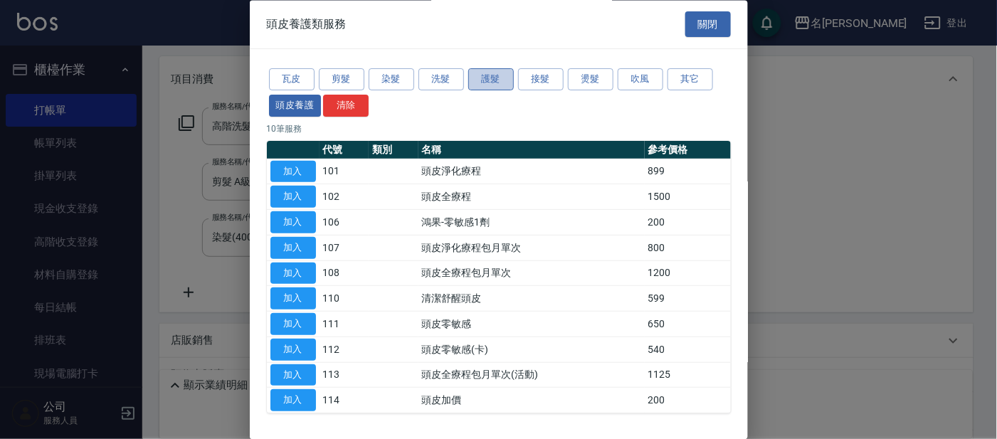
click at [484, 74] on button "護髮" at bounding box center [491, 80] width 46 height 22
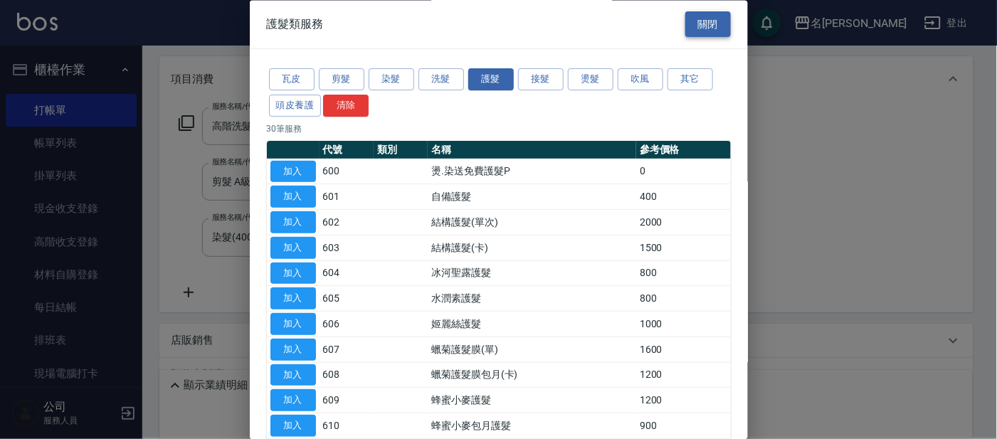
click at [706, 21] on button "關閉" at bounding box center [709, 24] width 46 height 26
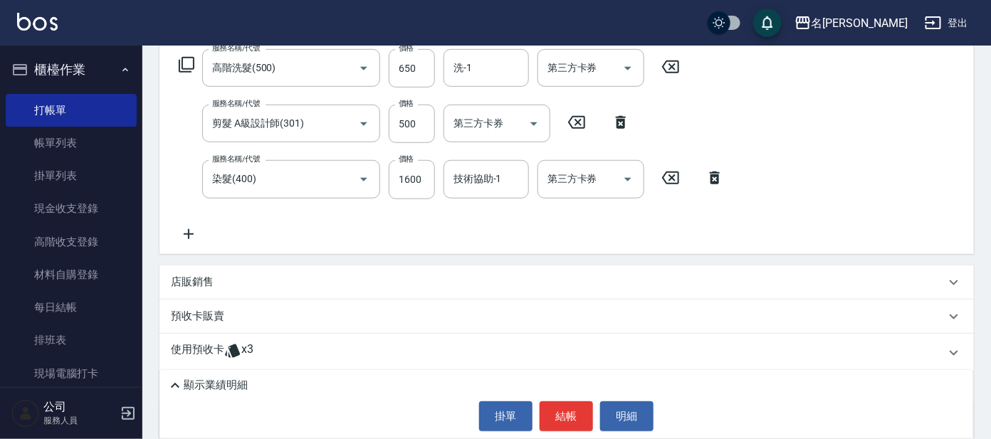
scroll to position [266, 0]
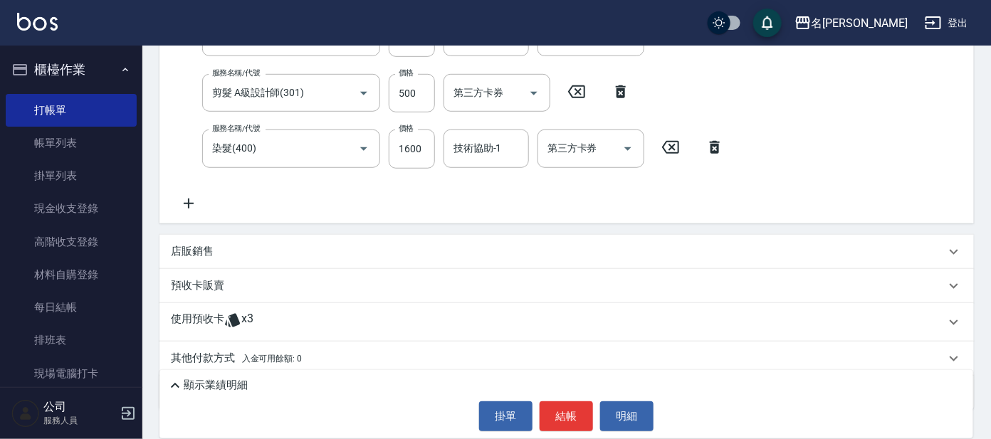
click at [236, 244] on div "店販銷售" at bounding box center [558, 251] width 774 height 15
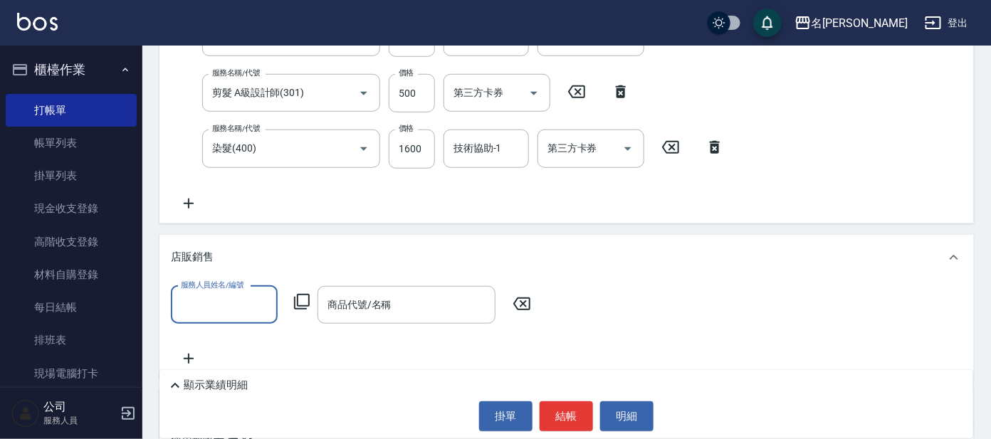
scroll to position [0, 0]
click at [300, 302] on icon at bounding box center [301, 301] width 17 height 17
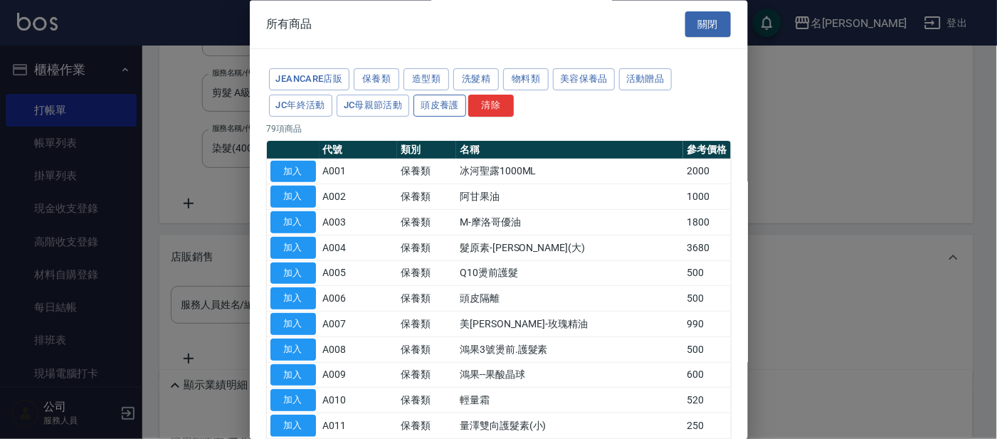
click at [441, 104] on button "頭皮養護" at bounding box center [440, 106] width 53 height 22
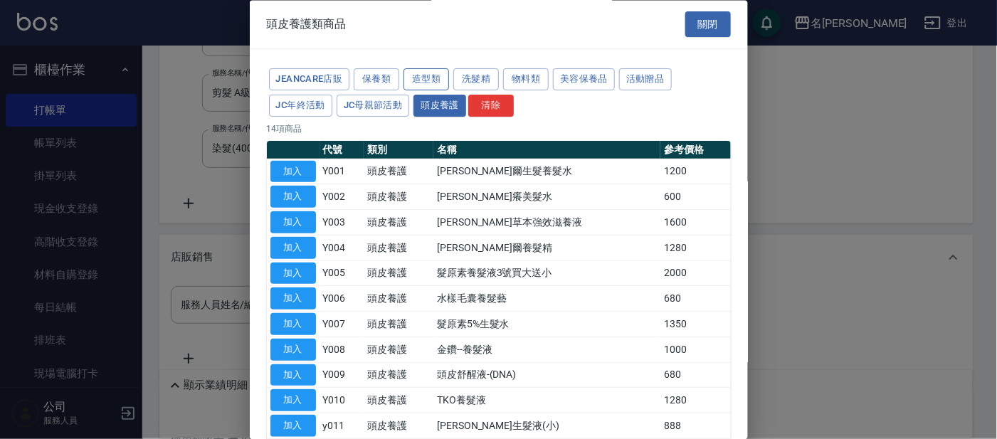
click at [441, 76] on button "造型類" at bounding box center [427, 80] width 46 height 22
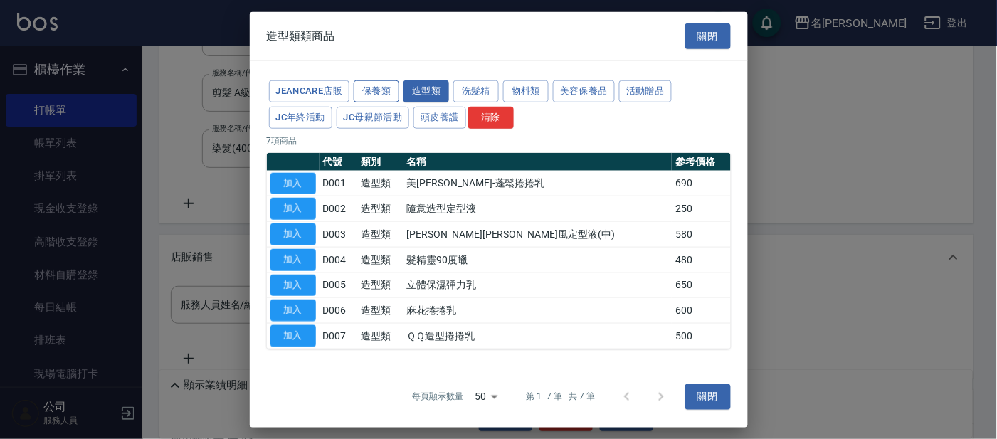
click at [370, 82] on button "保養類" at bounding box center [377, 91] width 46 height 22
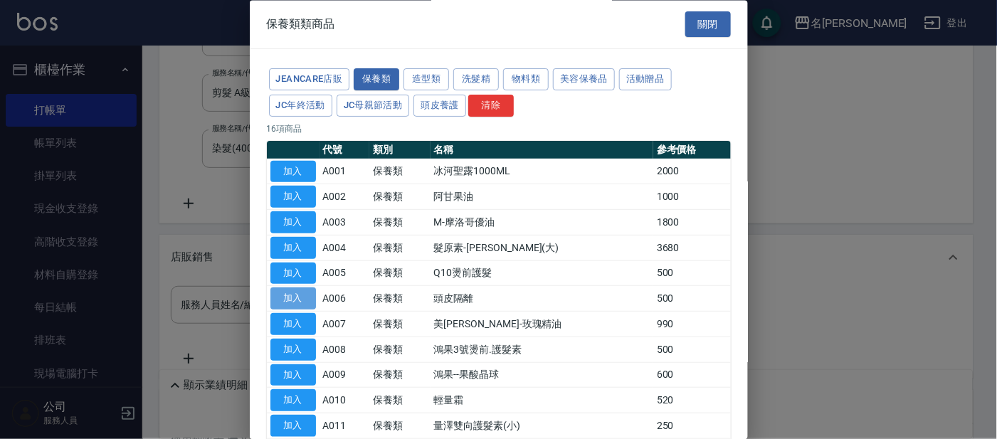
click at [310, 295] on button "加入" at bounding box center [294, 299] width 46 height 22
type input "頭皮隔離"
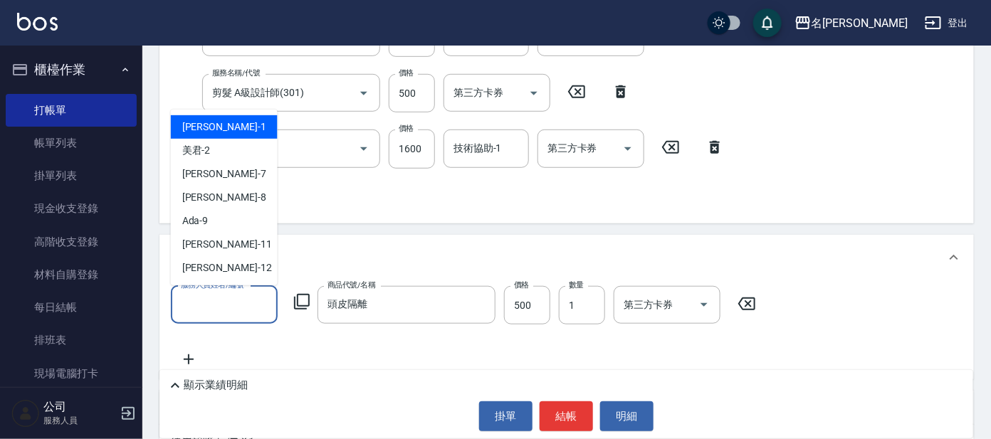
click at [211, 301] on input "服務人員姓名/編號" at bounding box center [224, 305] width 94 height 25
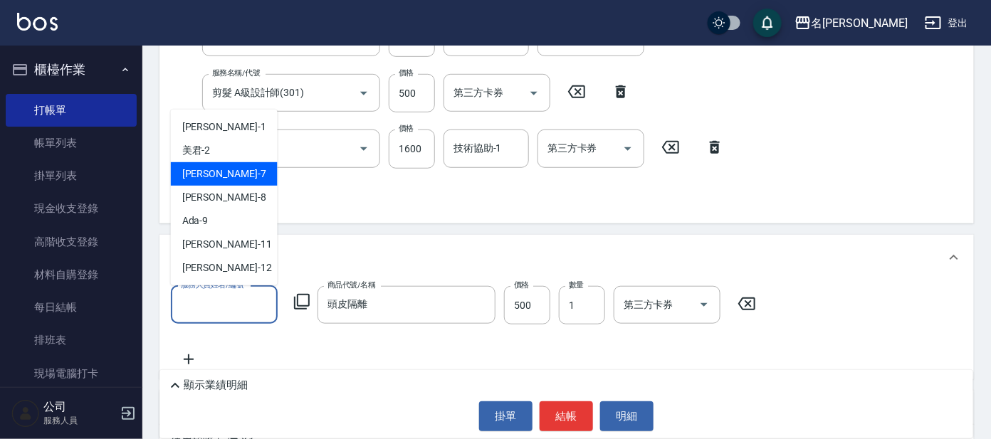
click at [236, 165] on div "[PERSON_NAME] -7" at bounding box center [224, 173] width 107 height 23
type input "[PERSON_NAME]-7"
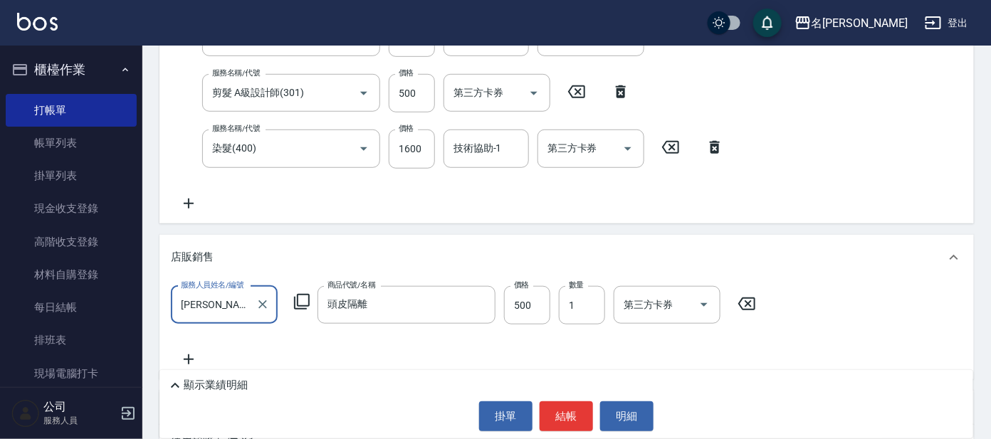
scroll to position [435, 0]
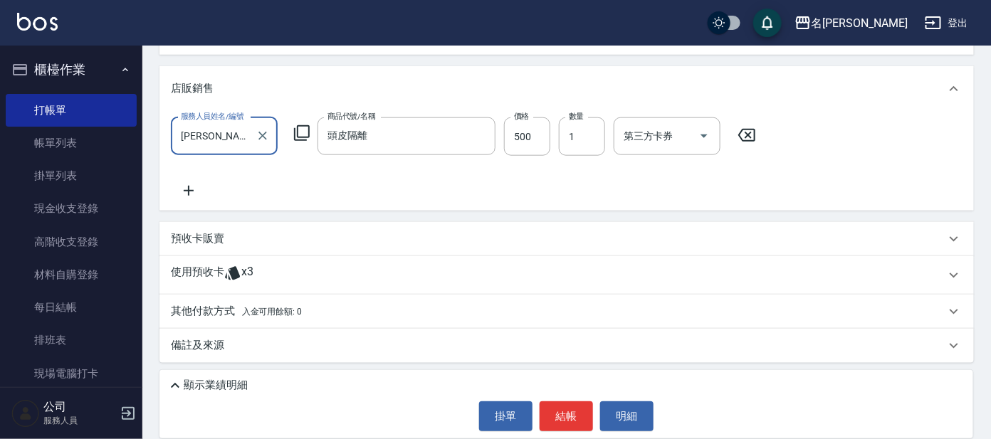
click at [261, 235] on div "預收卡販賣" at bounding box center [558, 238] width 774 height 15
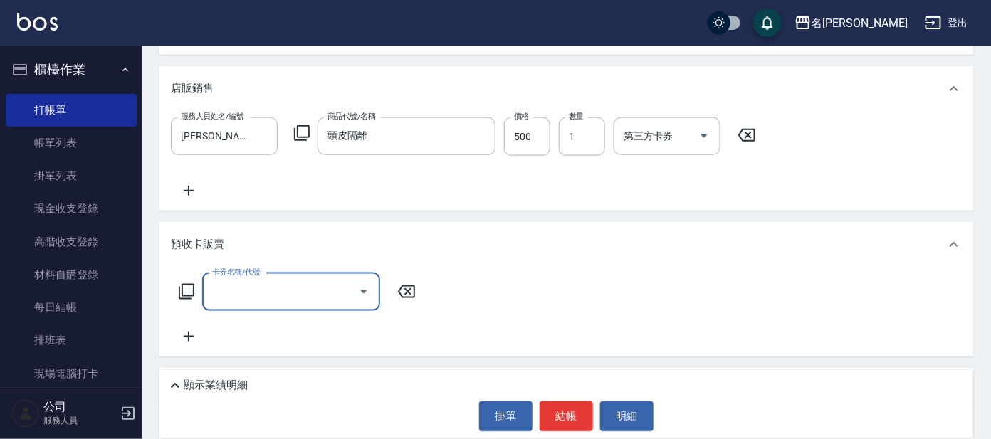
scroll to position [0, 0]
click at [173, 293] on div "卡券名稱/代號 卡券名稱/代號" at bounding box center [297, 292] width 253 height 38
click at [181, 292] on icon at bounding box center [186, 291] width 17 height 17
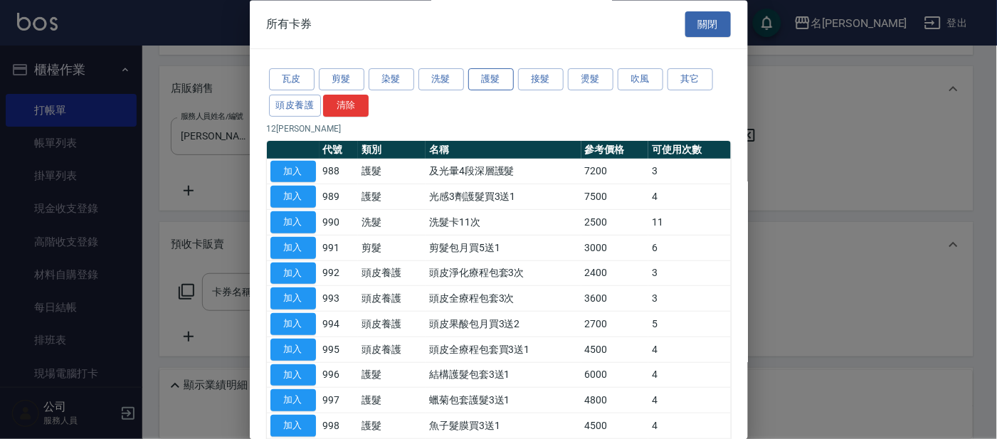
click at [490, 71] on button "護髮" at bounding box center [491, 80] width 46 height 22
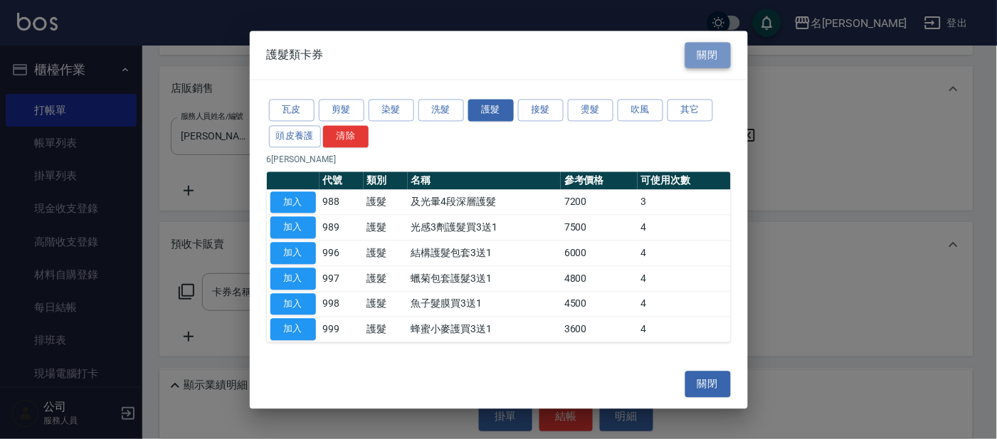
click at [711, 52] on button "關閉" at bounding box center [709, 55] width 46 height 26
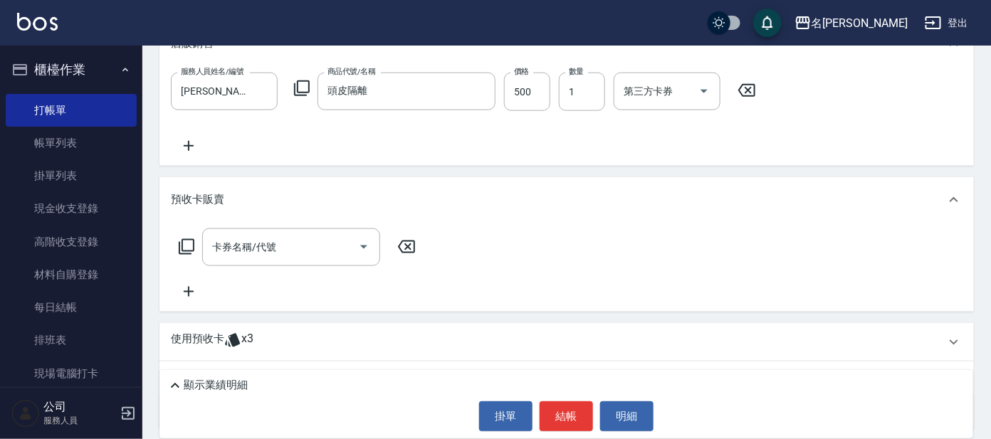
scroll to position [547, 0]
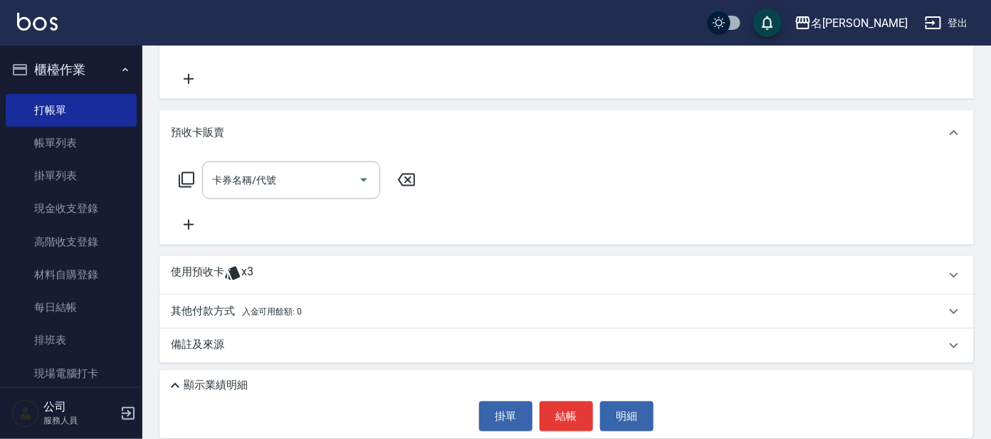
click at [199, 270] on p "使用預收卡" at bounding box center [197, 275] width 53 height 21
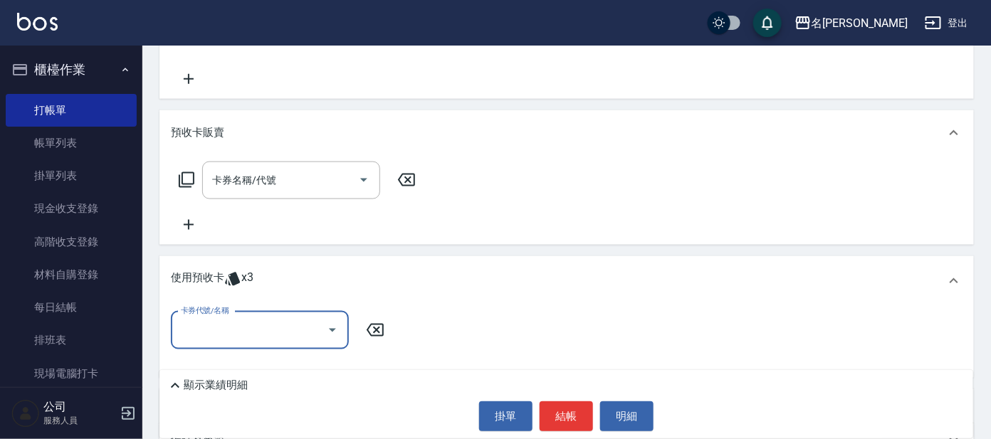
scroll to position [0, 0]
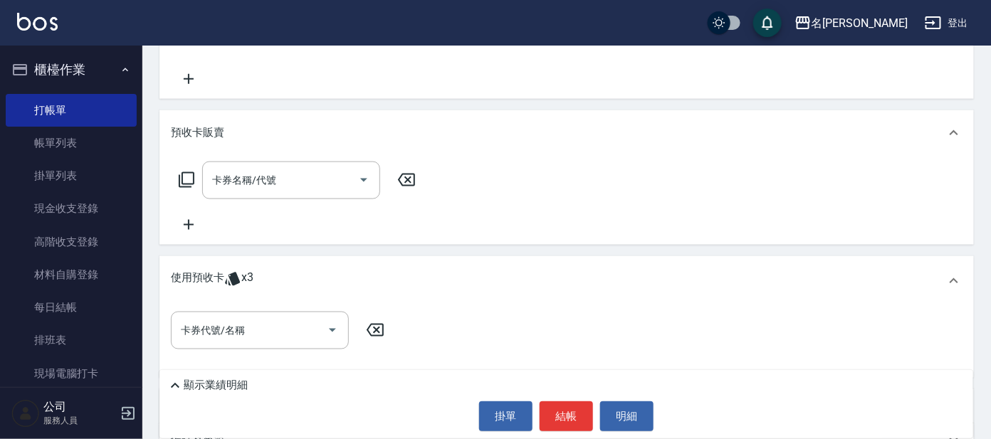
click at [409, 177] on icon at bounding box center [407, 180] width 36 height 17
click at [332, 326] on icon "Open" at bounding box center [332, 330] width 17 height 17
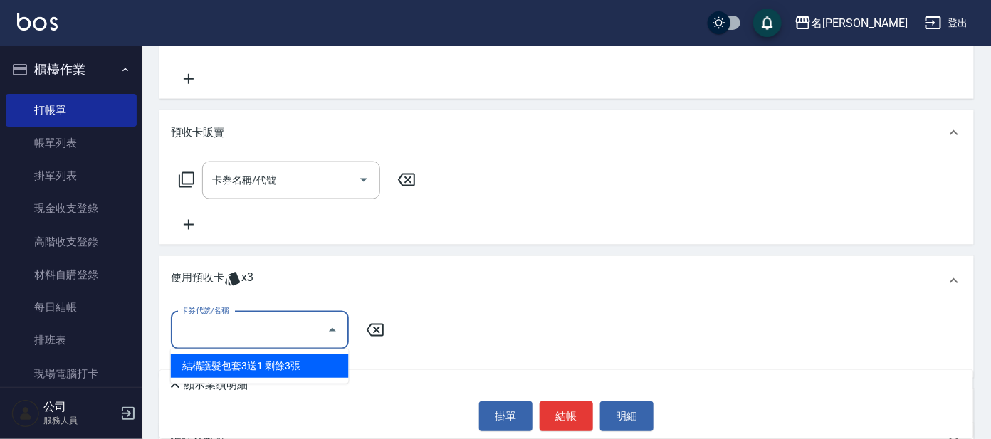
click at [318, 364] on div "結構護髮包套3送1 剩餘3張" at bounding box center [260, 365] width 178 height 23
type input "結構護髮包套3送1"
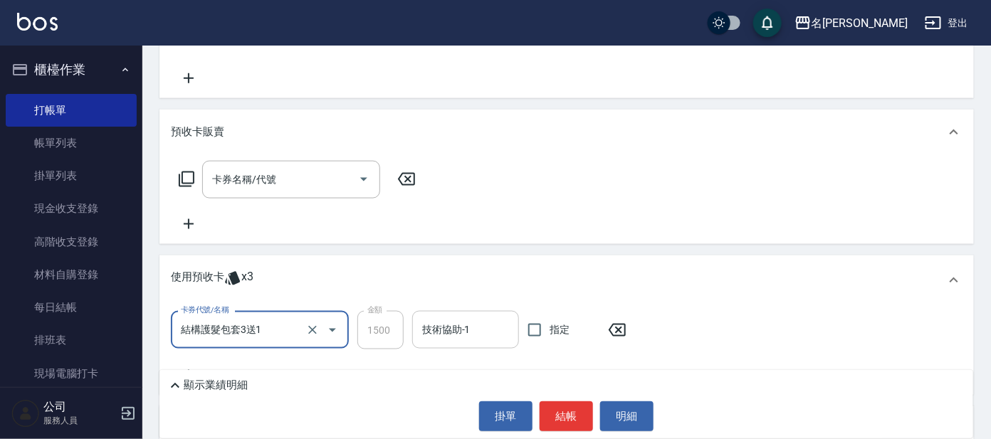
scroll to position [547, 0]
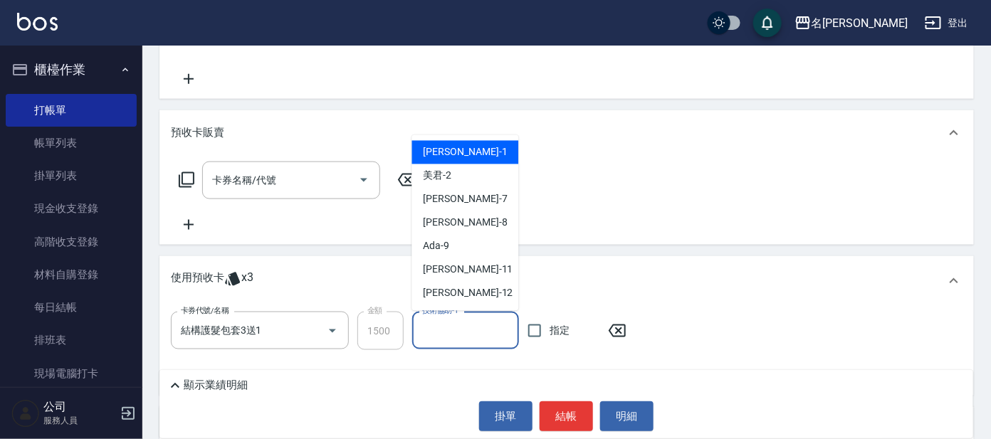
click at [488, 326] on input "技術協助-1" at bounding box center [466, 330] width 94 height 25
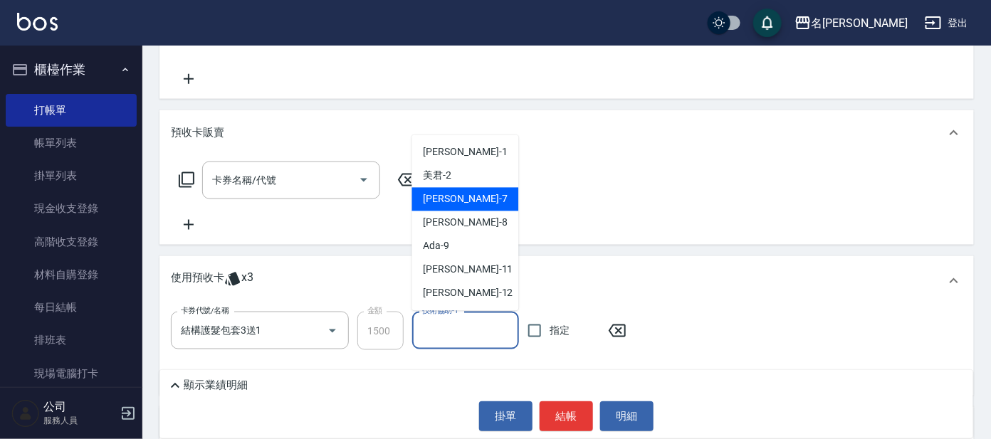
click at [458, 199] on div "[PERSON_NAME] -7" at bounding box center [465, 199] width 107 height 23
type input "[PERSON_NAME]-7"
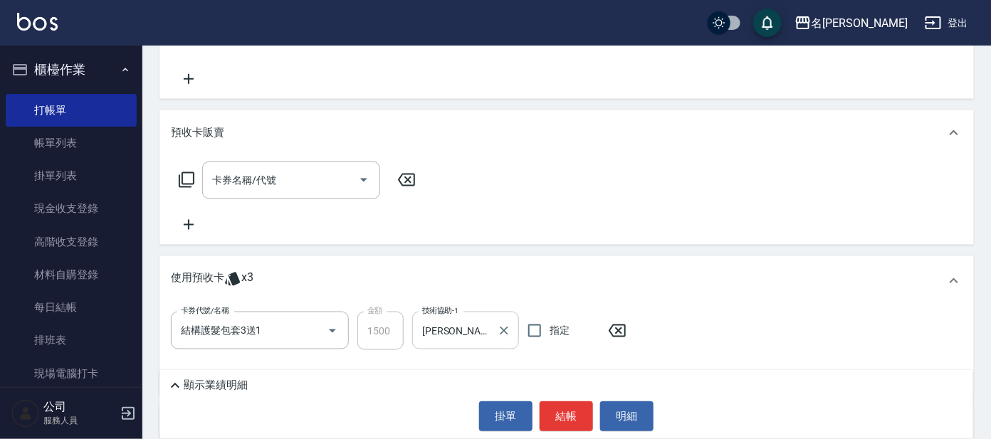
click at [501, 328] on icon "Clear" at bounding box center [504, 331] width 14 height 14
click at [590, 174] on div "卡券名稱/代號 卡券名稱/代號" at bounding box center [567, 198] width 792 height 72
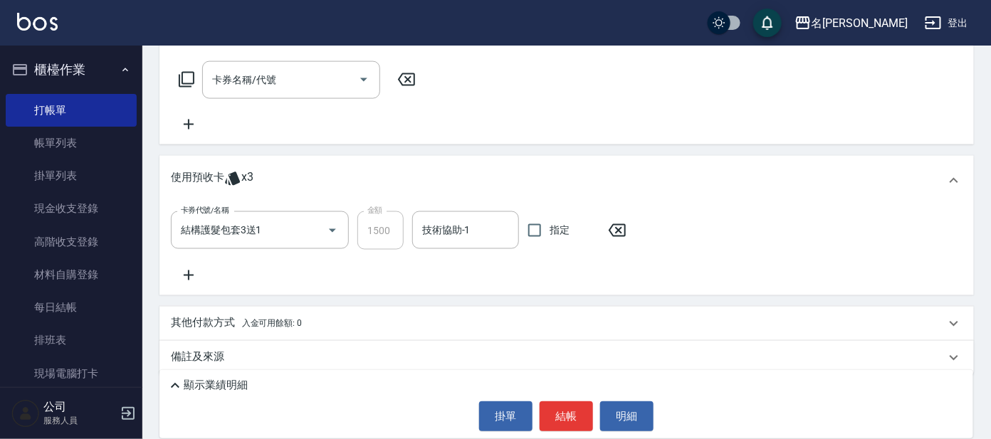
scroll to position [659, 0]
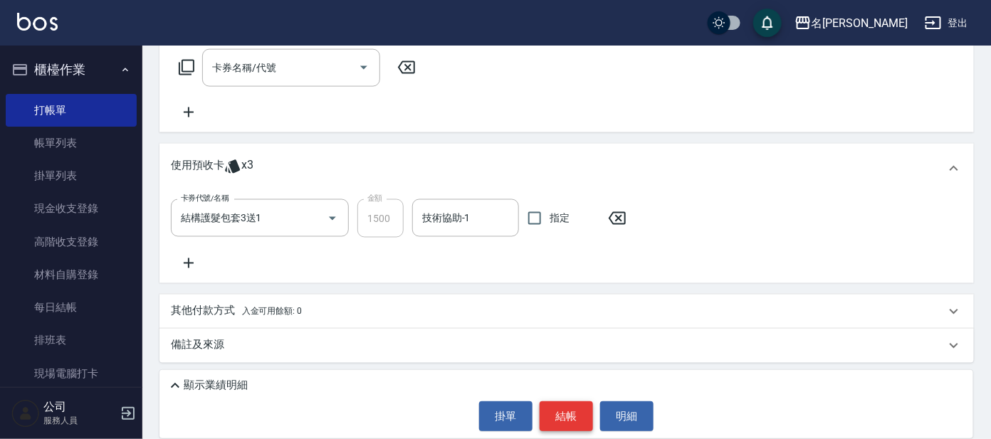
click at [571, 416] on button "結帳" at bounding box center [566, 416] width 53 height 30
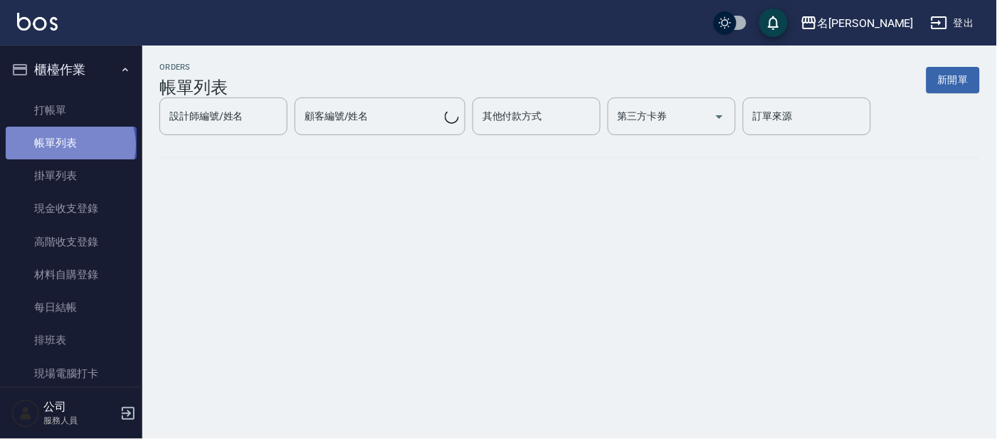
click at [69, 145] on link "帳單列表" at bounding box center [71, 143] width 131 height 33
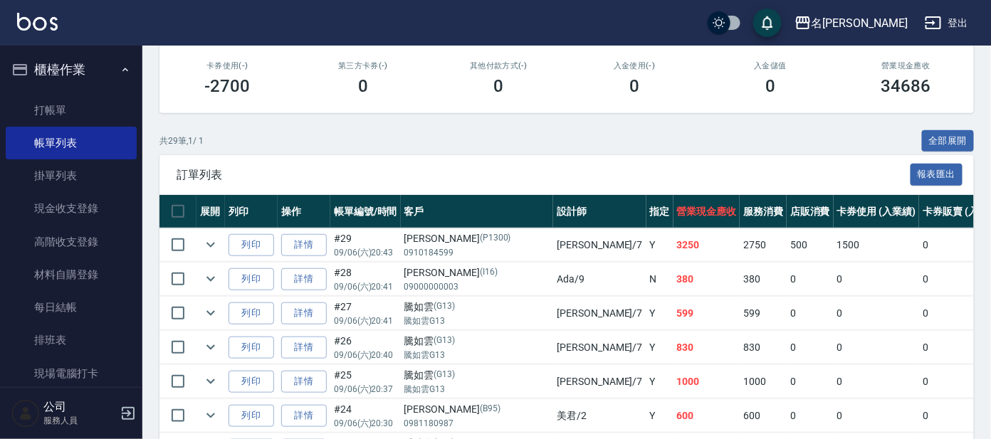
scroll to position [355, 0]
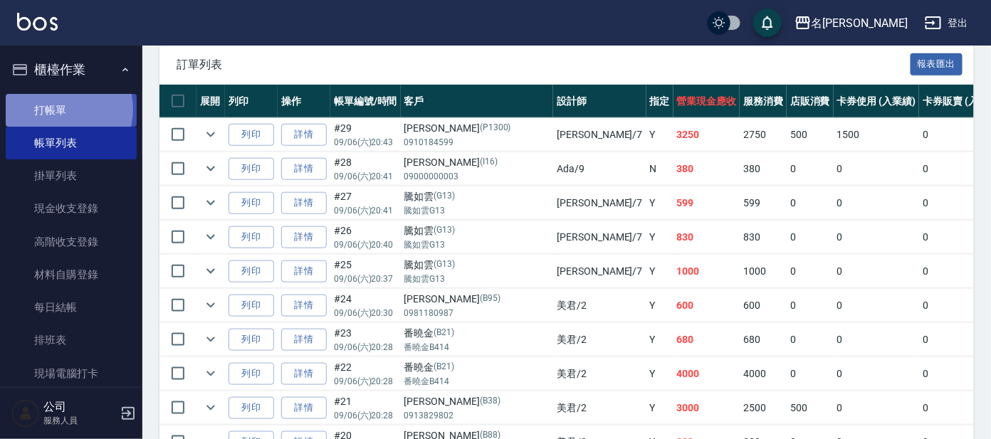
click at [61, 109] on link "打帳單" at bounding box center [71, 110] width 131 height 33
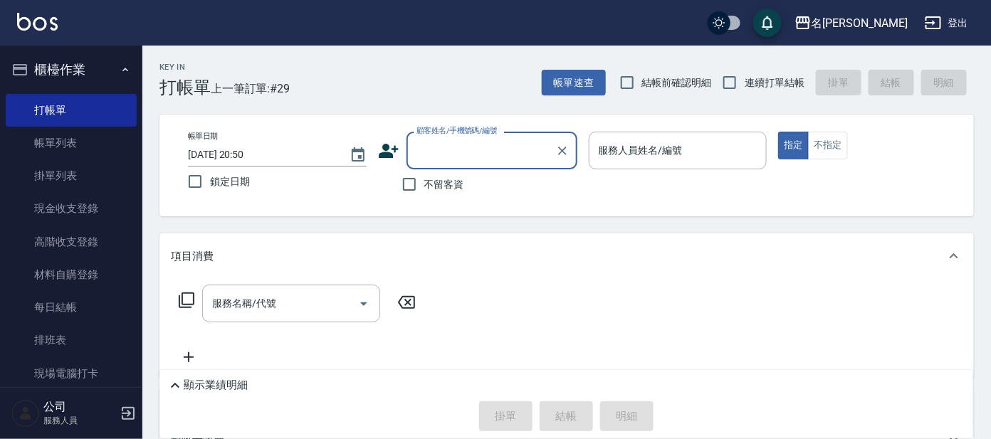
click at [483, 149] on input "顧客姓名/手機號碼/編號" at bounding box center [481, 150] width 137 height 25
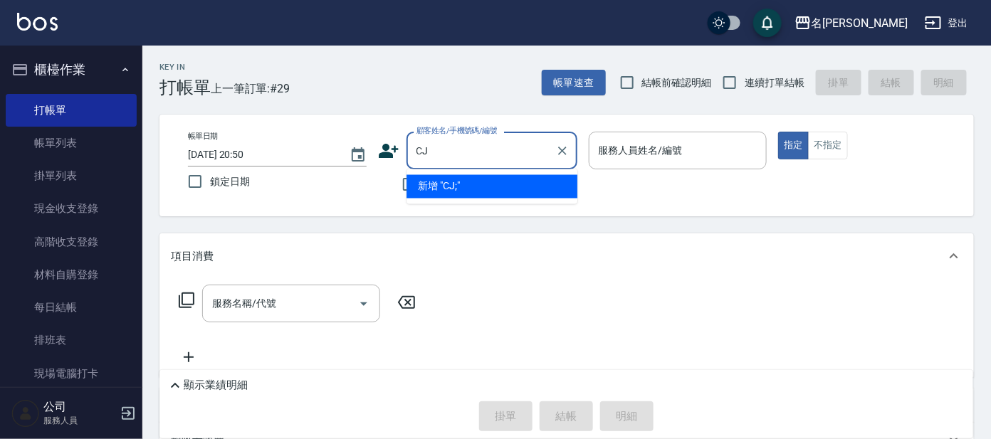
type input "C"
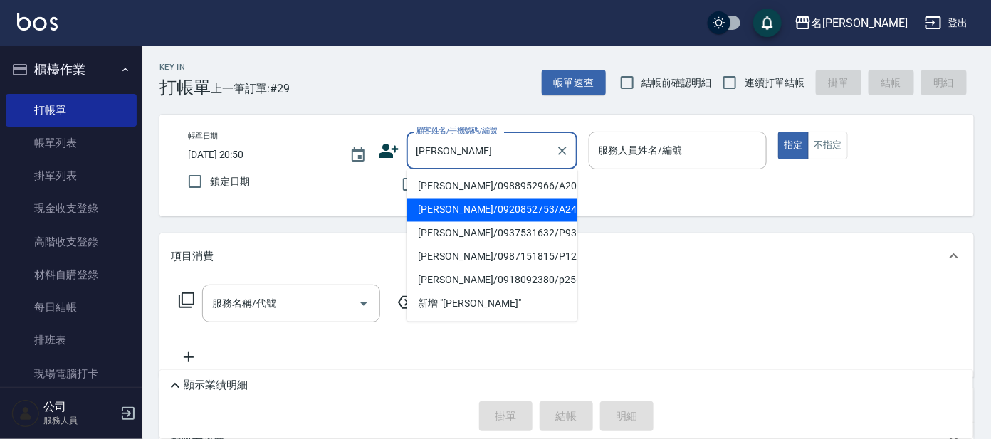
click at [534, 214] on li "[PERSON_NAME]/0920852753/A242" at bounding box center [491, 210] width 171 height 23
type input "[PERSON_NAME]/0920852753/A242"
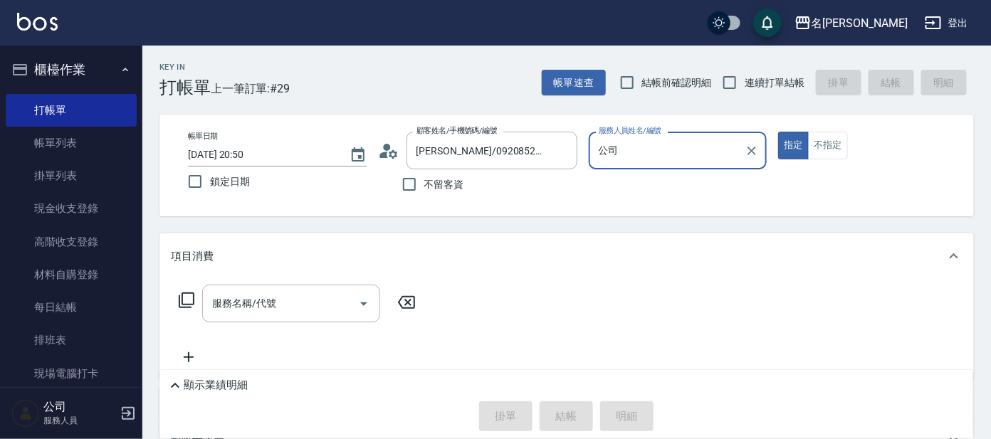
type input "公"
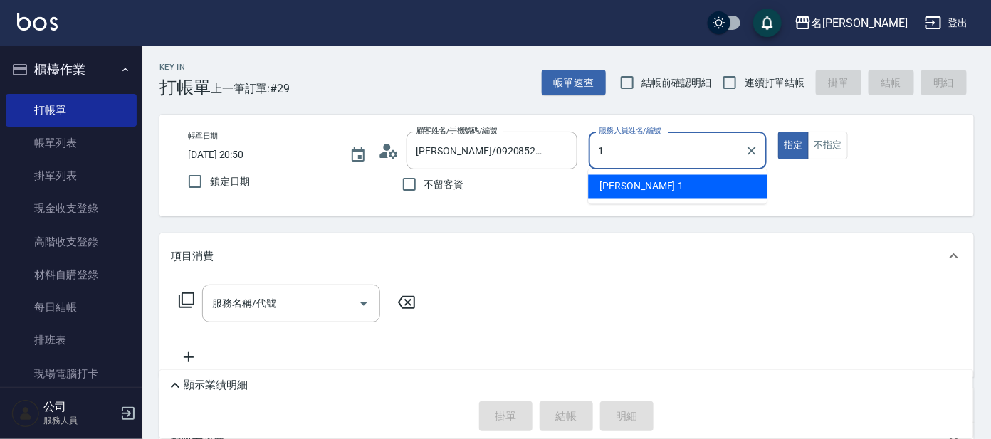
type input "[PERSON_NAME]-1"
type button "true"
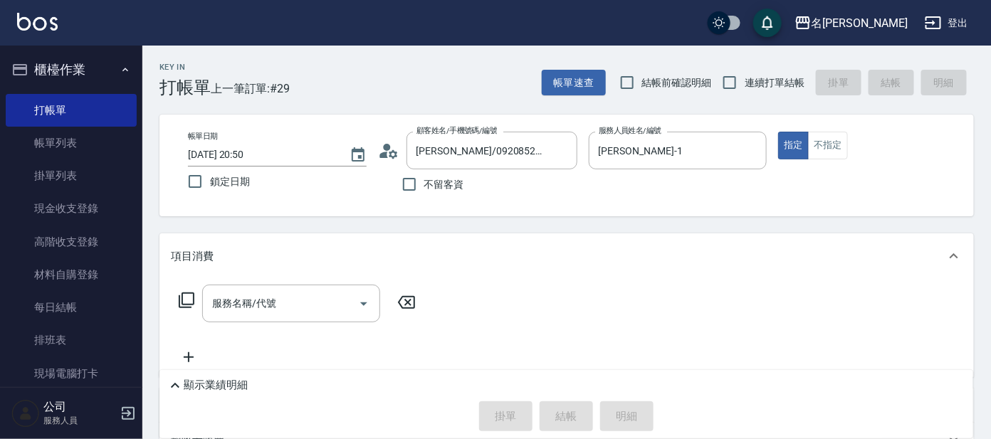
click at [253, 306] on input "服務名稱/代號" at bounding box center [281, 303] width 144 height 25
click at [184, 298] on icon at bounding box center [186, 300] width 17 height 17
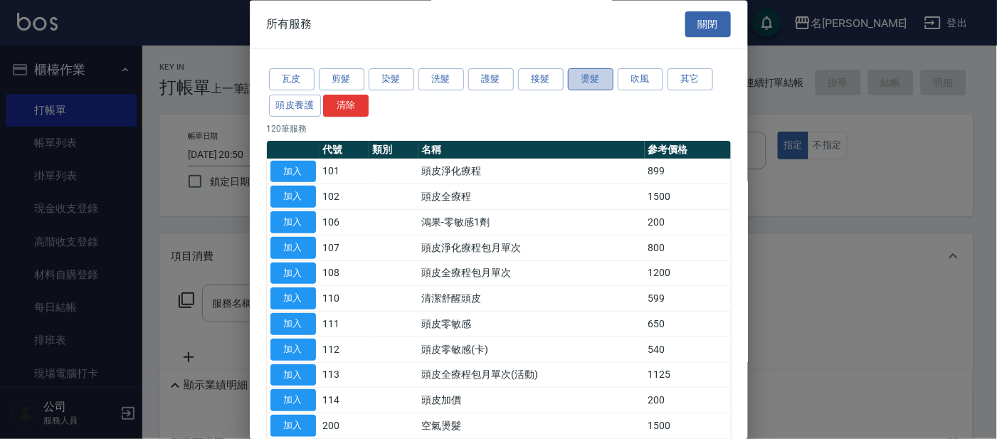
click at [589, 78] on button "燙髮" at bounding box center [591, 80] width 46 height 22
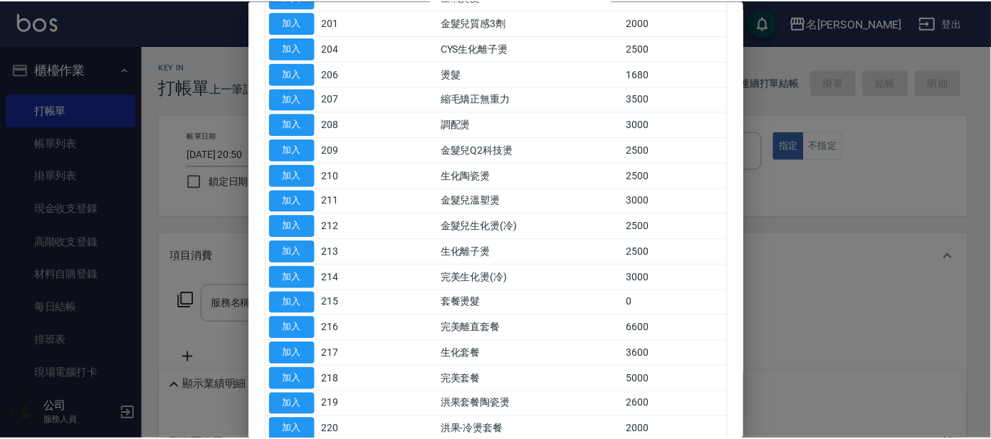
scroll to position [177, 0]
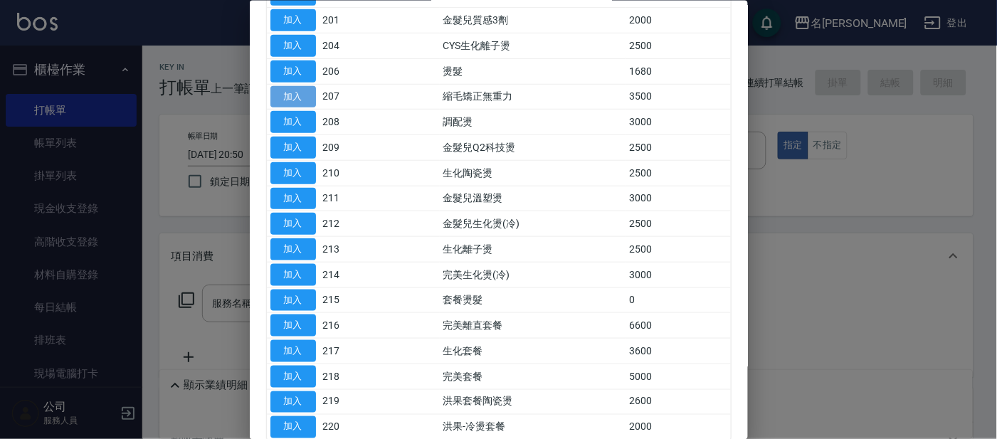
click at [294, 95] on button "加入" at bounding box center [294, 96] width 46 height 22
type input "縮毛矯正無重力(207)"
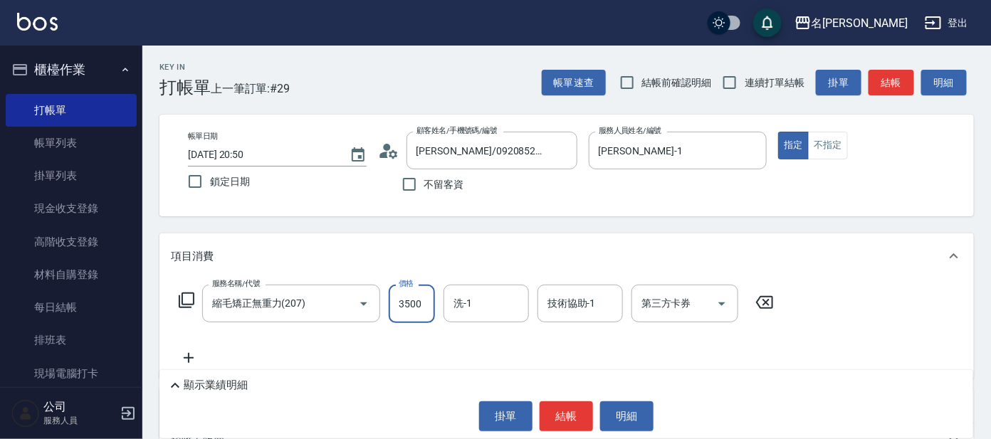
click at [422, 303] on input "3500" at bounding box center [412, 304] width 46 height 38
type input "4000"
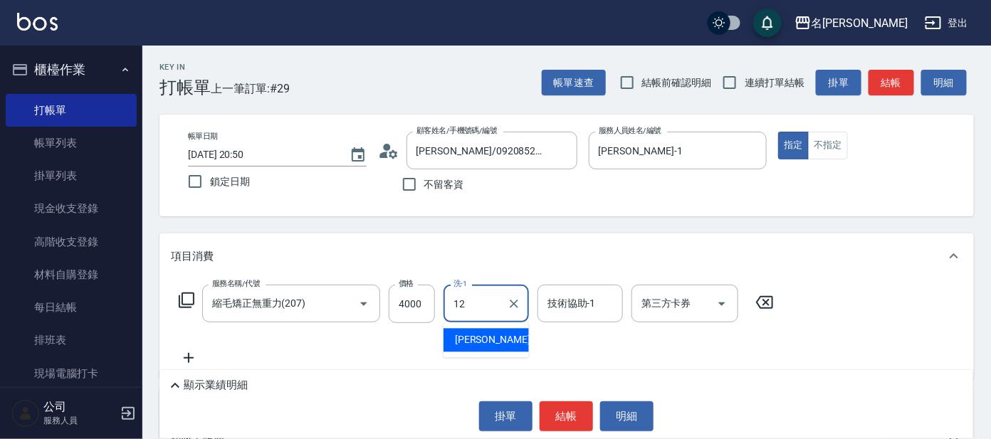
type input "云潔-12"
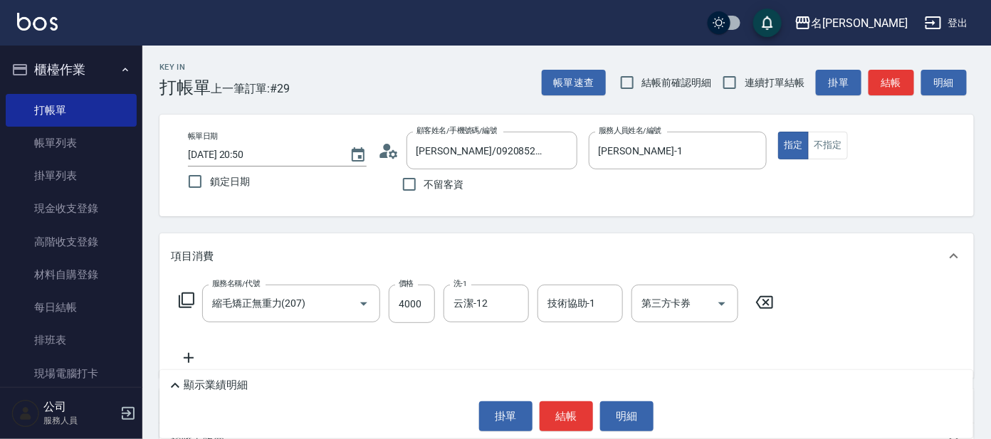
click at [187, 301] on icon at bounding box center [186, 300] width 17 height 17
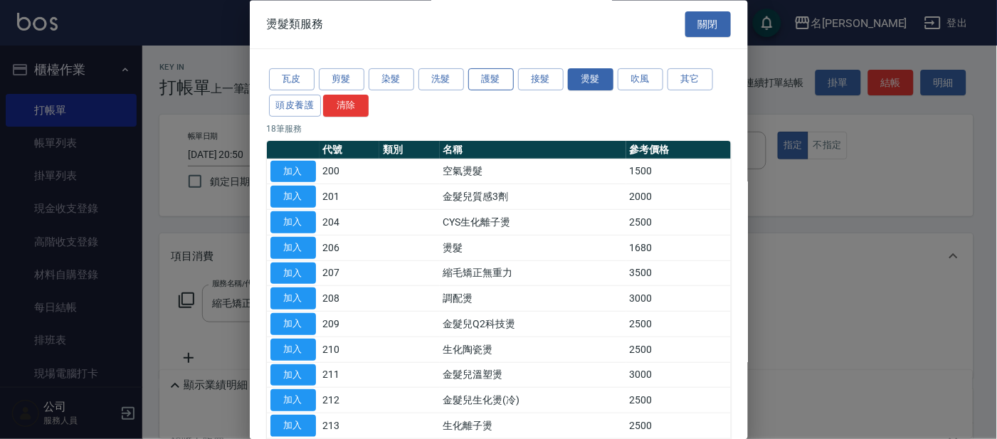
click at [490, 80] on button "護髮" at bounding box center [491, 80] width 46 height 22
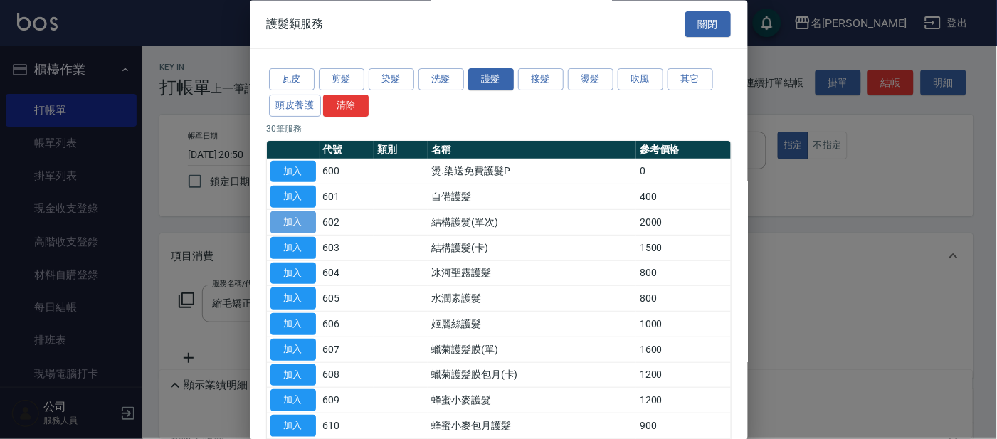
click at [290, 221] on button "加入" at bounding box center [294, 223] width 46 height 22
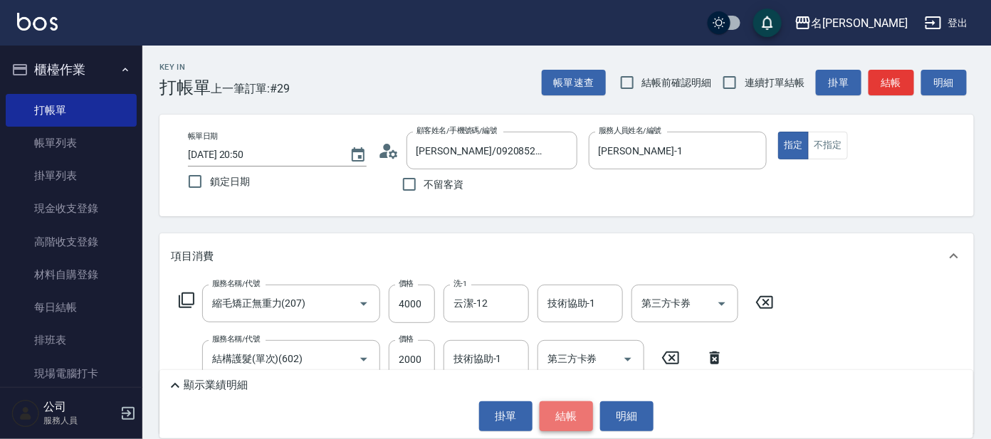
click at [565, 412] on button "結帳" at bounding box center [566, 416] width 53 height 30
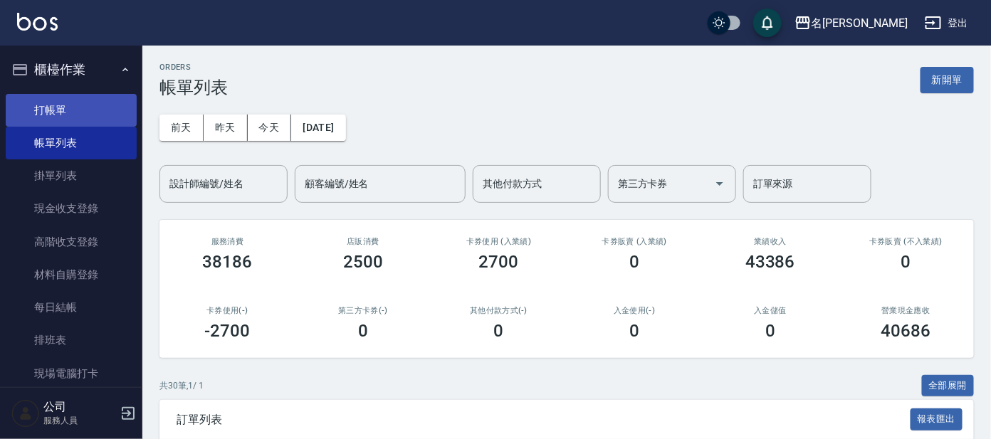
click at [56, 110] on link "打帳單" at bounding box center [71, 110] width 131 height 33
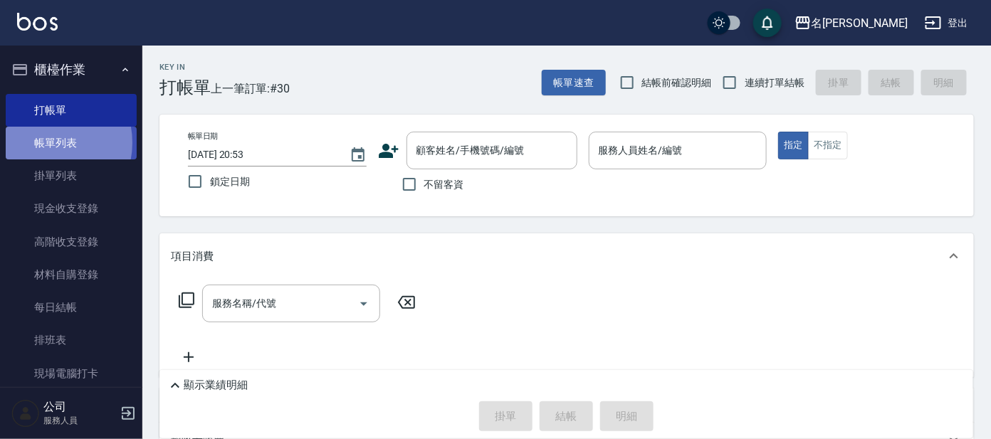
click at [46, 143] on link "帳單列表" at bounding box center [71, 143] width 131 height 33
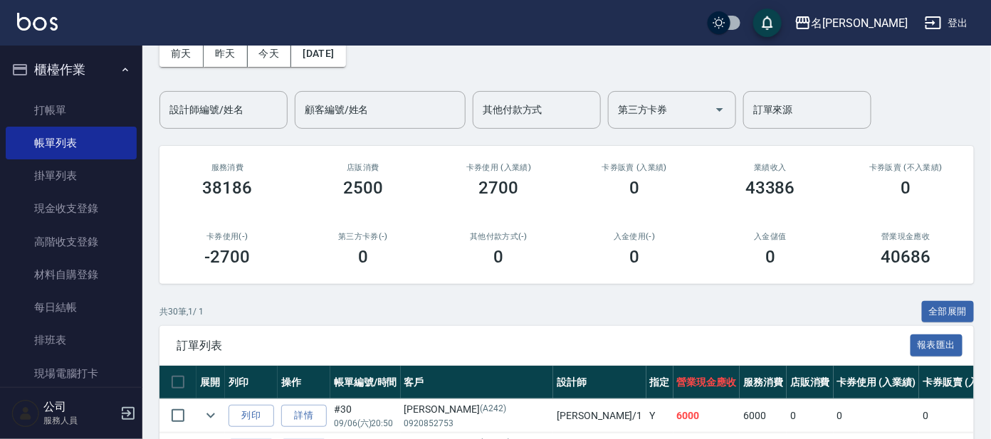
scroll to position [355, 0]
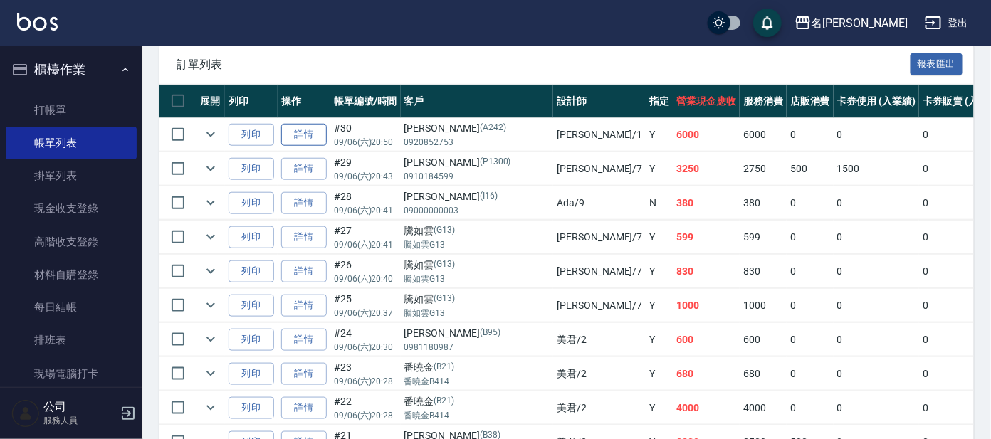
click at [302, 135] on link "詳情" at bounding box center [304, 135] width 46 height 22
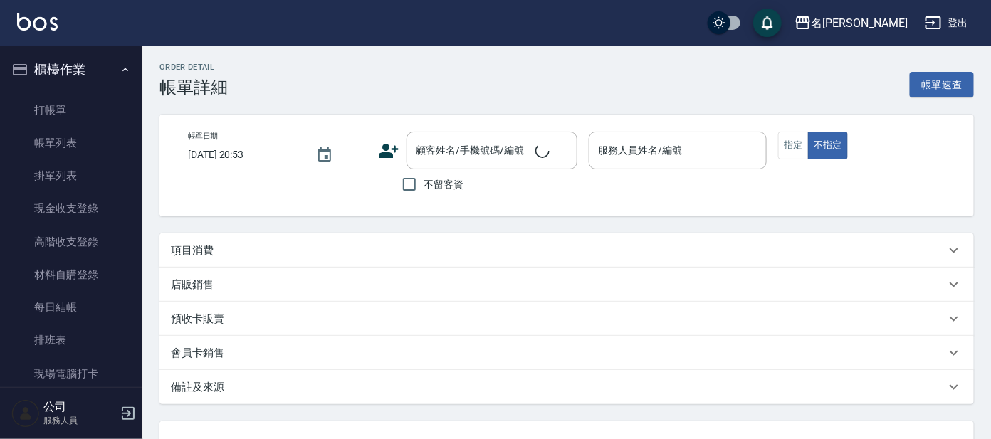
type input "[DATE] 20:50"
type input "[PERSON_NAME]-1"
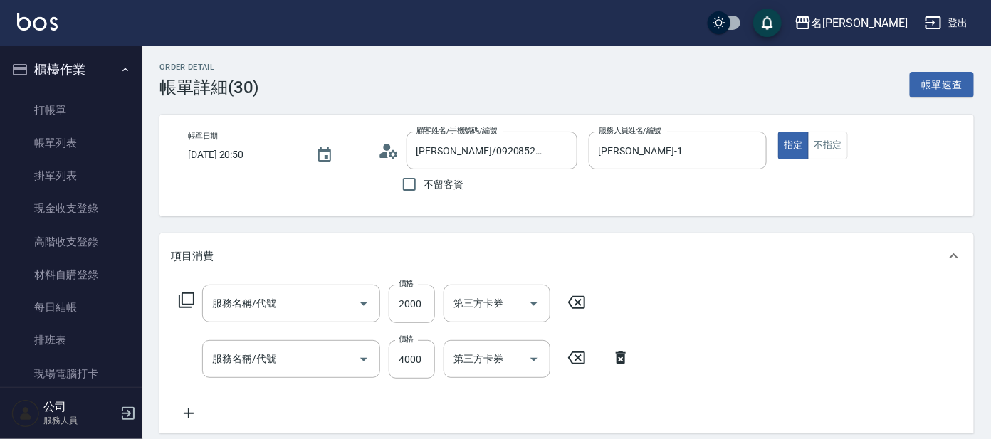
type input "[PERSON_NAME]/0920852753/A242"
type input "結構護髮(單次)(602)"
type input "縮毛矯正無重力(207)"
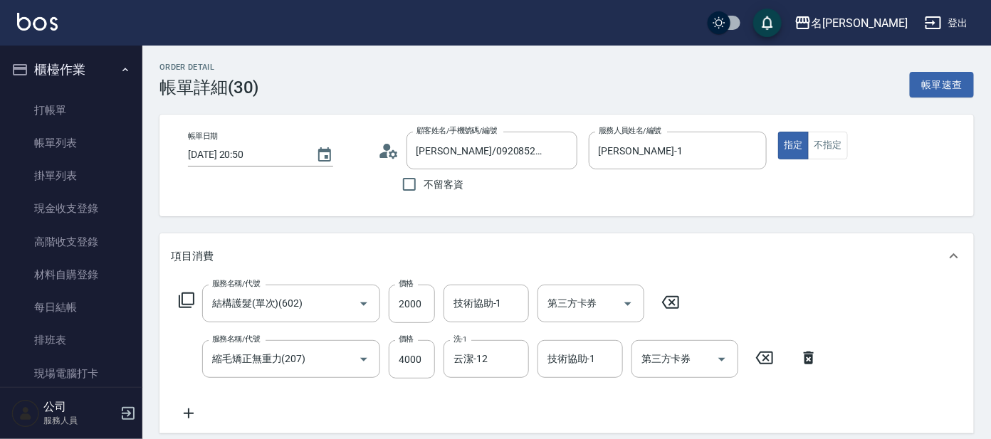
click at [386, 154] on icon at bounding box center [383, 155] width 9 height 6
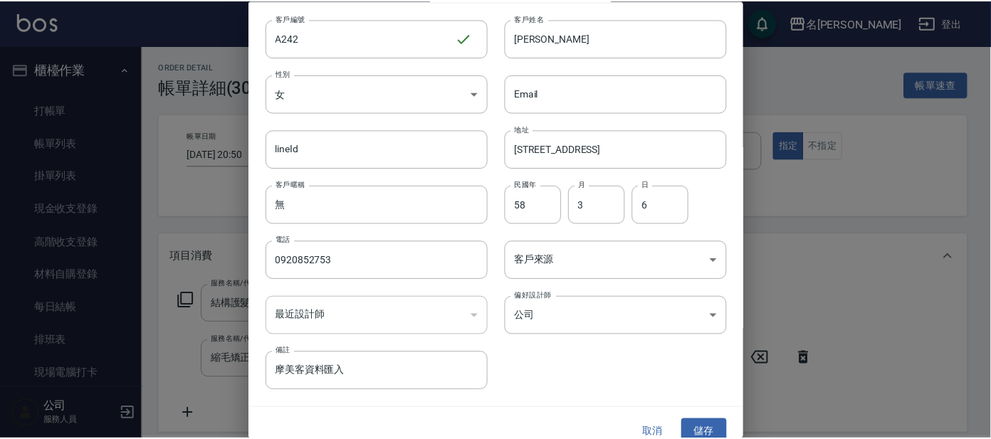
scroll to position [53, 0]
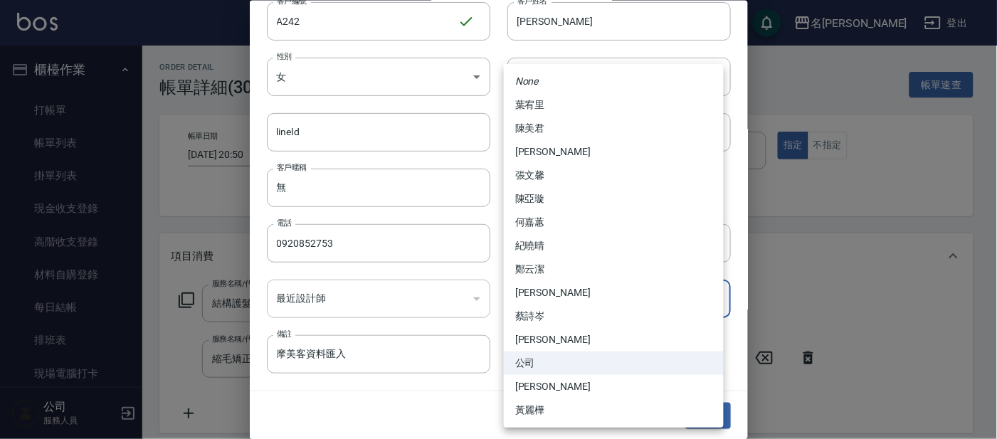
click at [712, 297] on body "名留大龍 登出 櫃檯作業 打帳單 帳單列表 掛單列表 現金收支登錄 高階收支登錄 材料自購登錄 每日結帳 排班表 現場電腦打卡 預約管理 預約管理 單日預約紀…" at bounding box center [498, 398] width 997 height 797
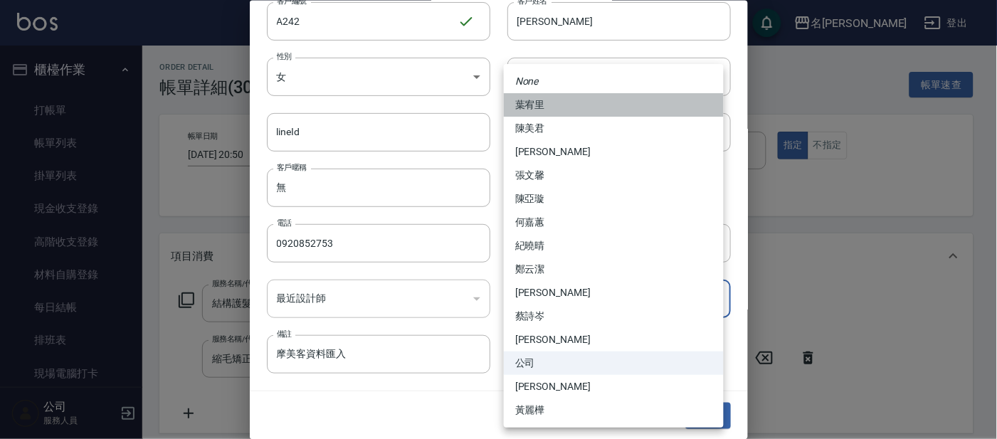
click at [550, 107] on li "葉宥里" at bounding box center [614, 104] width 220 height 23
type input "99b15cbe-3372-42a2-927b-7043cf39139c"
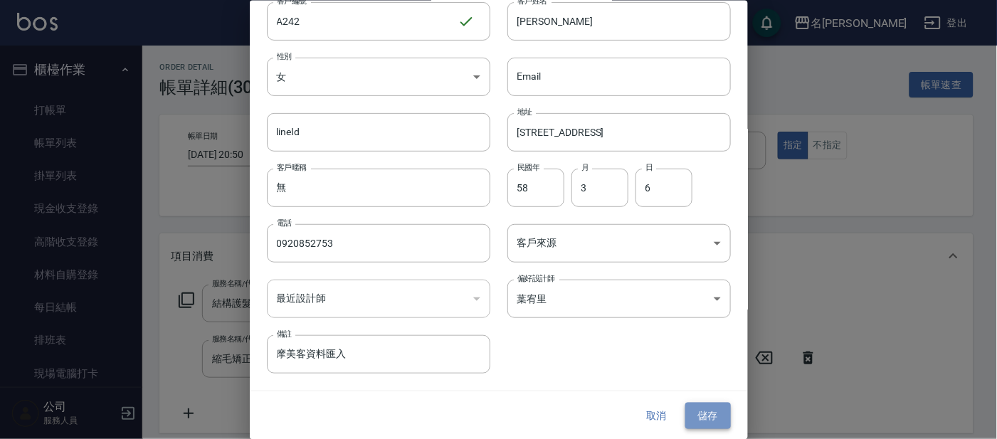
click at [697, 416] on button "儲存" at bounding box center [709, 416] width 46 height 26
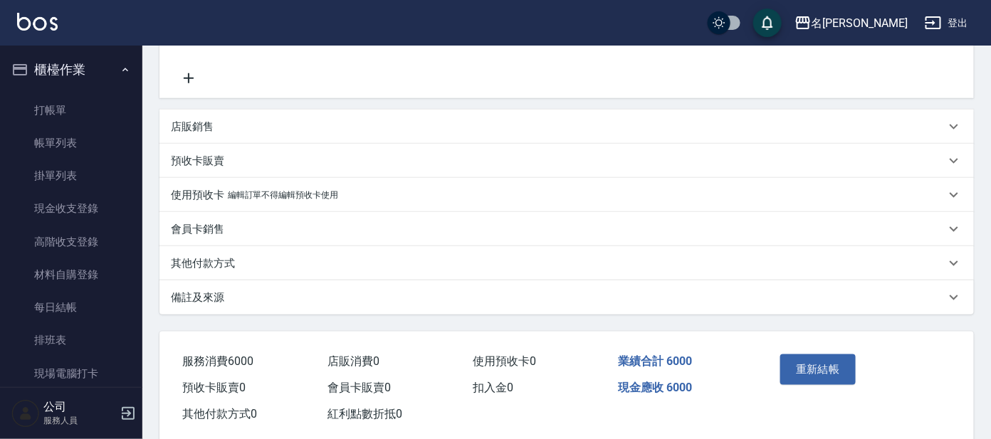
scroll to position [361, 0]
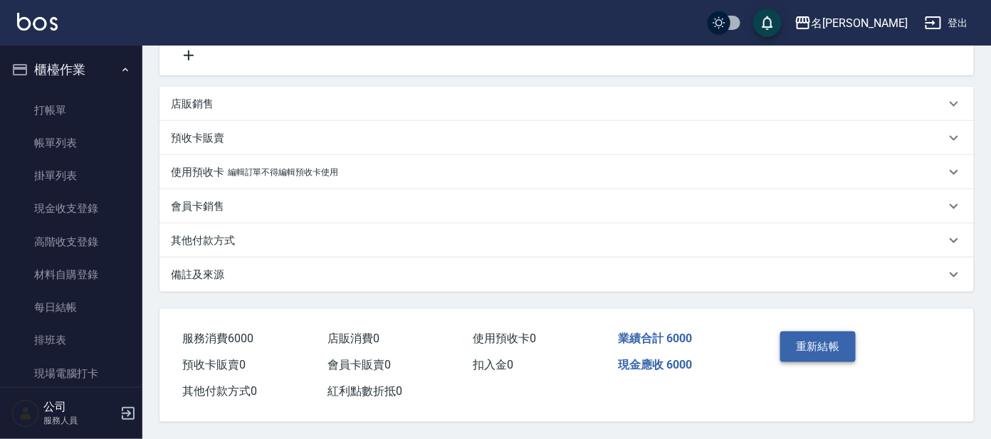
click at [839, 345] on button "重新結帳" at bounding box center [817, 347] width 75 height 30
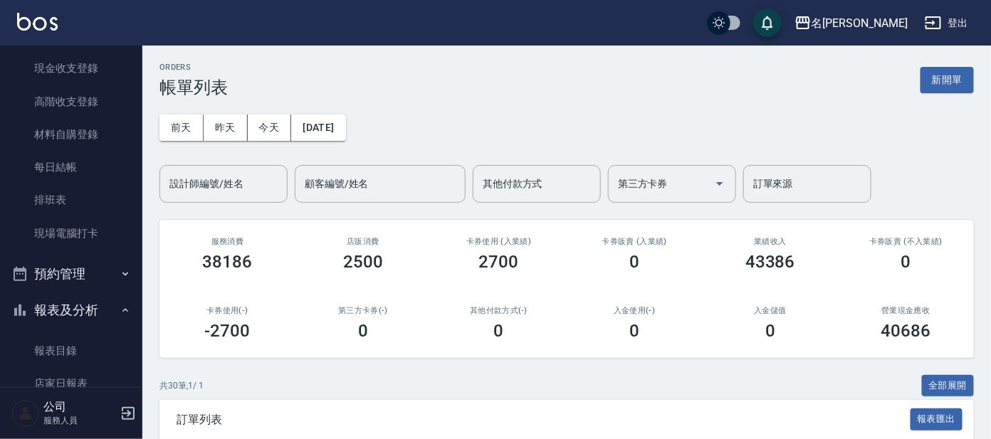
scroll to position [266, 0]
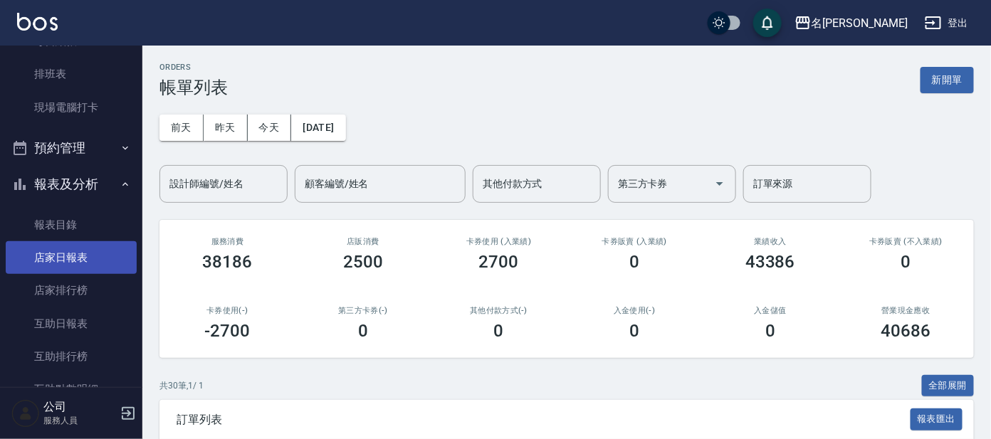
click at [86, 259] on link "店家日報表" at bounding box center [71, 257] width 131 height 33
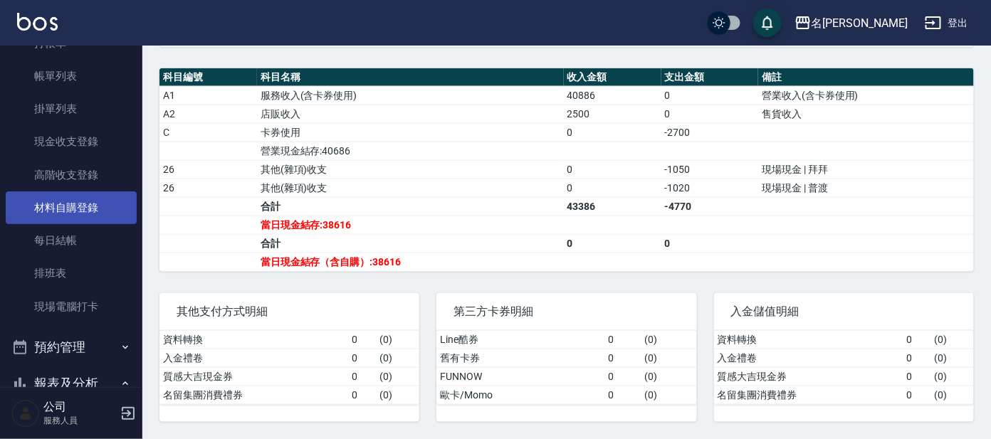
scroll to position [88, 0]
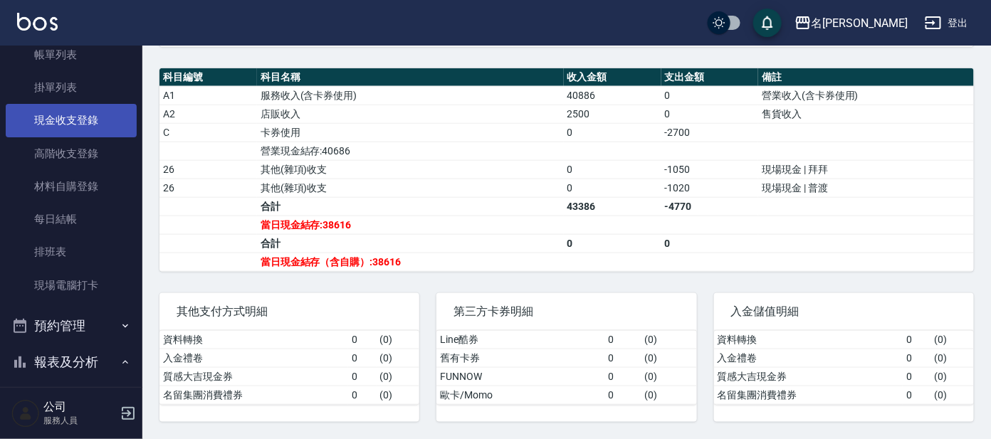
click at [92, 124] on link "現金收支登錄" at bounding box center [71, 120] width 131 height 33
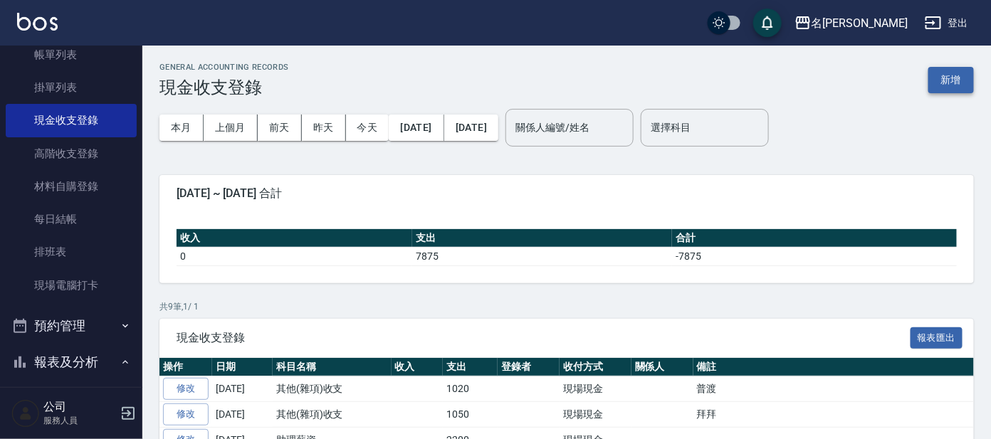
click at [952, 75] on button "新增" at bounding box center [951, 80] width 46 height 26
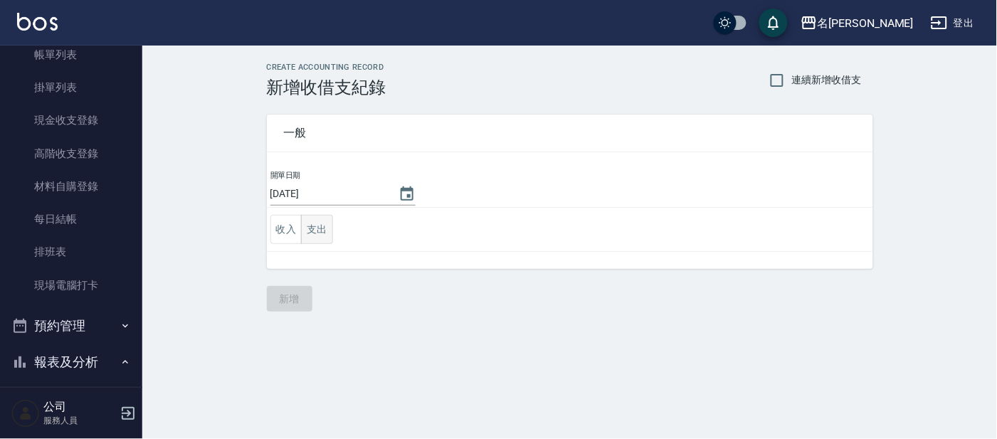
click at [316, 223] on button "支出" at bounding box center [317, 229] width 32 height 29
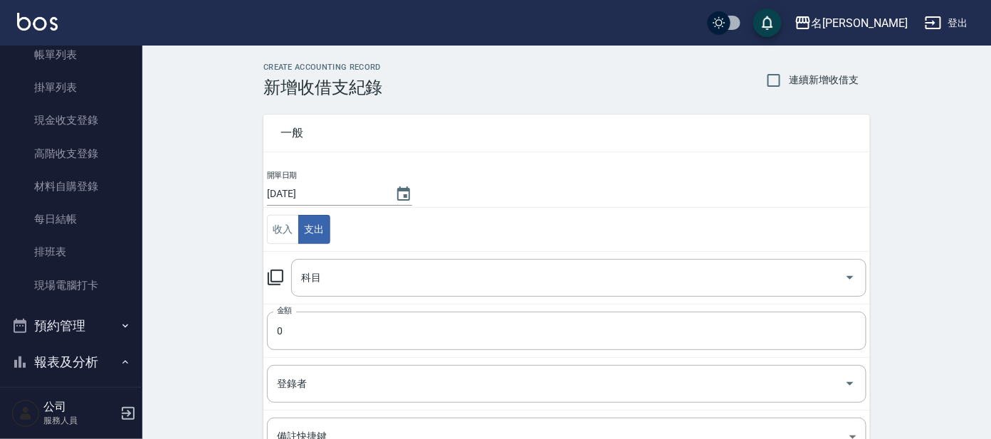
click at [274, 270] on icon at bounding box center [276, 278] width 16 height 16
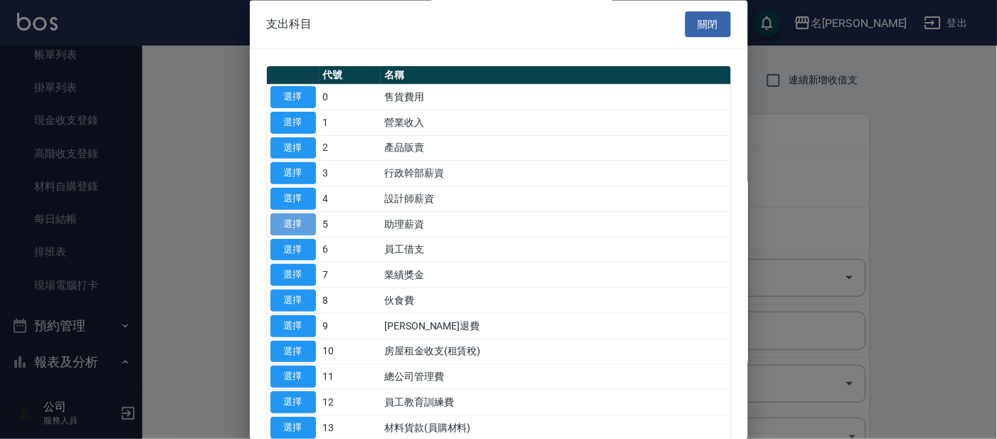
click at [301, 227] on button "選擇" at bounding box center [294, 225] width 46 height 22
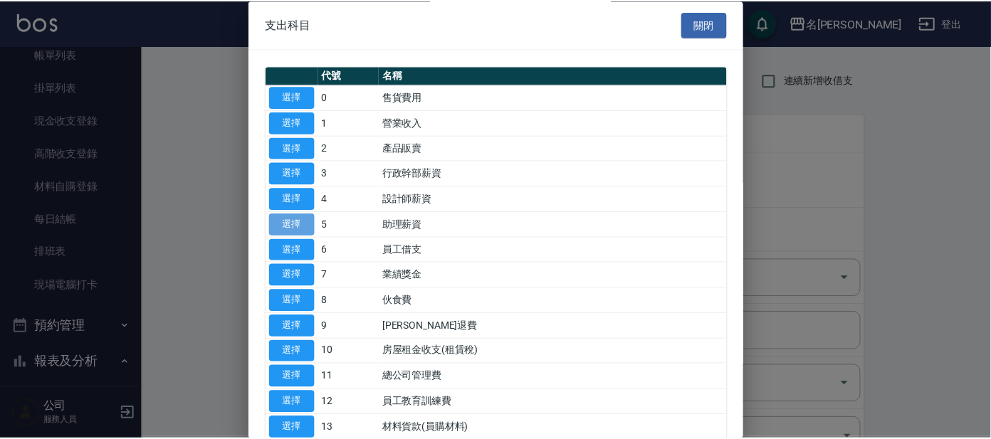
type input "5 助理薪資"
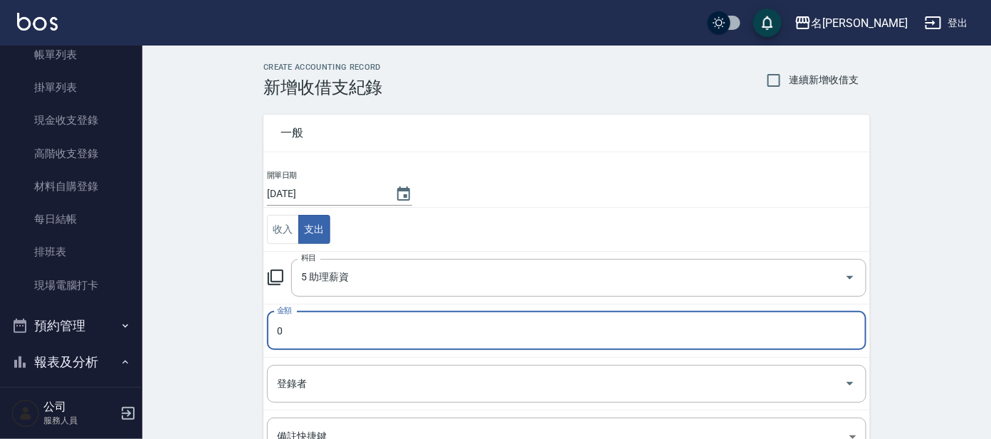
click at [292, 326] on input "0" at bounding box center [566, 331] width 599 height 38
type input "2200"
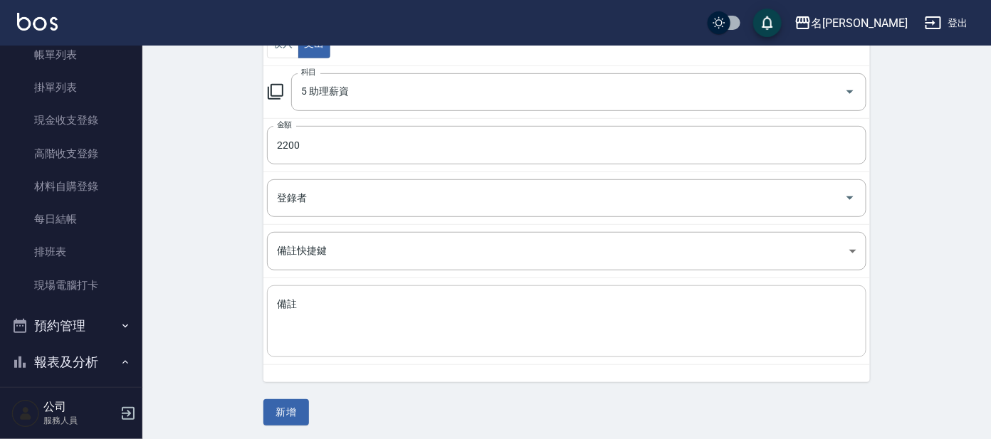
scroll to position [188, 0]
click at [280, 410] on button "新增" at bounding box center [286, 410] width 46 height 26
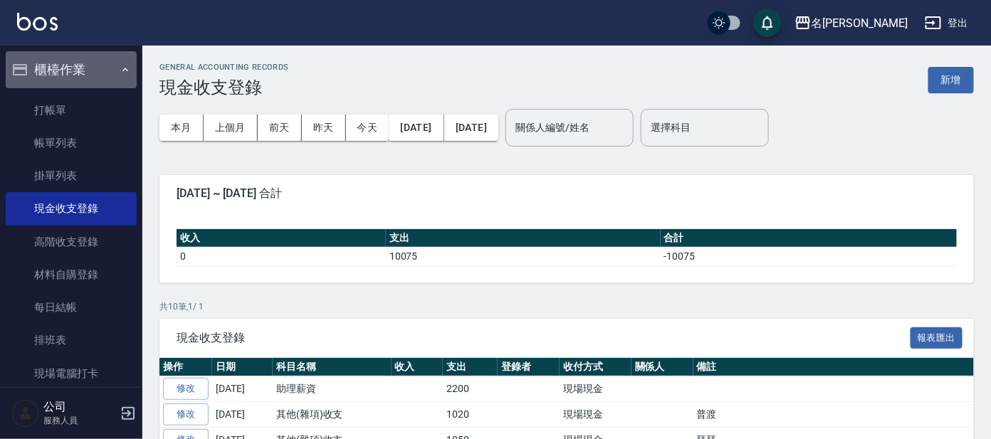
click at [115, 76] on button "櫃檯作業" at bounding box center [71, 69] width 131 height 37
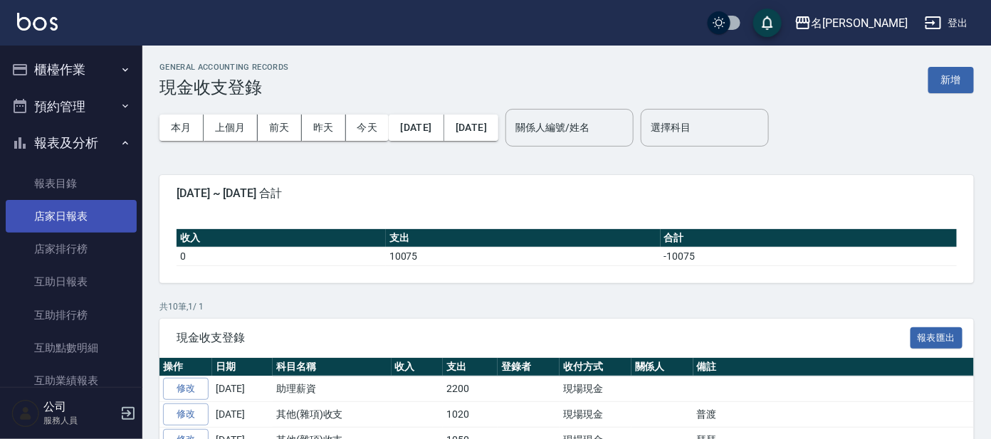
click at [84, 212] on link "店家日報表" at bounding box center [71, 216] width 131 height 33
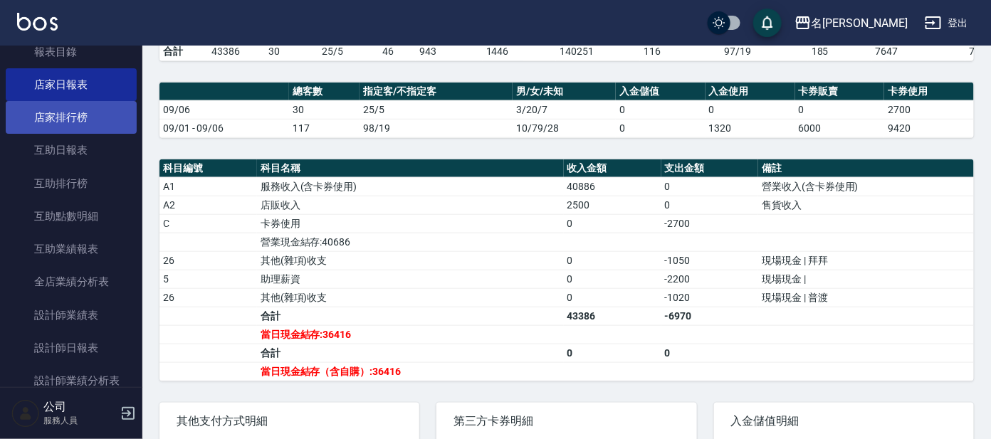
scroll to position [266, 0]
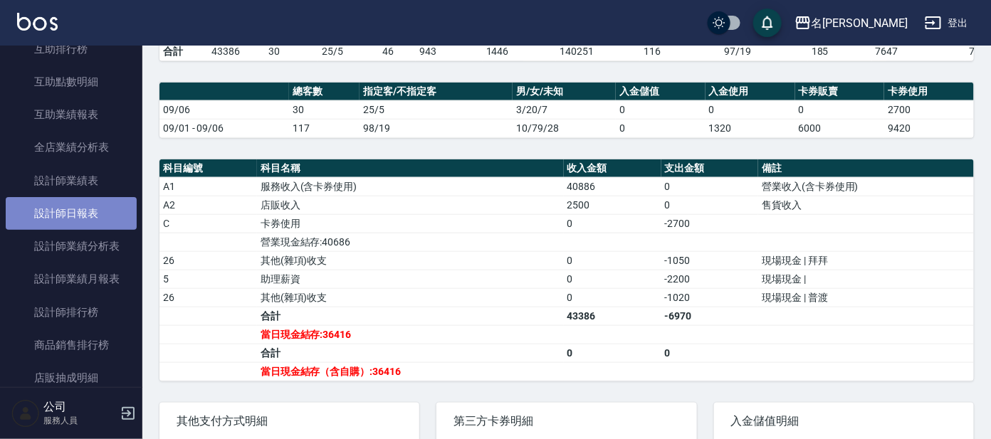
click at [91, 221] on link "設計師日報表" at bounding box center [71, 213] width 131 height 33
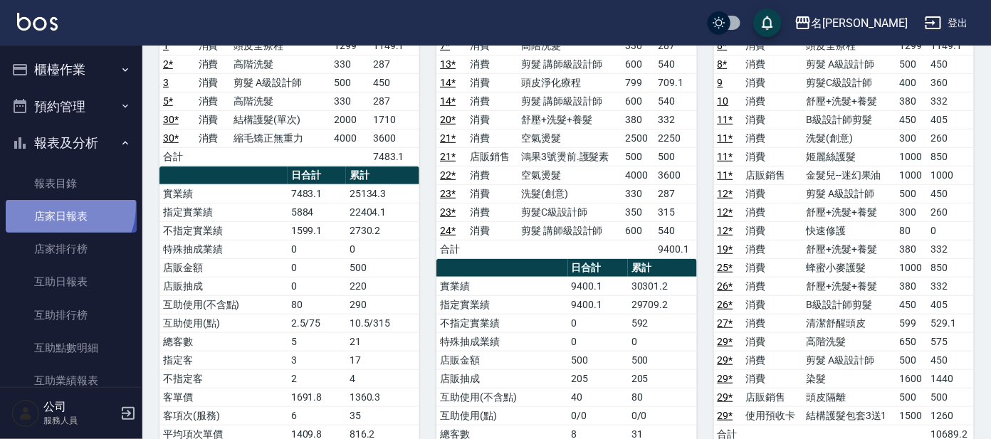
click at [55, 206] on link "店家日報表" at bounding box center [71, 216] width 131 height 33
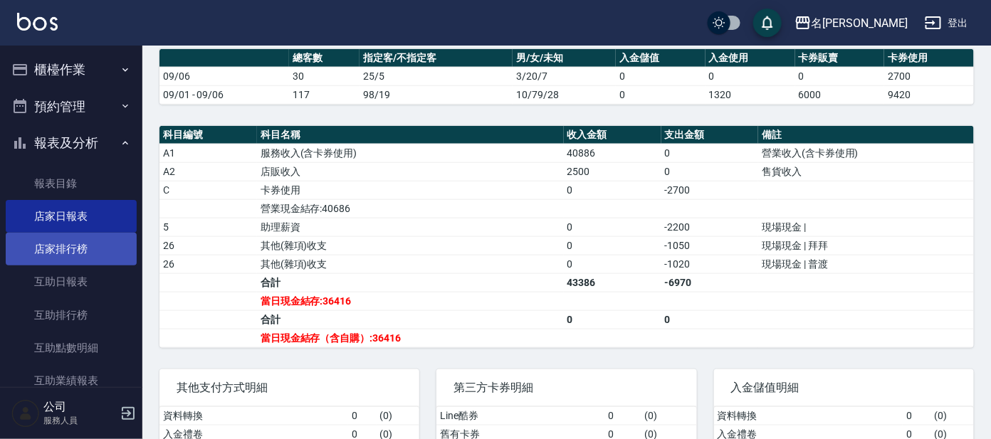
scroll to position [477, 0]
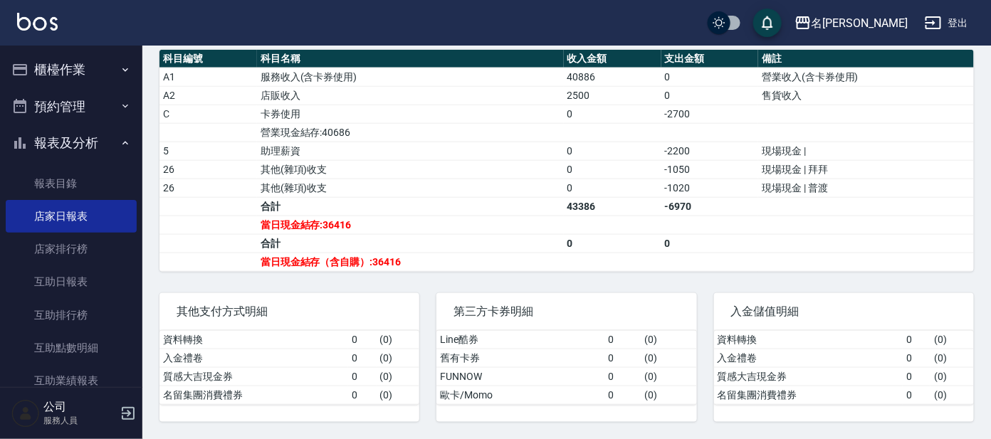
click at [82, 67] on button "櫃檯作業" at bounding box center [71, 69] width 131 height 37
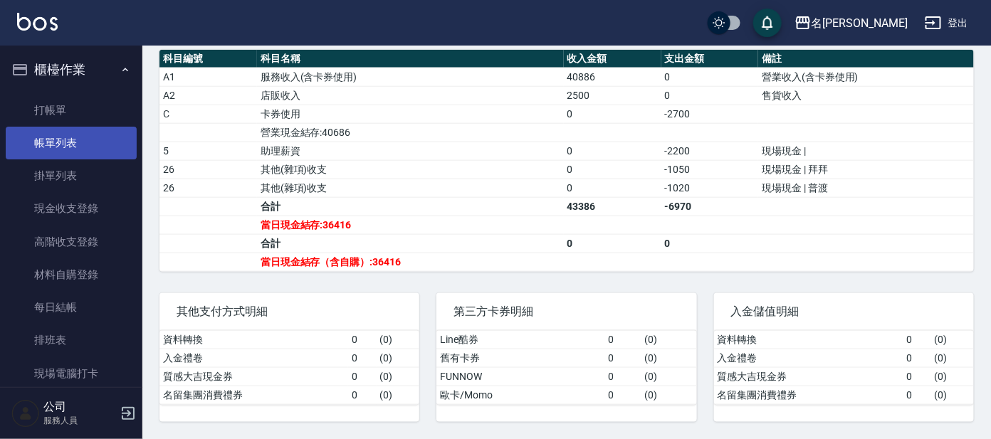
click at [91, 141] on link "帳單列表" at bounding box center [71, 143] width 131 height 33
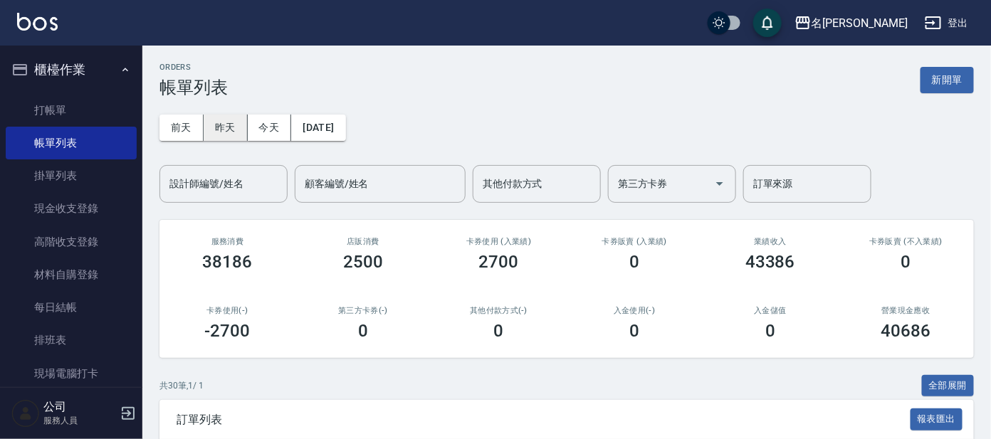
click at [227, 117] on button "昨天" at bounding box center [226, 128] width 44 height 26
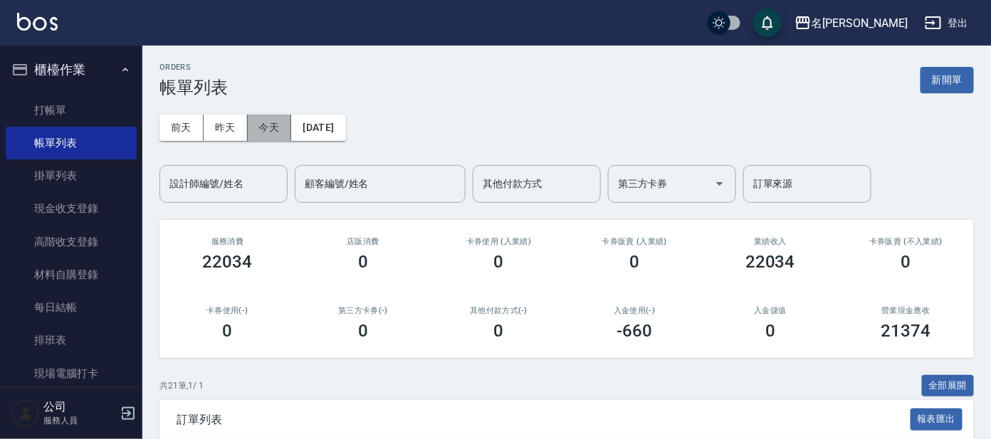
click at [273, 123] on button "今天" at bounding box center [270, 128] width 44 height 26
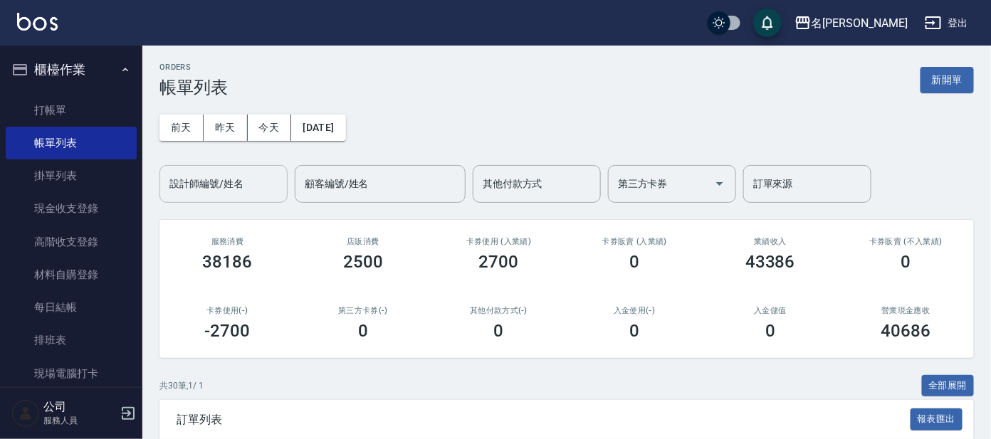
click at [228, 182] on div "設計師編號/姓名 設計師編號/姓名" at bounding box center [223, 184] width 128 height 38
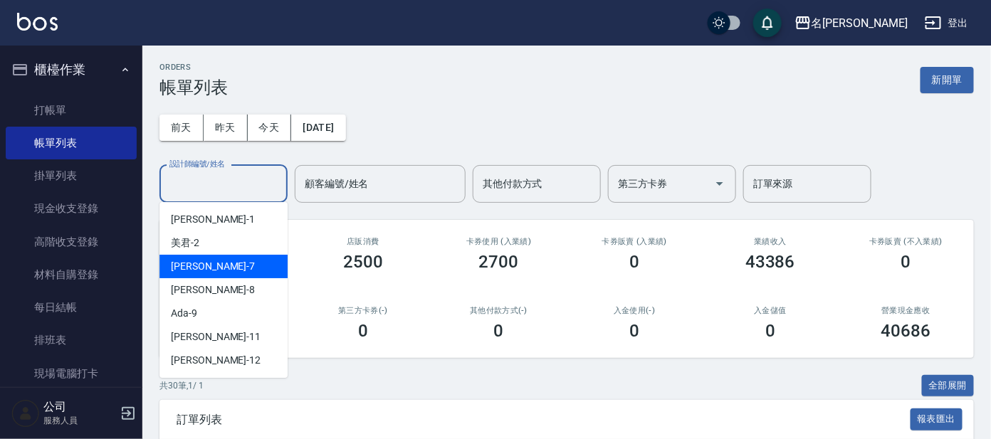
click at [236, 266] on div "[PERSON_NAME] -7" at bounding box center [223, 266] width 128 height 23
type input "[PERSON_NAME]-7"
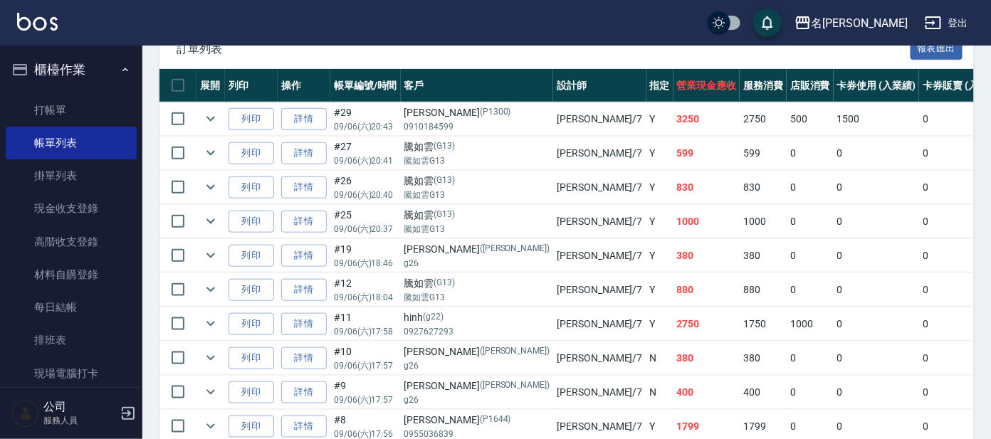
scroll to position [266, 0]
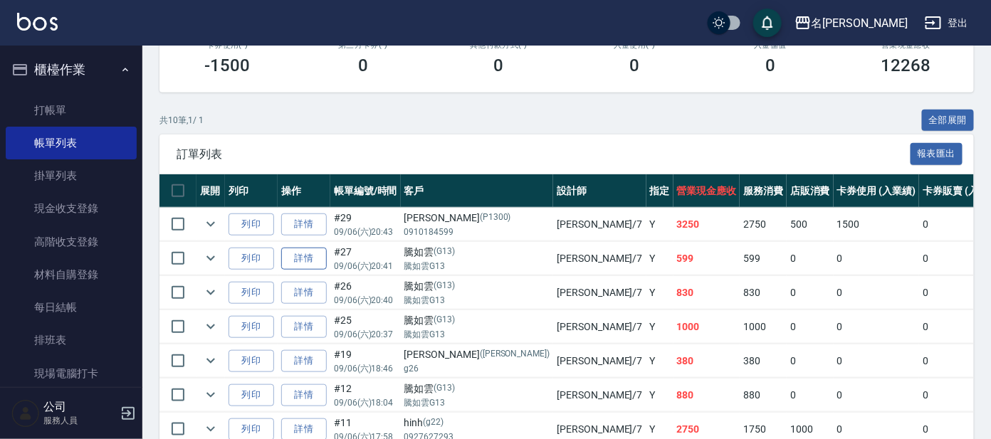
click at [305, 259] on link "詳情" at bounding box center [304, 259] width 46 height 22
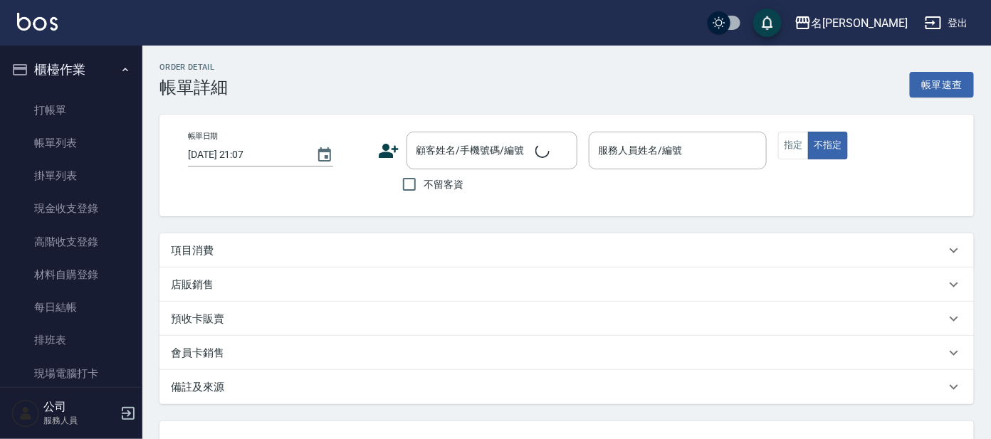
type input "[DATE] 20:41"
type input "[PERSON_NAME]-7"
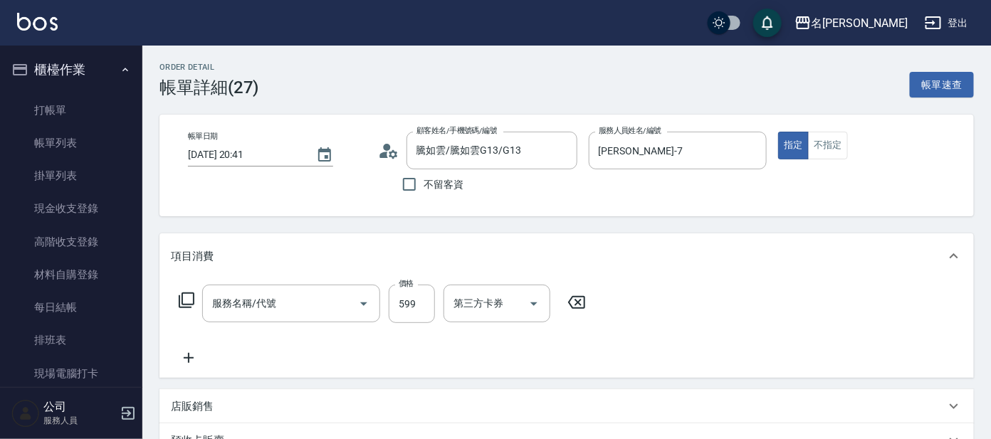
type input "騰如雲/騰如雲G13/G13"
type input "清潔舒醒頭皮(110)"
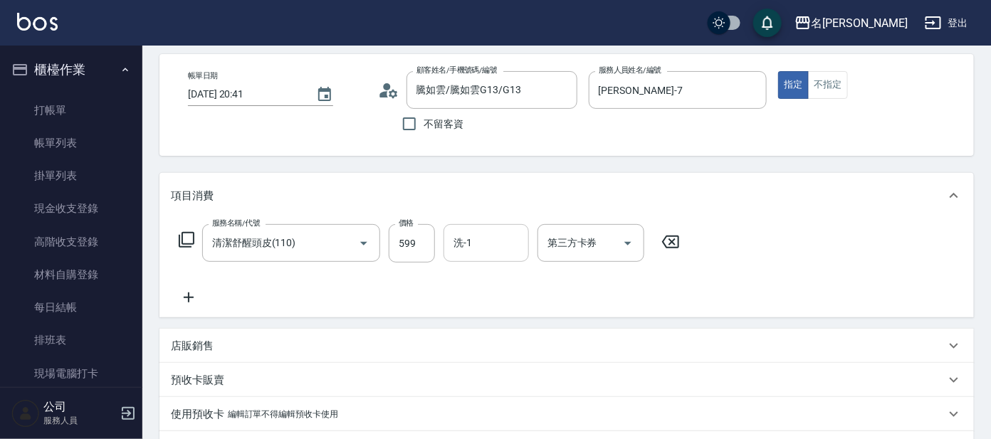
scroll to position [305, 0]
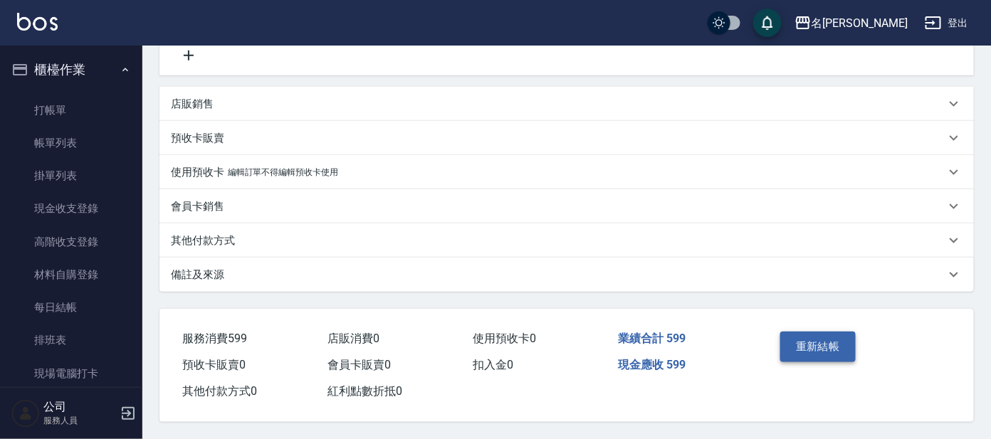
click at [820, 347] on button "重新結帳" at bounding box center [817, 347] width 75 height 30
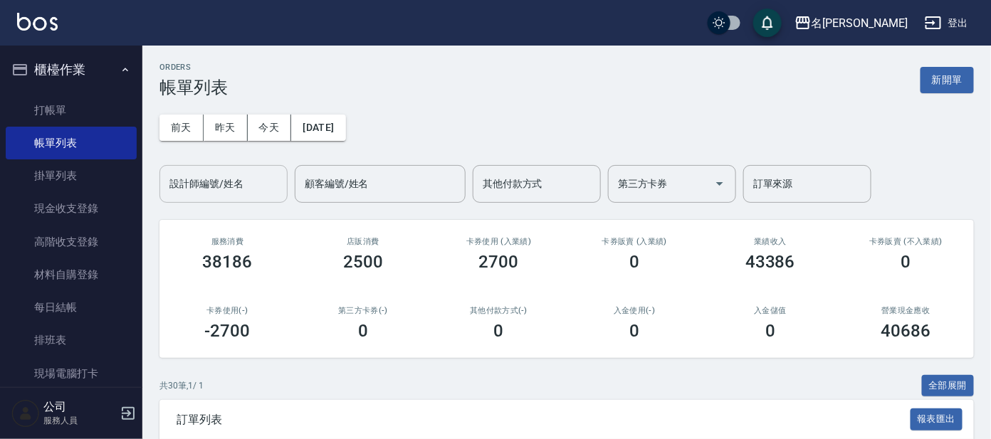
click at [242, 189] on input "設計師編號/姓名" at bounding box center [223, 184] width 115 height 25
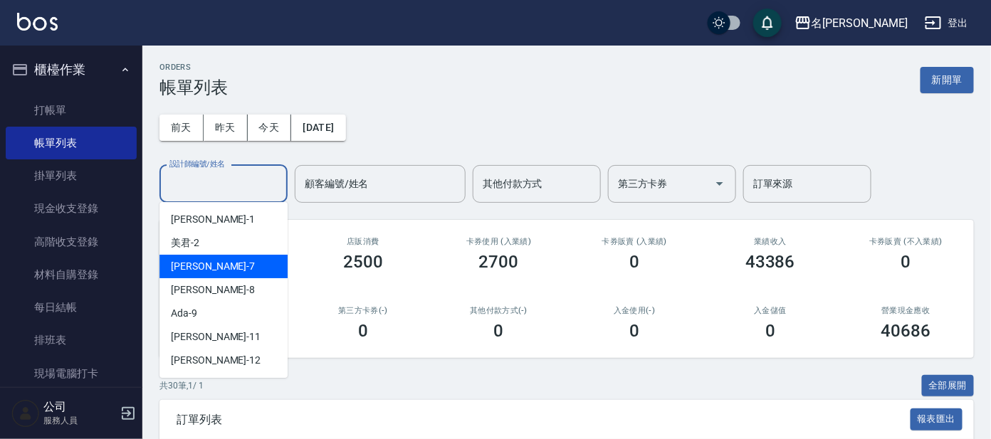
click at [223, 255] on div "[PERSON_NAME] -7" at bounding box center [223, 266] width 128 height 23
type input "[PERSON_NAME]-7"
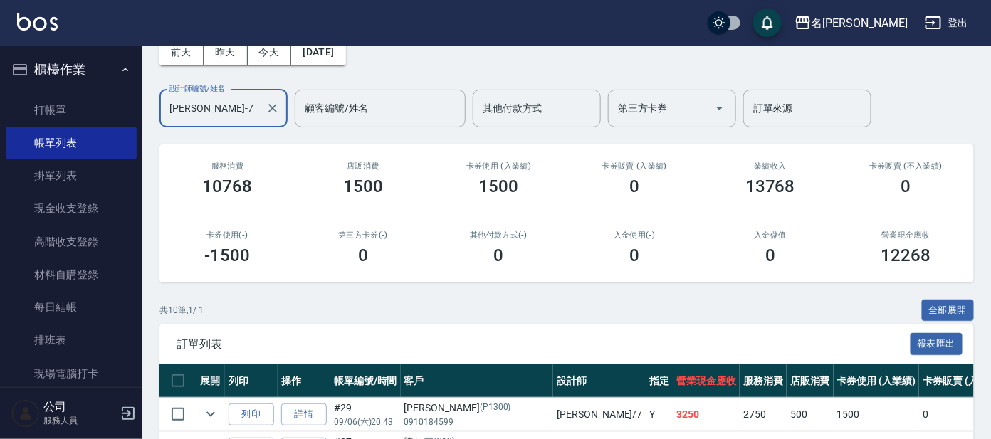
scroll to position [355, 0]
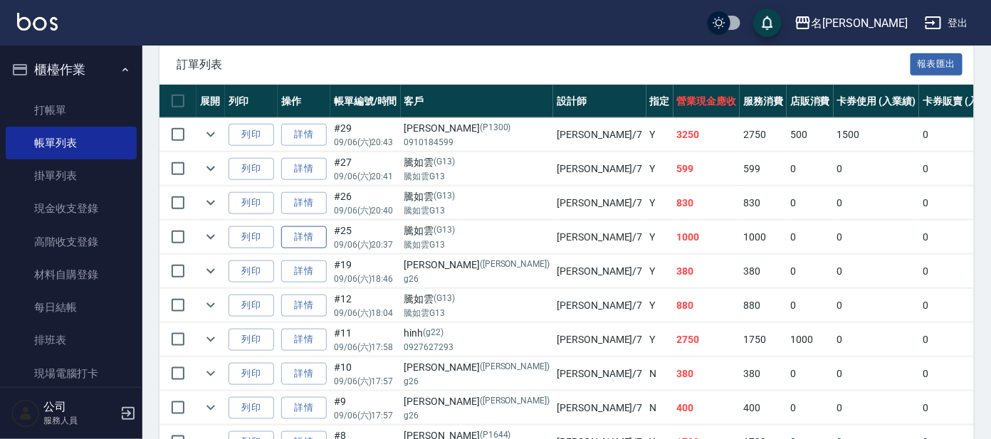
click at [300, 240] on link "詳情" at bounding box center [304, 237] width 46 height 22
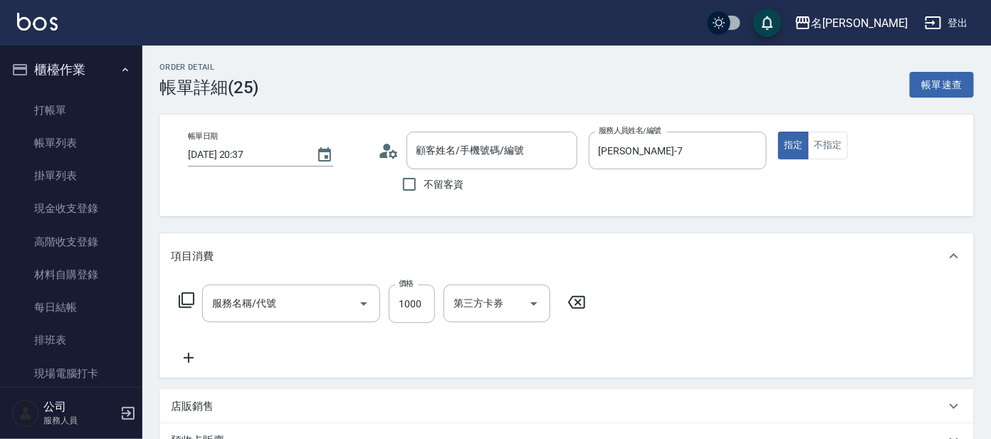
type input "[DATE] 20:37"
type input "[PERSON_NAME]-7"
type input "蜂蜜小麥護髮(609)"
type input "騰如雲/騰如雲G13/G13"
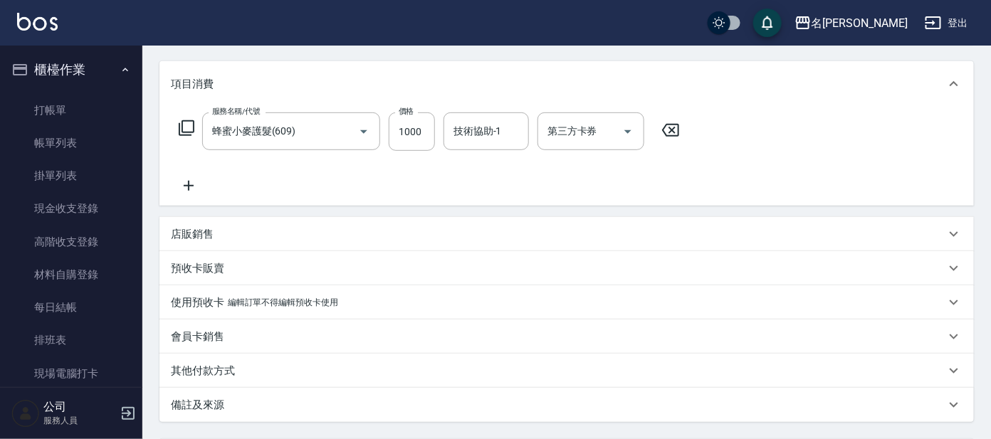
scroll to position [305, 0]
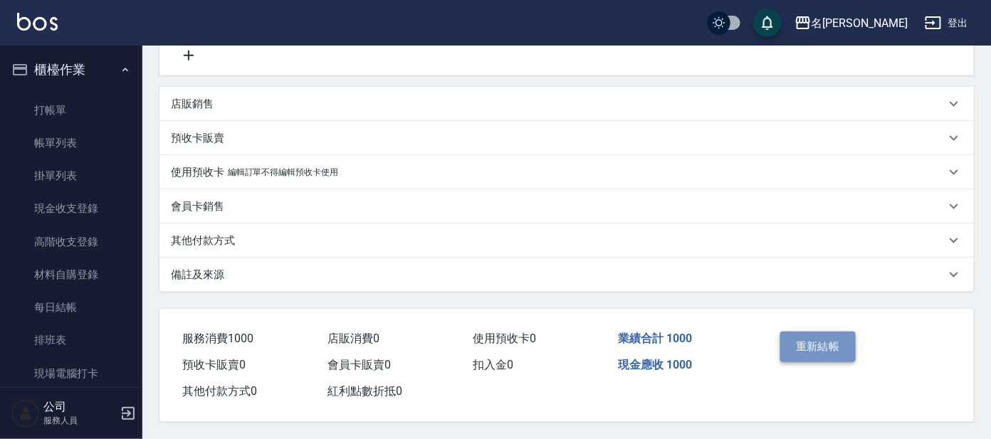
click at [818, 338] on button "重新結帳" at bounding box center [817, 347] width 75 height 30
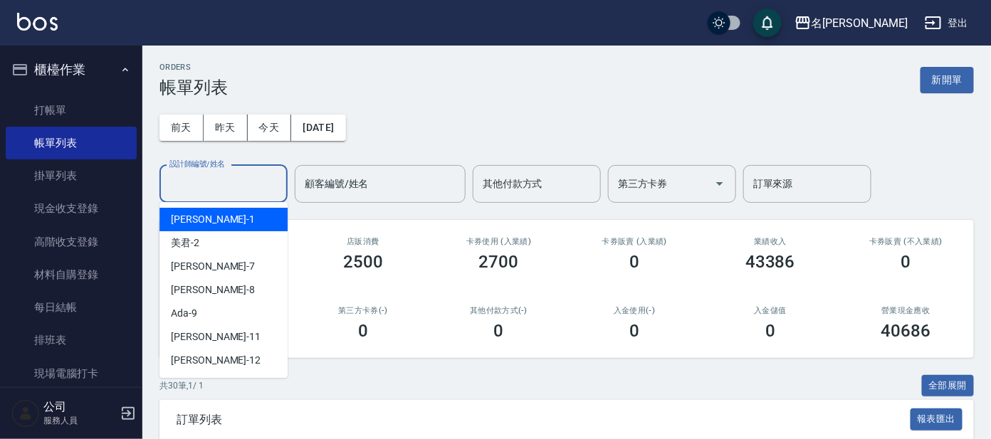
click at [238, 183] on input "設計師編號/姓名" at bounding box center [223, 184] width 115 height 25
click at [231, 211] on div "[PERSON_NAME] -1" at bounding box center [223, 219] width 128 height 23
type input "[PERSON_NAME]-1"
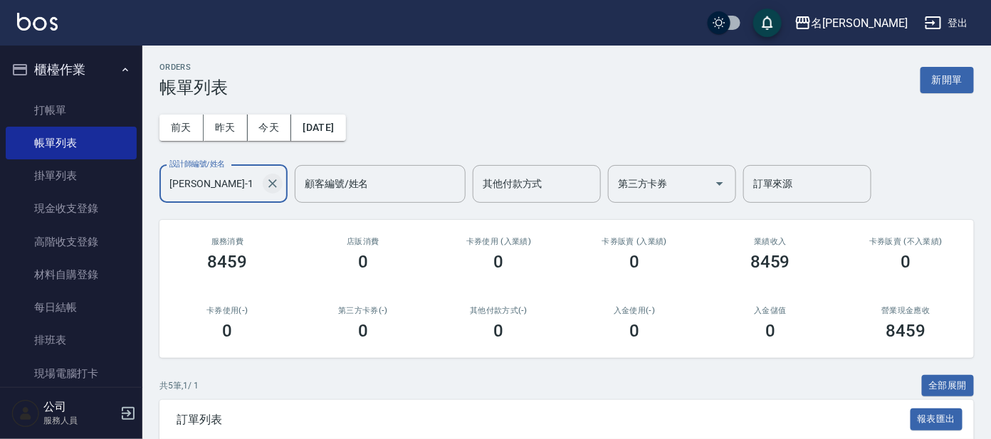
click at [269, 183] on icon "Clear" at bounding box center [273, 184] width 14 height 14
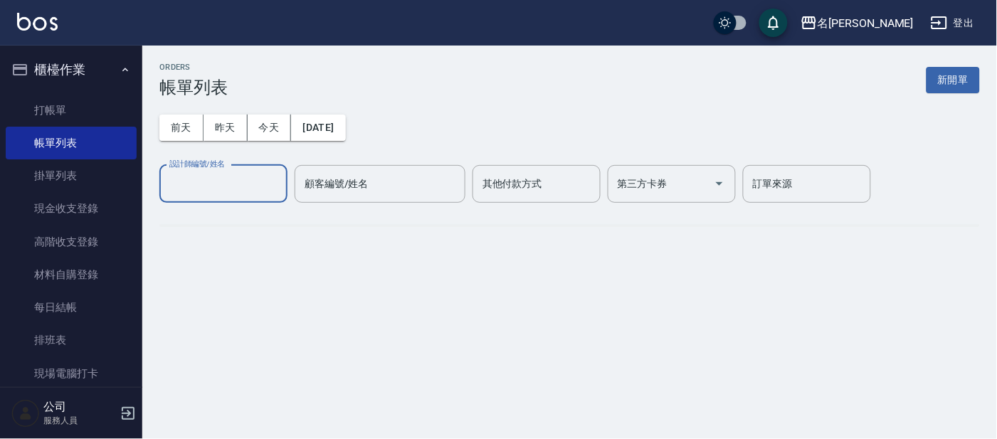
click at [257, 186] on input "設計師編號/姓名" at bounding box center [223, 184] width 115 height 25
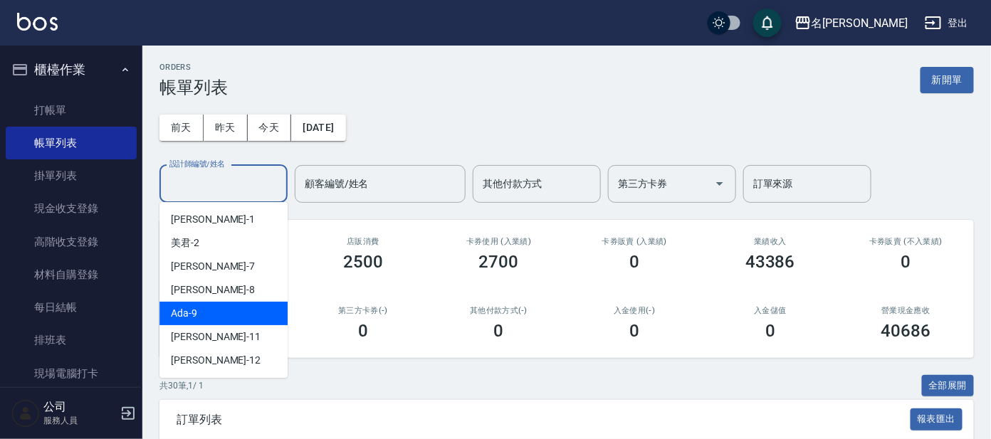
click at [256, 302] on div "Ada -9" at bounding box center [223, 313] width 128 height 23
type input "Ada-9"
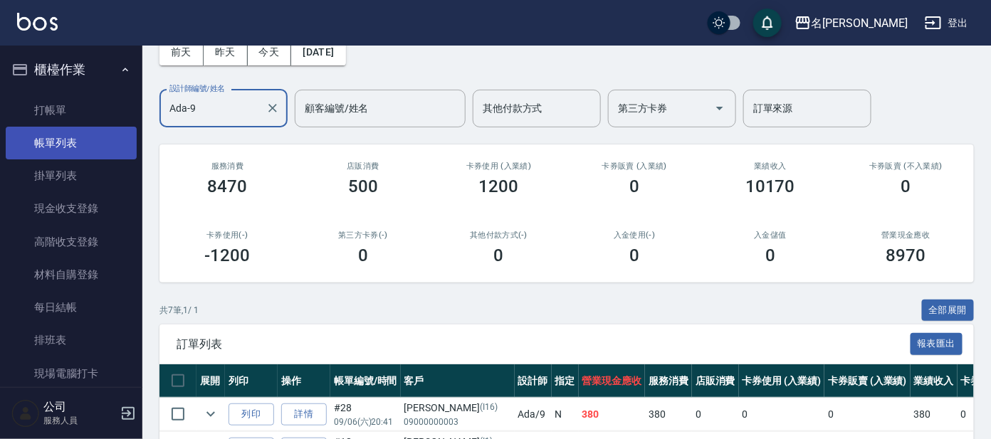
scroll to position [74, 0]
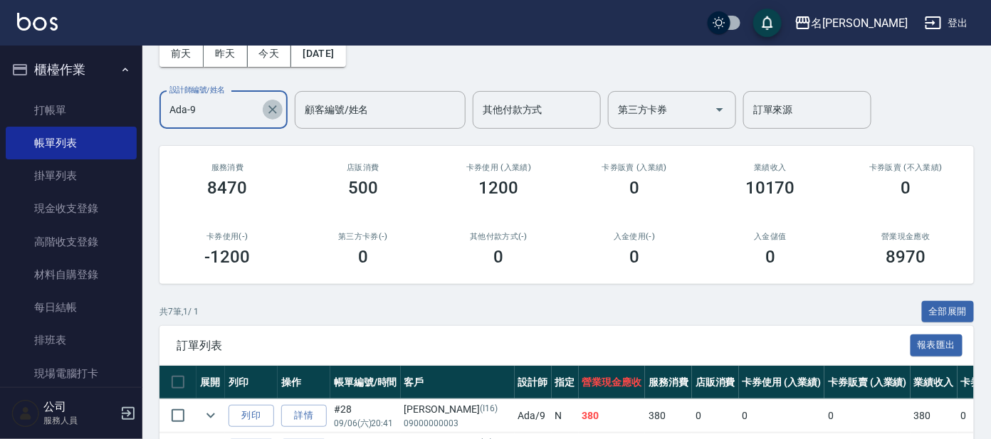
click at [268, 110] on icon "Clear" at bounding box center [273, 110] width 14 height 14
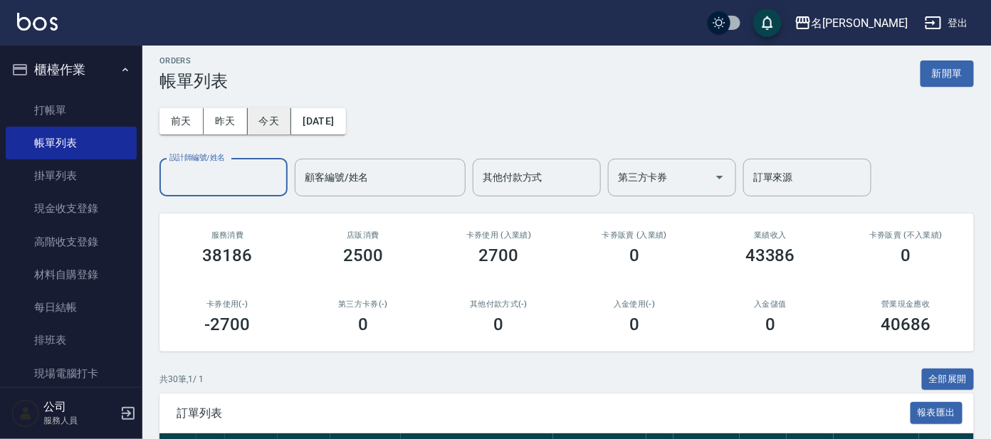
scroll to position [0, 0]
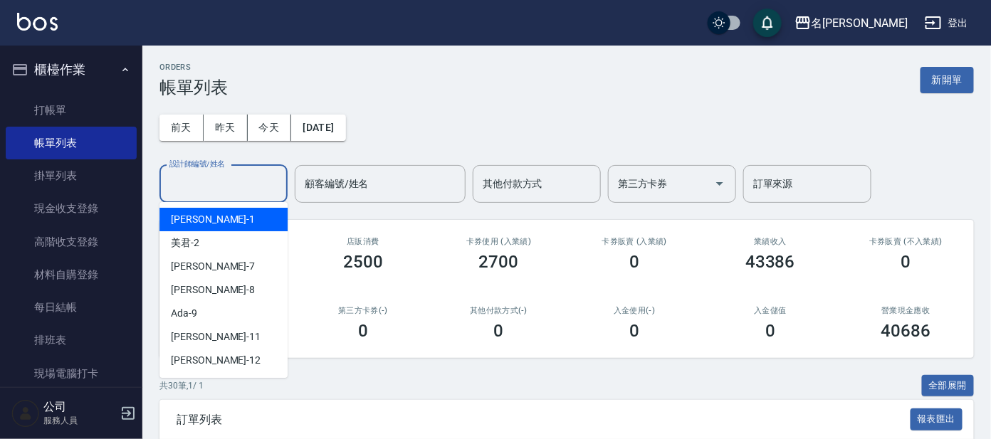
drag, startPoint x: 246, startPoint y: 182, endPoint x: 224, endPoint y: 192, distance: 23.9
click at [237, 184] on input "設計師編號/姓名" at bounding box center [223, 184] width 115 height 25
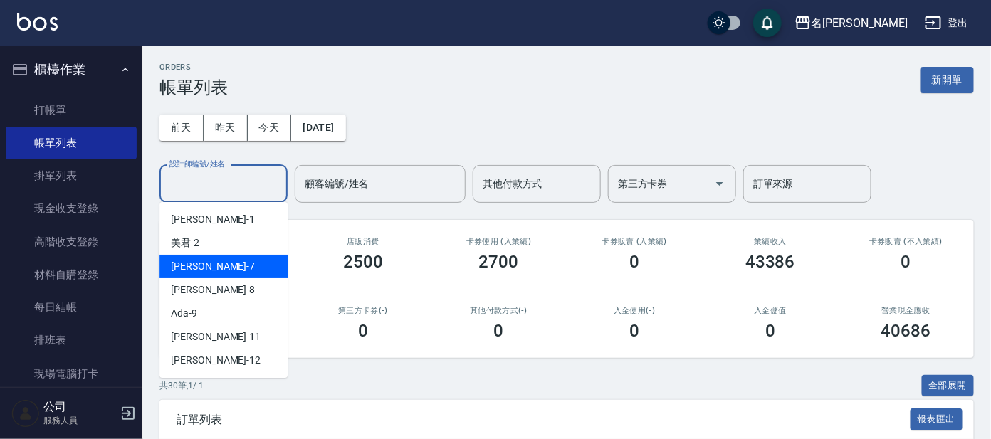
drag, startPoint x: 221, startPoint y: 256, endPoint x: 236, endPoint y: 257, distance: 15.0
click at [217, 257] on div "[PERSON_NAME] -7" at bounding box center [223, 266] width 128 height 23
type input "[PERSON_NAME]-7"
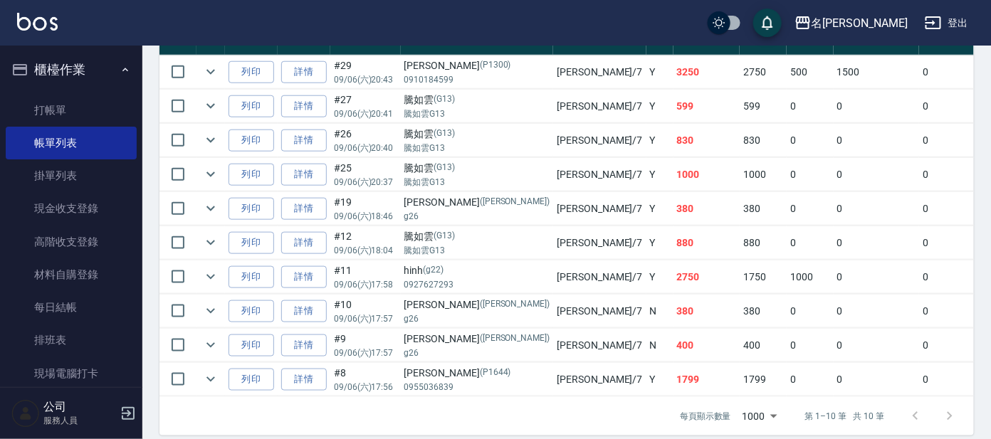
scroll to position [443, 0]
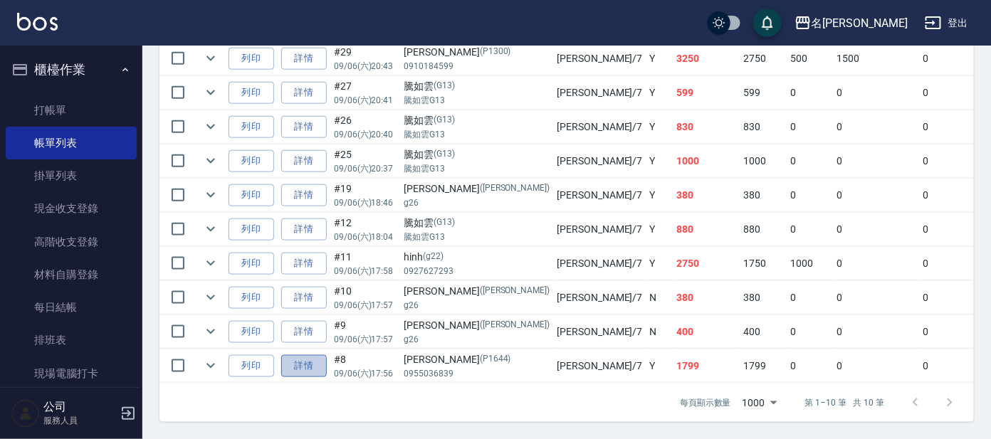
click at [316, 358] on link "詳情" at bounding box center [304, 366] width 46 height 22
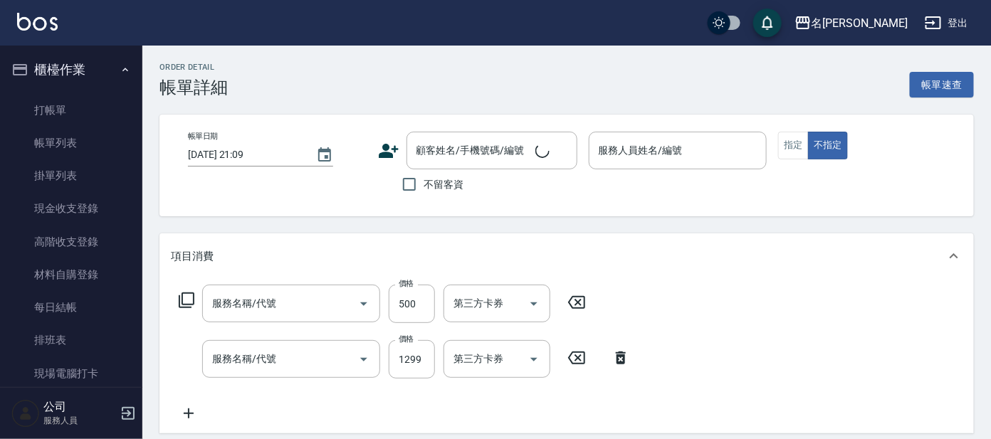
type input "[DATE] 17:56"
type input "[PERSON_NAME]-7"
type input "剪髮 A級設計師(301)"
type input "頭皮全療程(102)"
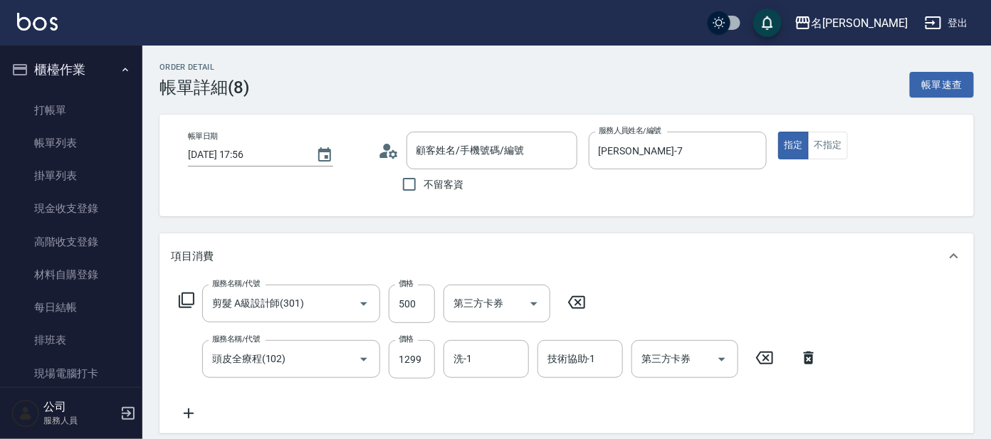
type input "[PERSON_NAME]/0955036839/P1644"
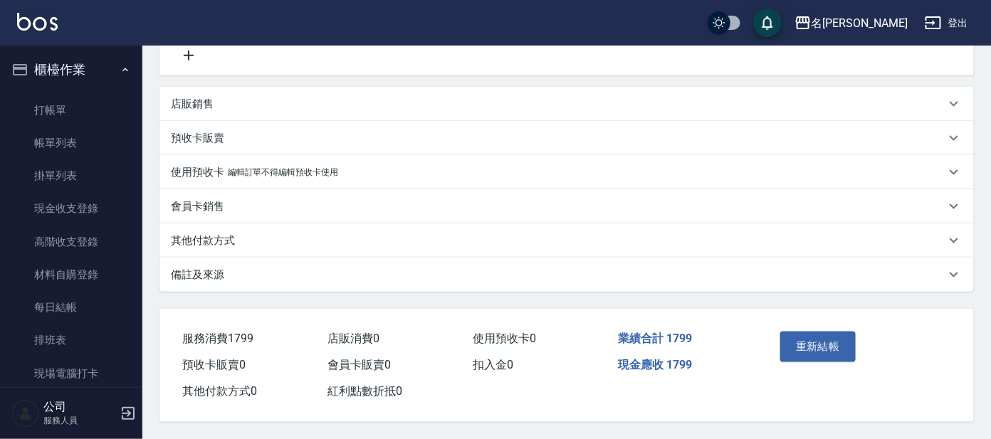
scroll to position [361, 0]
click at [816, 340] on button "重新結帳" at bounding box center [817, 347] width 75 height 30
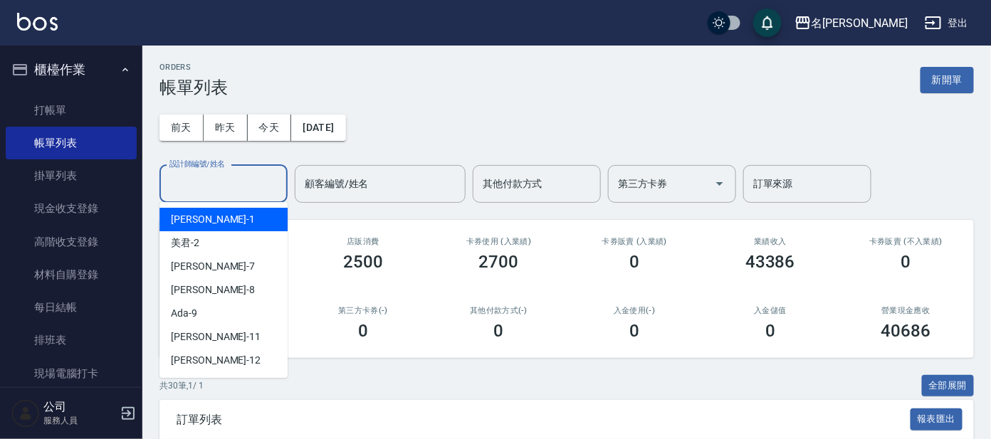
click at [224, 187] on input "設計師編號/姓名" at bounding box center [223, 184] width 115 height 25
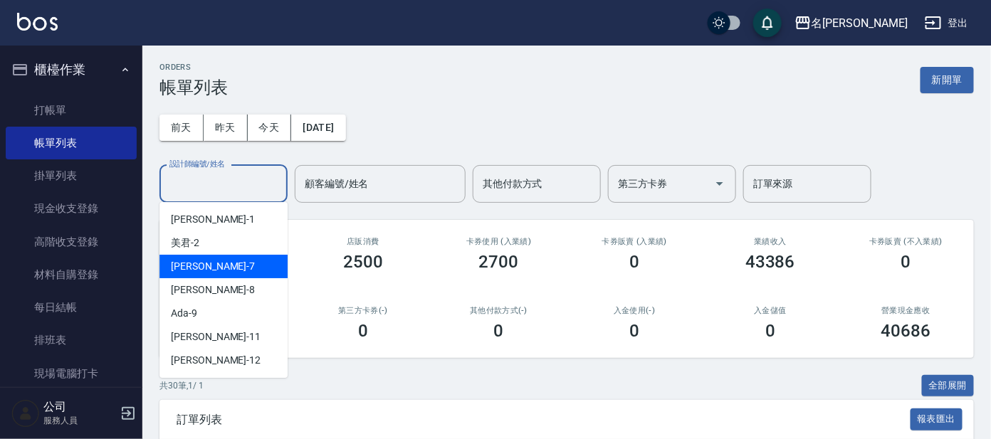
click at [219, 266] on div "[PERSON_NAME] -7" at bounding box center [223, 266] width 128 height 23
type input "[PERSON_NAME]-7"
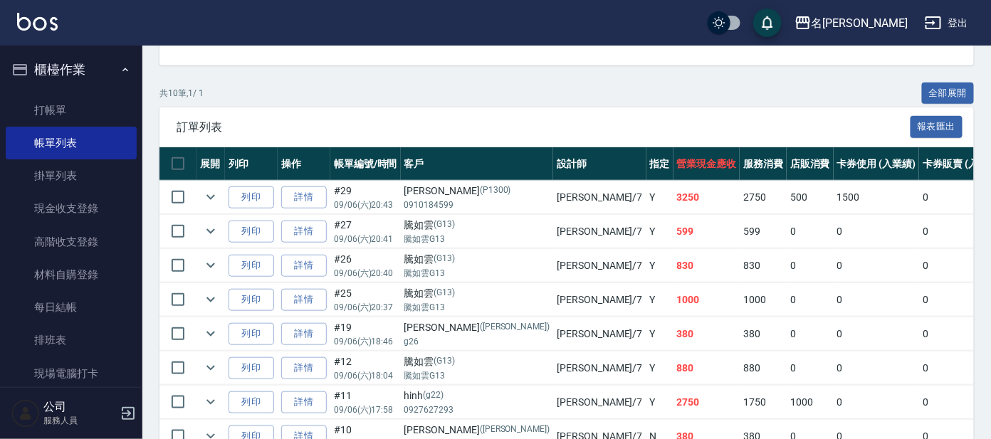
scroll to position [266, 0]
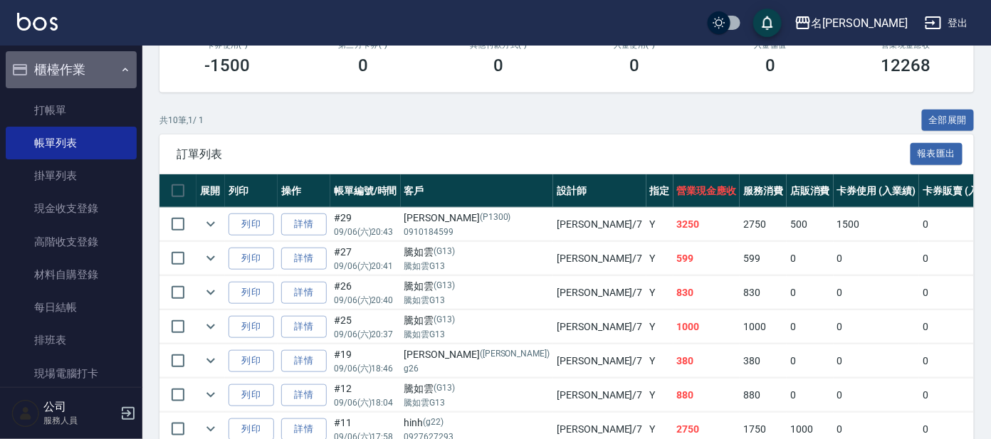
drag, startPoint x: 115, startPoint y: 62, endPoint x: 110, endPoint y: 73, distance: 12.4
click at [115, 61] on button "櫃檯作業" at bounding box center [71, 69] width 131 height 37
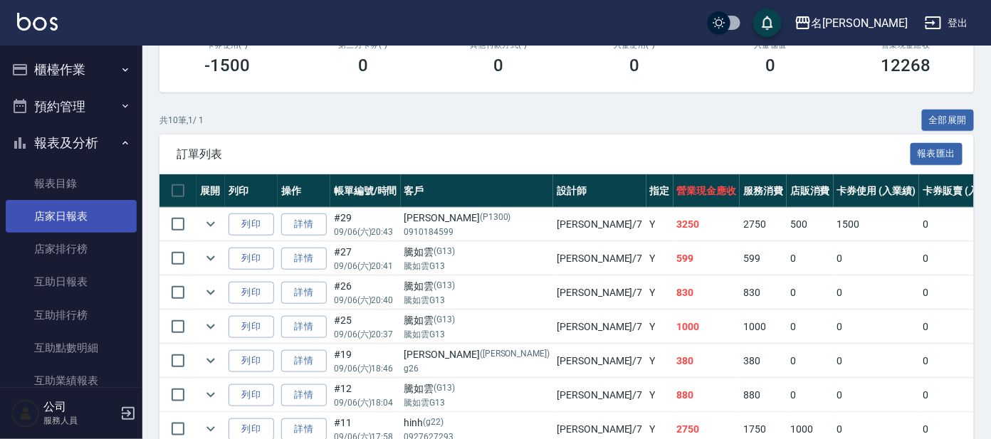
click at [100, 221] on link "店家日報表" at bounding box center [71, 216] width 131 height 33
